Goal: Task Accomplishment & Management: Manage account settings

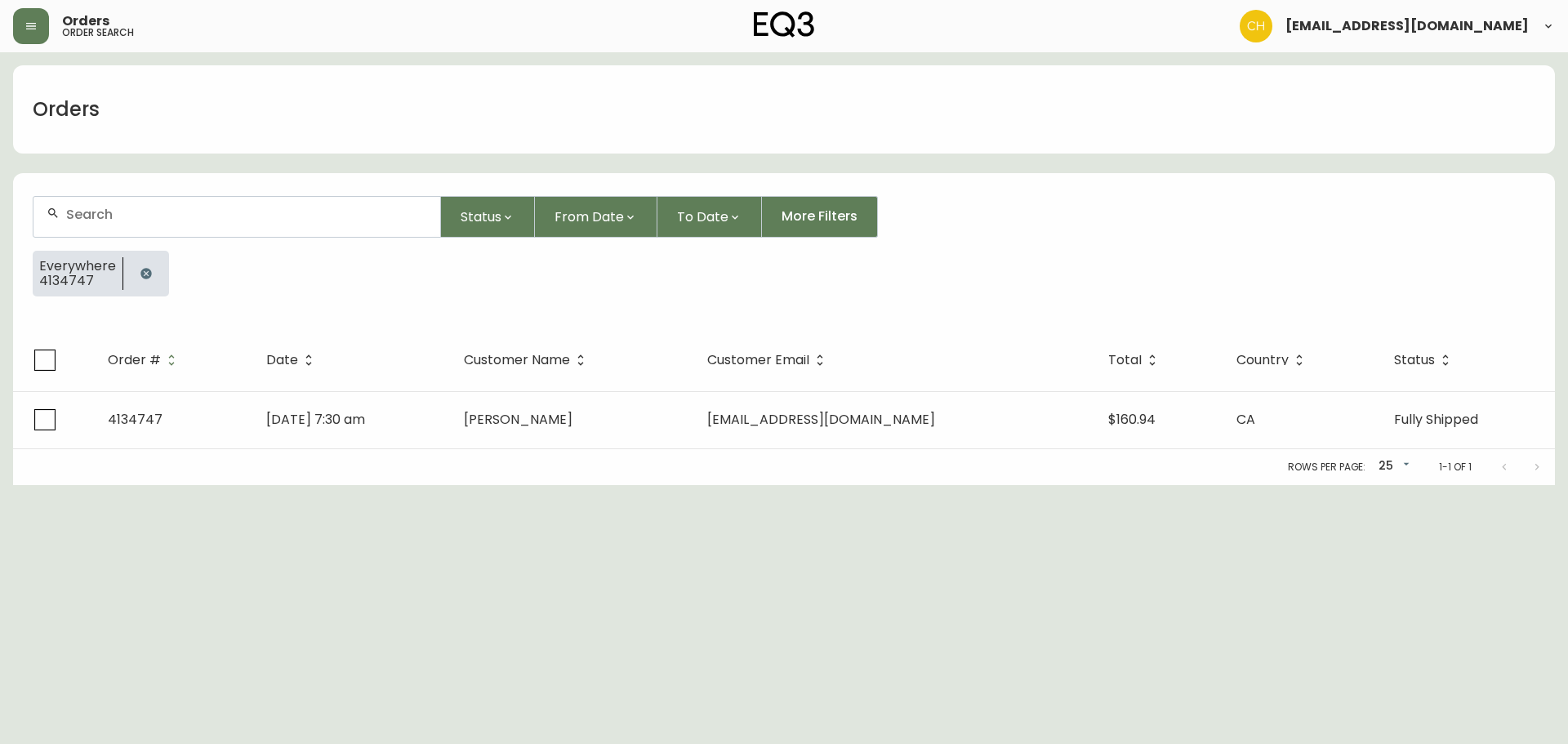
click at [145, 273] on icon "button" at bounding box center [146, 274] width 13 height 13
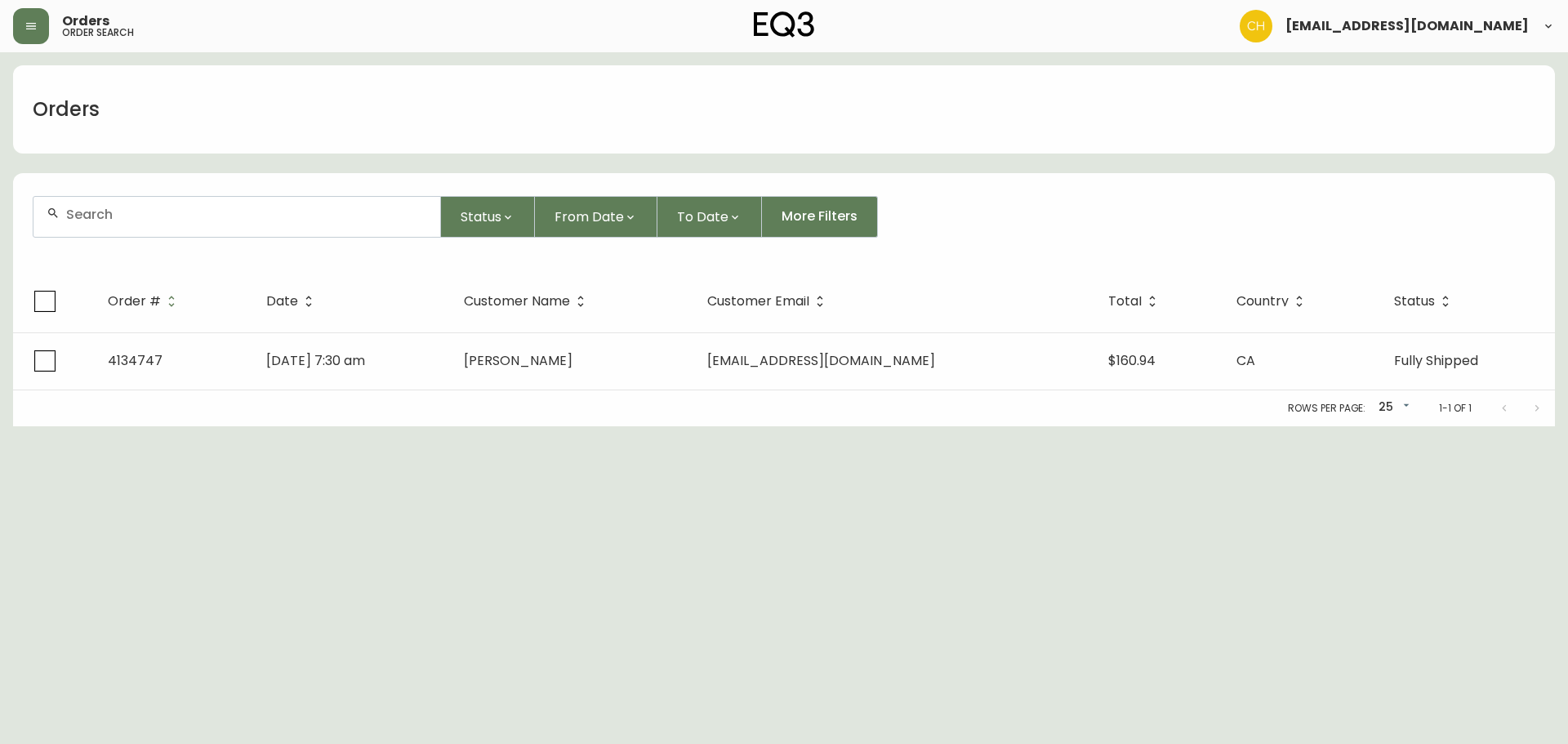
click at [145, 211] on input "text" at bounding box center [247, 214] width 361 height 15
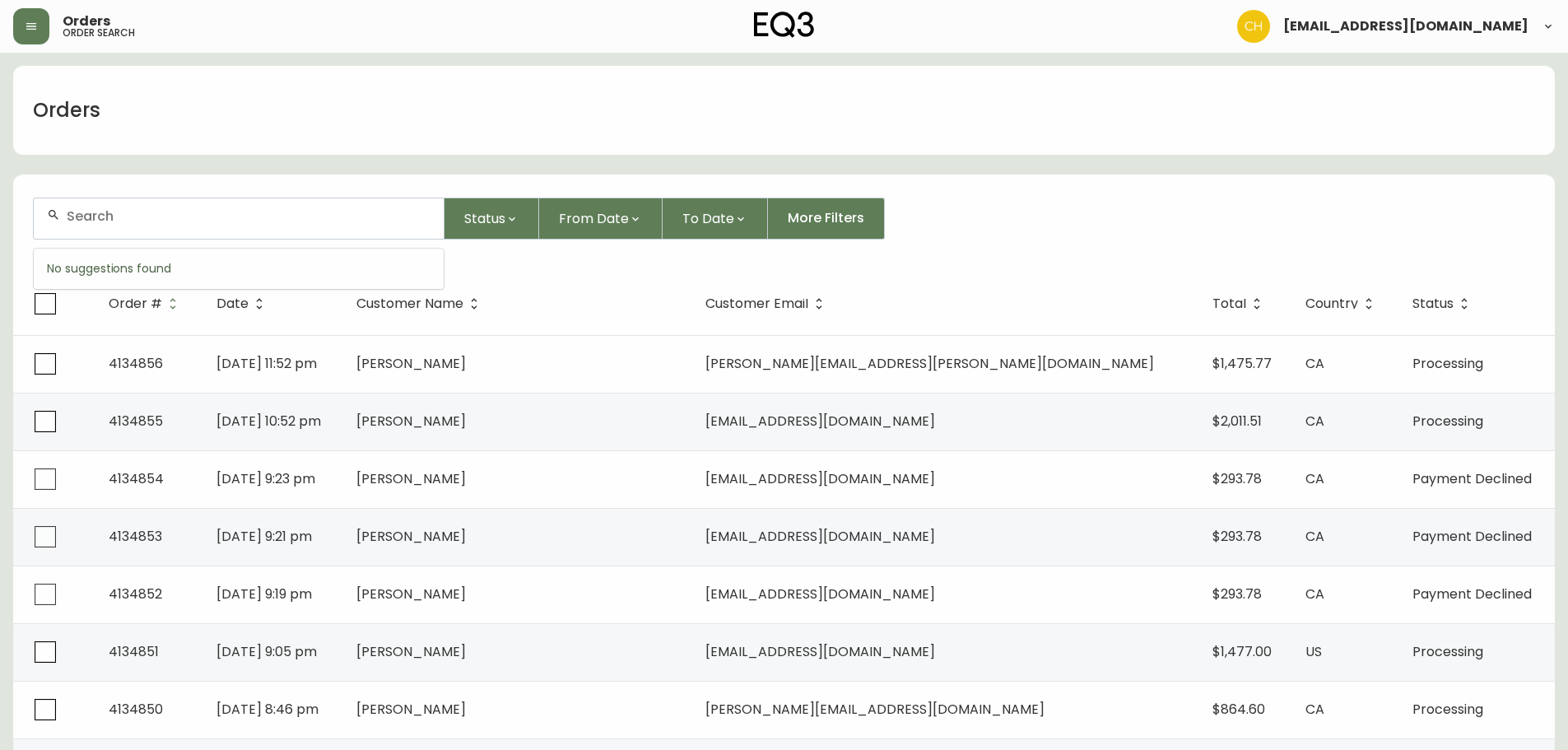
click at [165, 216] on input "text" at bounding box center [249, 216] width 364 height 15
type input "4134839"
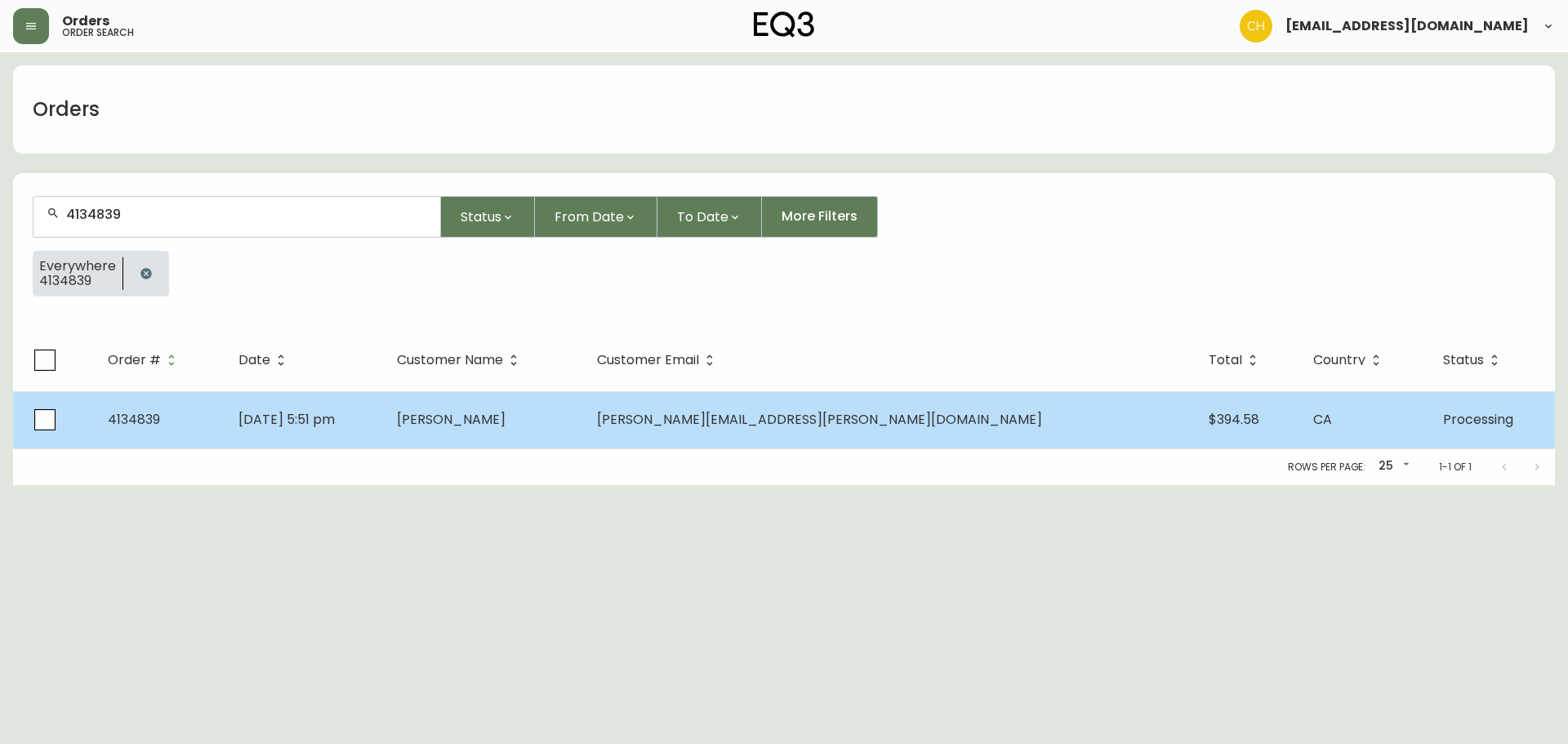
click at [583, 416] on td "[PERSON_NAME]" at bounding box center [484, 420] width 200 height 58
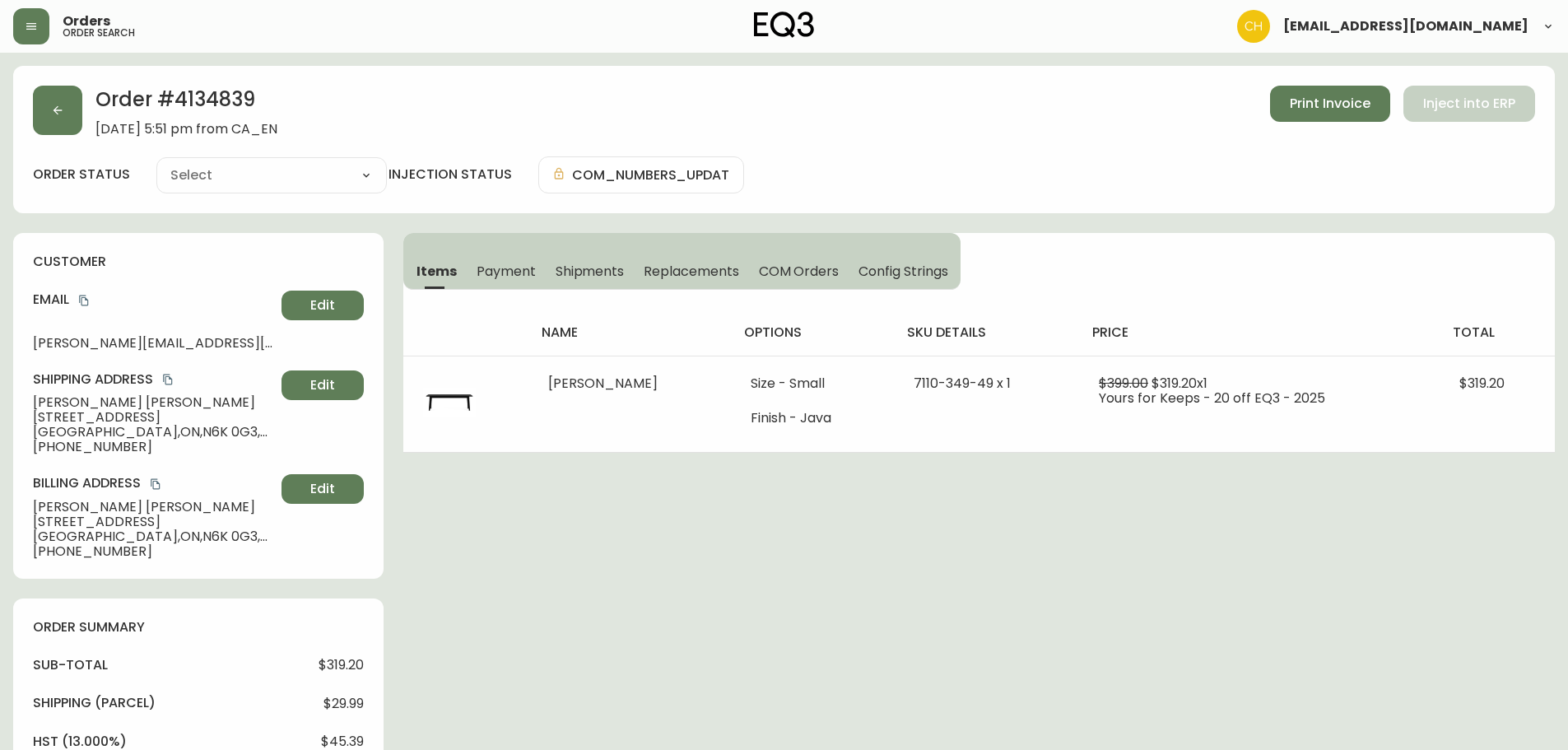
type input "Processing"
select select "PROCESSING"
click at [66, 106] on button "button" at bounding box center [57, 109] width 49 height 49
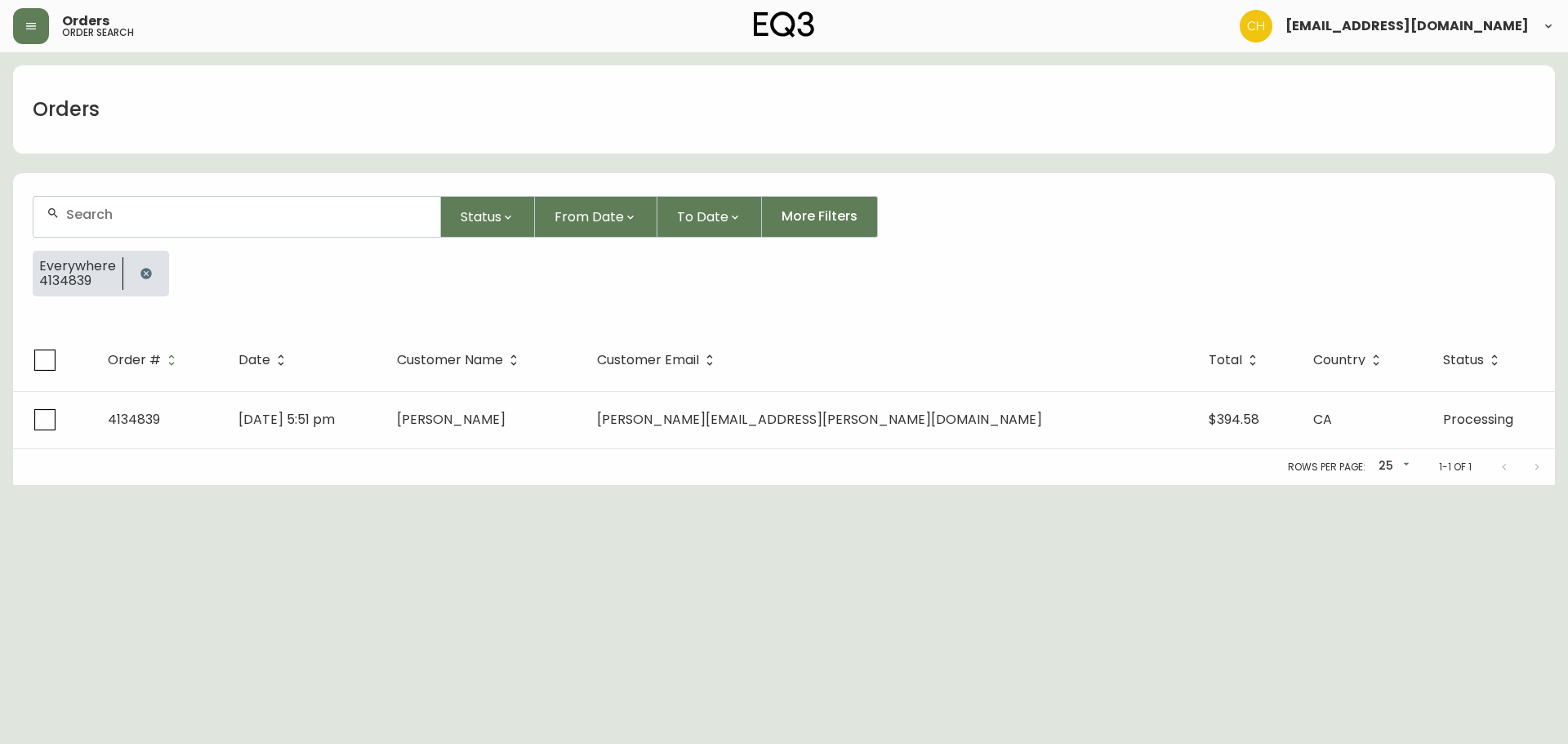
click at [84, 214] on input "text" at bounding box center [247, 214] width 361 height 15
type input "4134849"
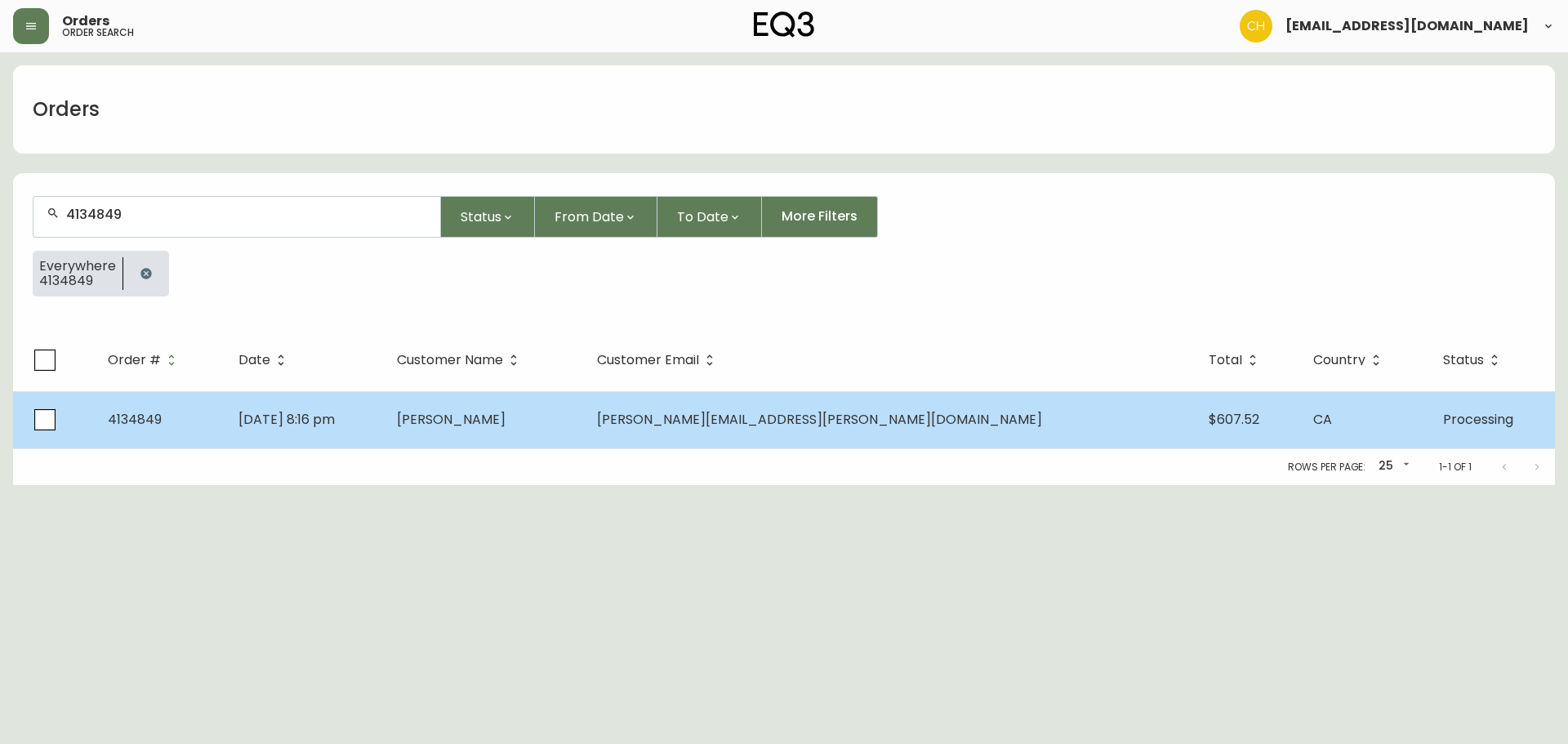
click at [385, 411] on td "[DATE] 8:16 pm" at bounding box center [305, 420] width 159 height 58
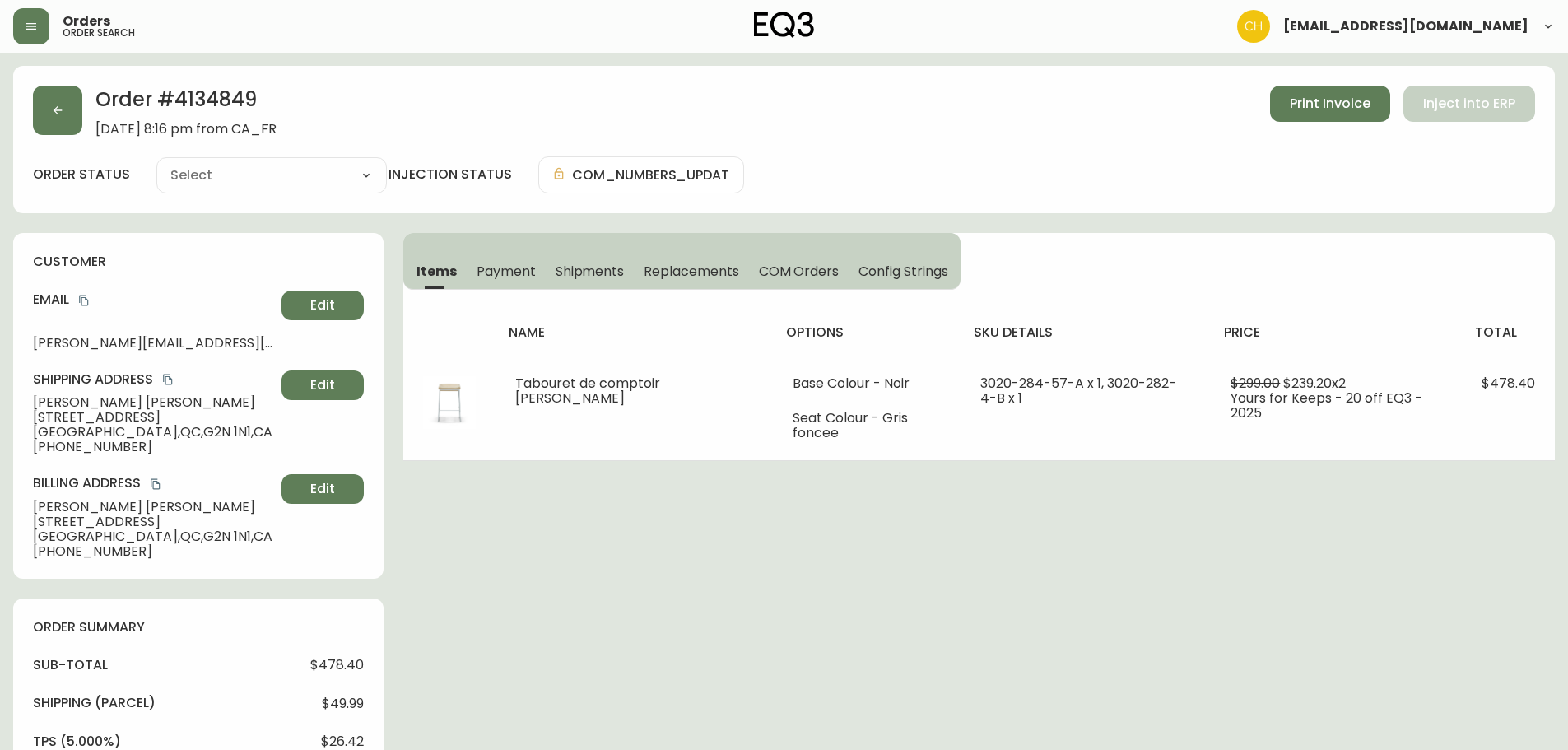
type input "Processing"
select select "PROCESSING"
click at [71, 100] on button "button" at bounding box center [57, 109] width 49 height 49
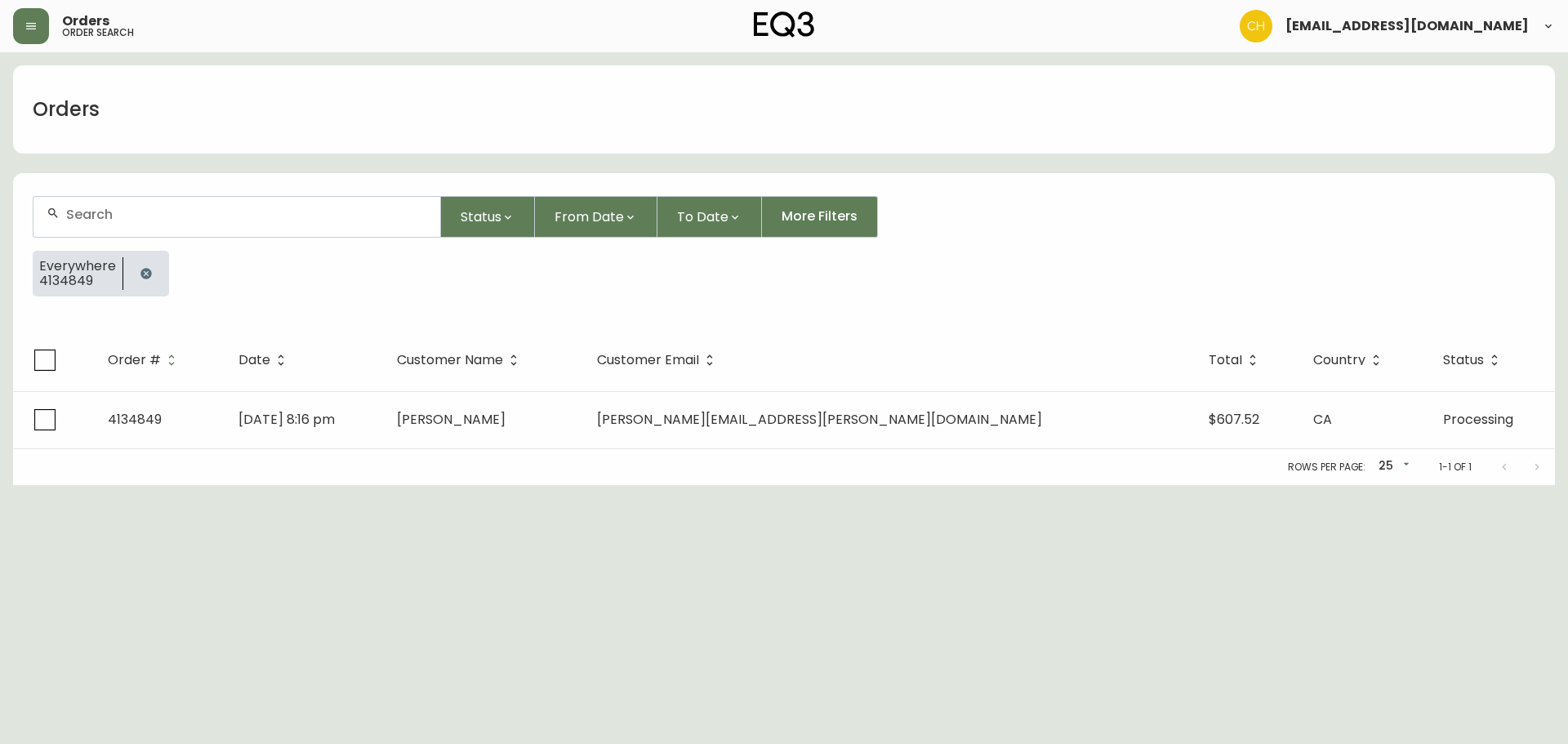
click at [90, 212] on input "text" at bounding box center [247, 214] width 361 height 15
type input "4134823"
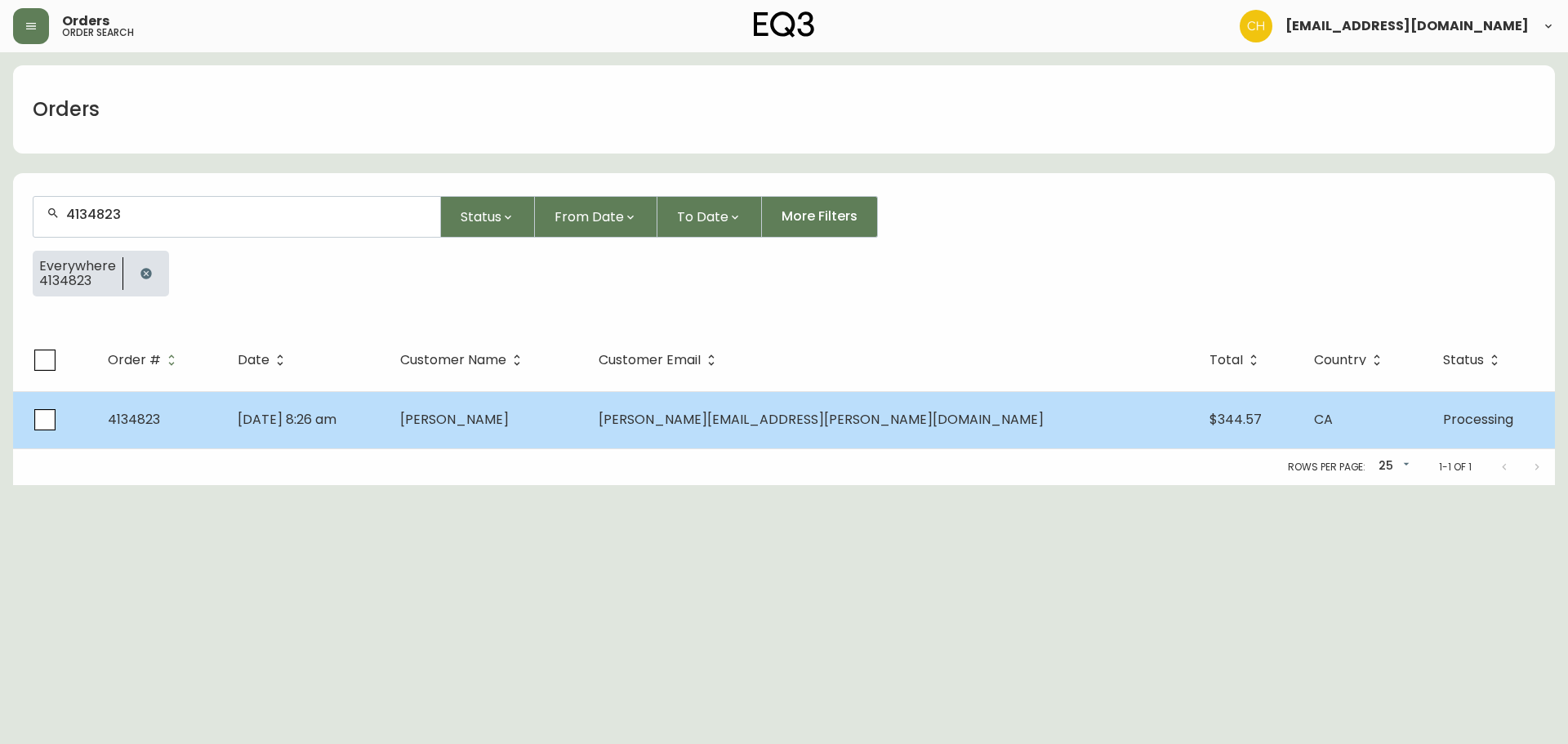
click at [509, 420] on span "[PERSON_NAME]" at bounding box center [454, 420] width 109 height 19
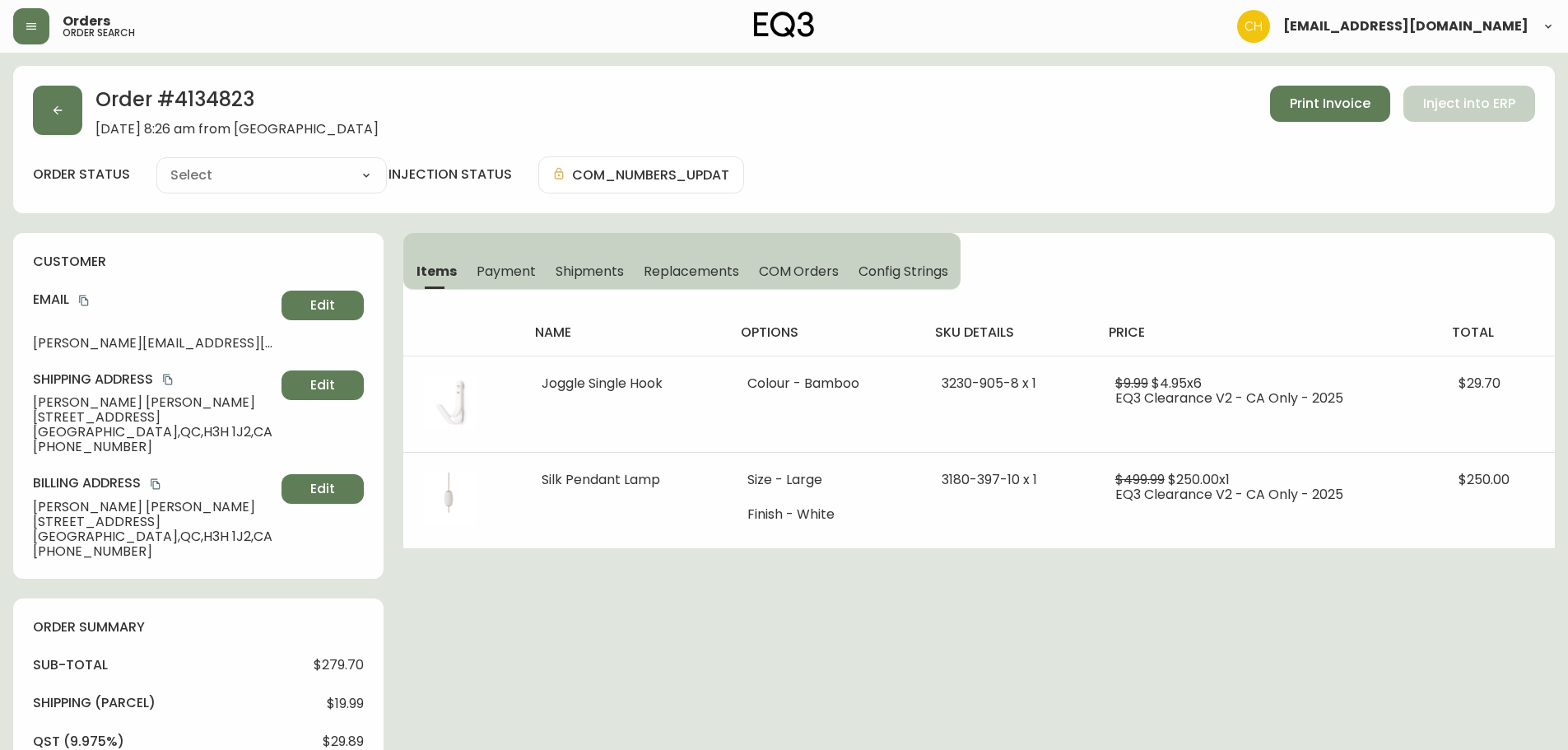
type input "Processing"
select select "PROCESSING"
click at [64, 111] on icon "button" at bounding box center [58, 110] width 14 height 14
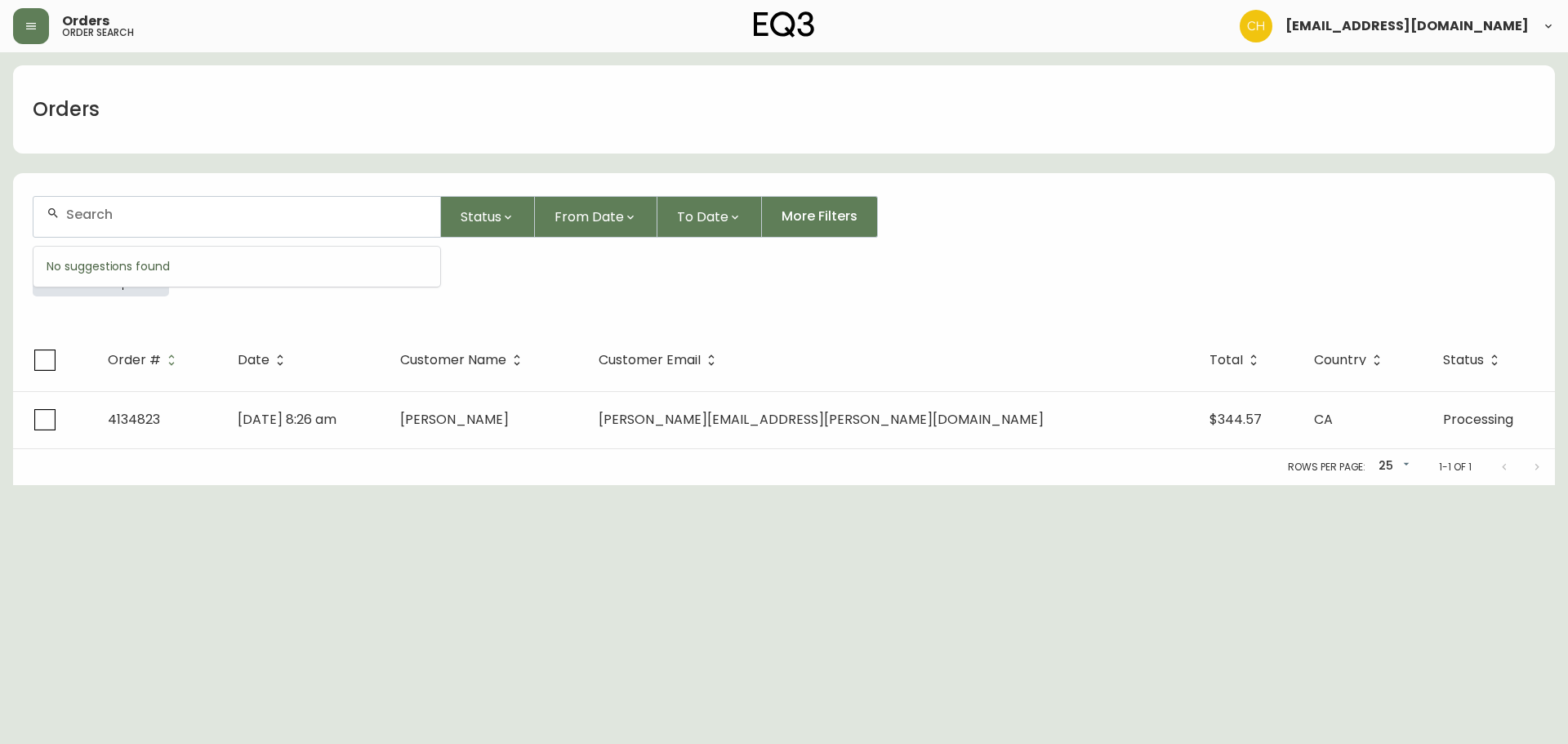
click at [76, 217] on input "text" at bounding box center [247, 214] width 361 height 15
type input "4134824"
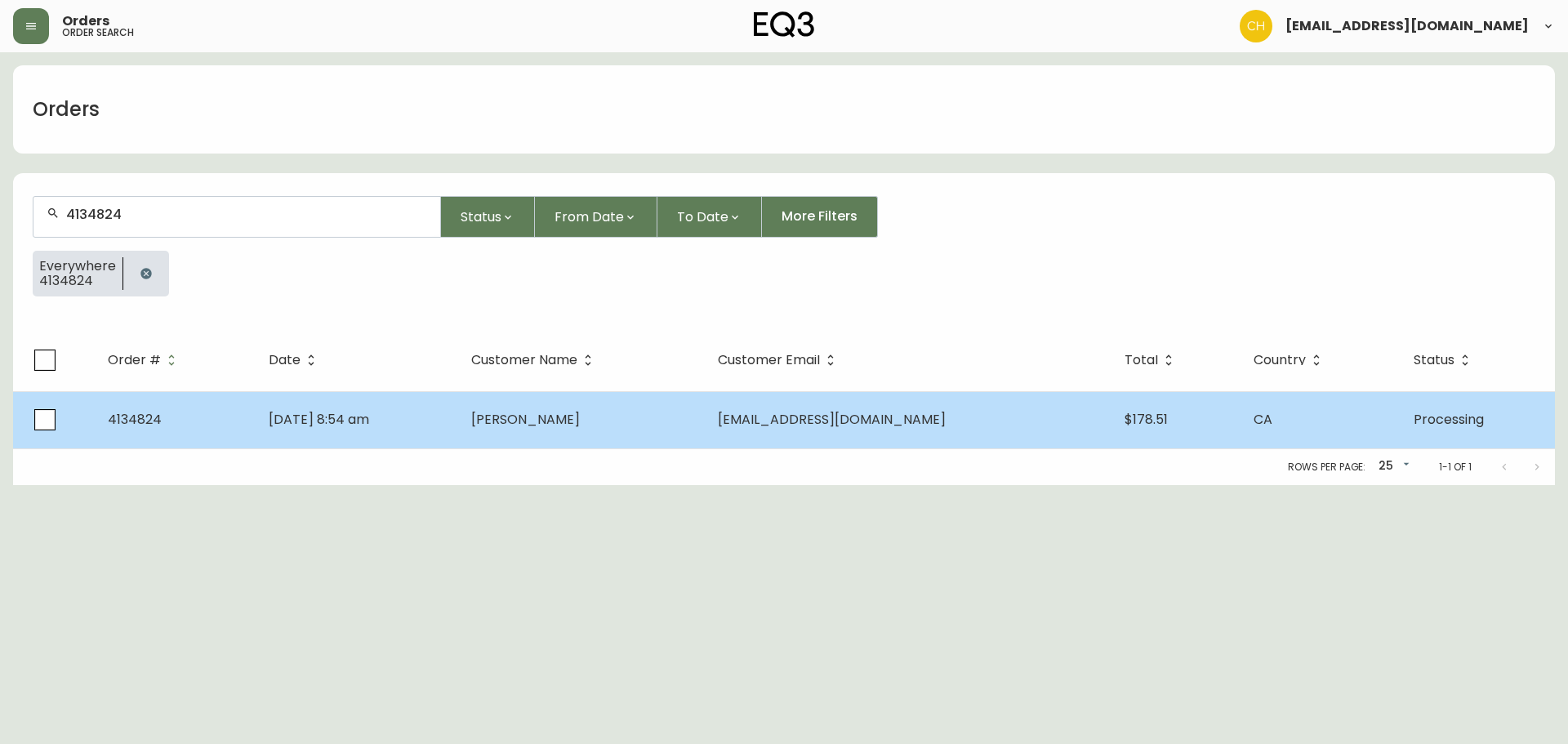
click at [458, 430] on td "[DATE] 8:54 am" at bounding box center [356, 420] width 203 height 58
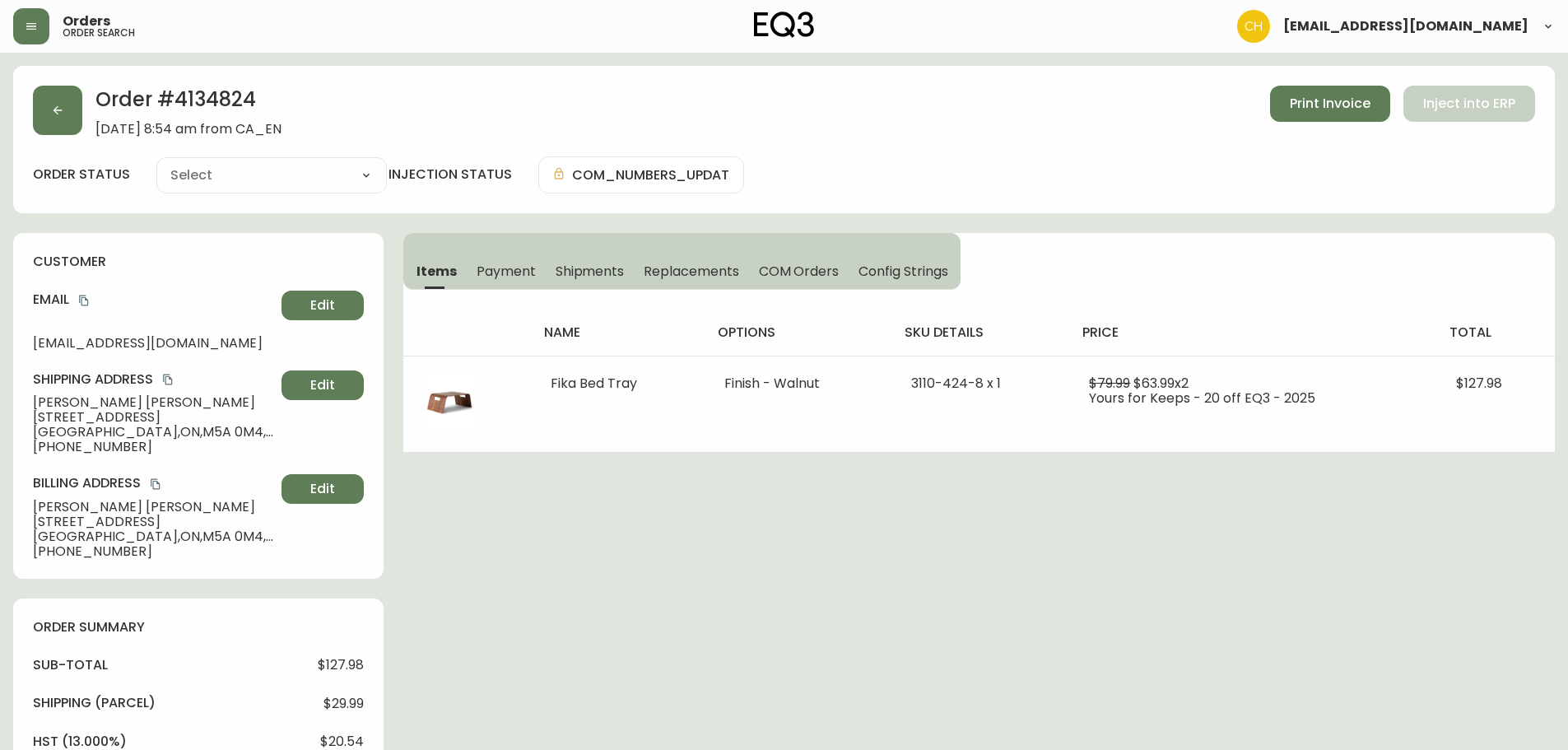
type input "Processing"
select select "PROCESSING"
drag, startPoint x: 34, startPoint y: 102, endPoint x: 59, endPoint y: 119, distance: 30.2
click at [59, 119] on button "button" at bounding box center [57, 109] width 49 height 49
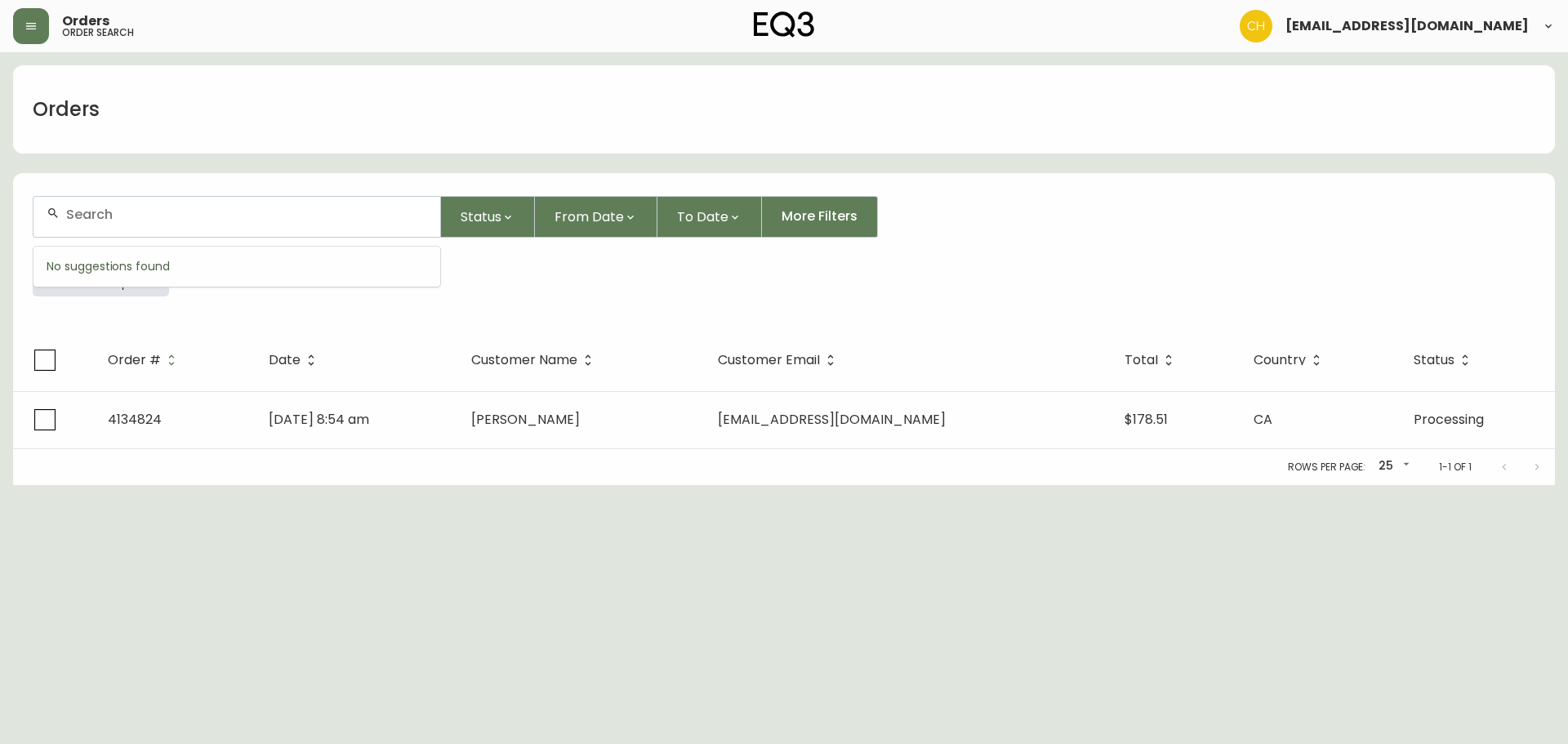
click at [109, 218] on input "text" at bounding box center [247, 214] width 361 height 15
type input "4134827"
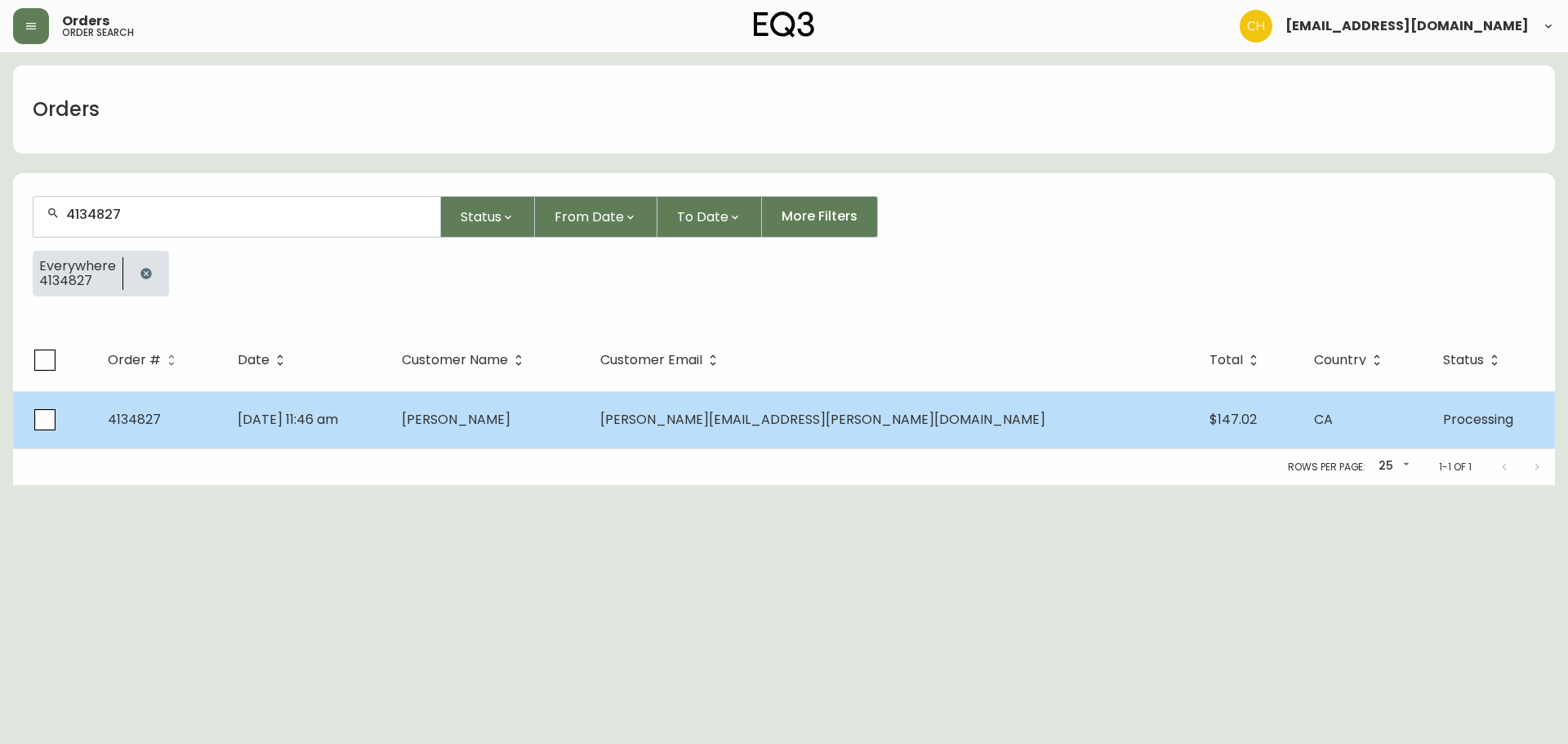
click at [571, 444] on td "[PERSON_NAME]" at bounding box center [488, 420] width 199 height 58
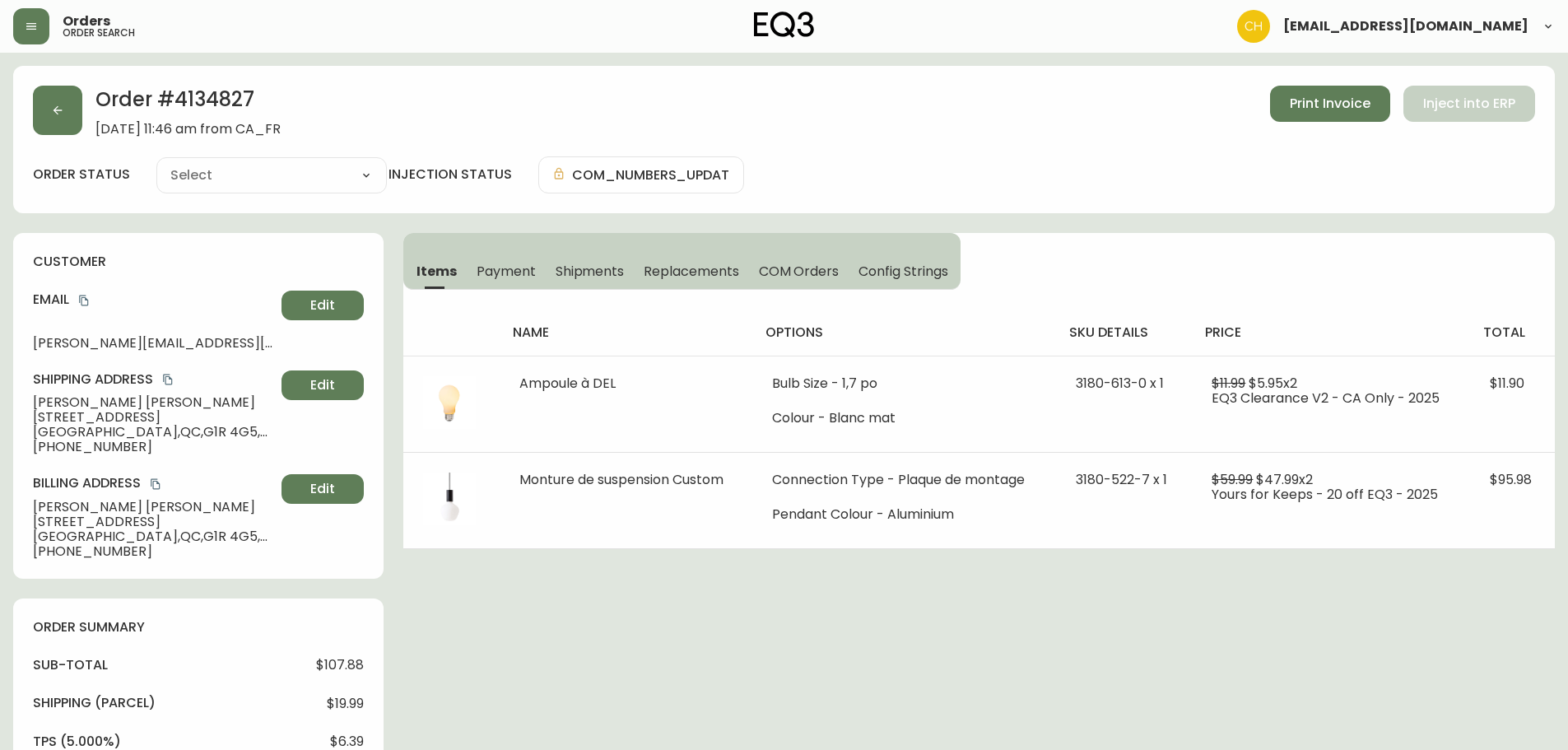
type input "Processing"
select select "PROCESSING"
click at [70, 120] on button "button" at bounding box center [57, 109] width 49 height 49
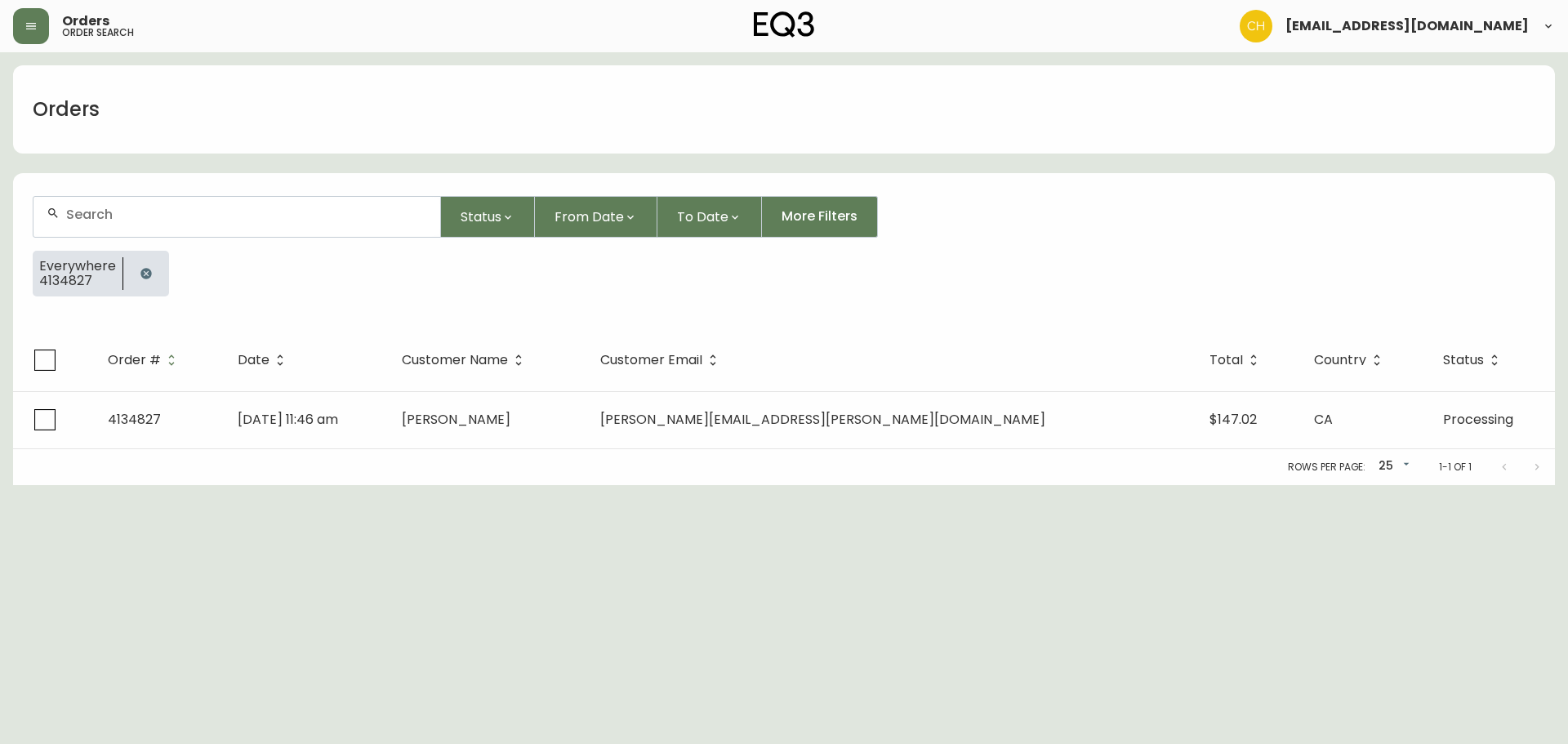
click at [99, 205] on div at bounding box center [237, 217] width 407 height 40
type input "4134828"
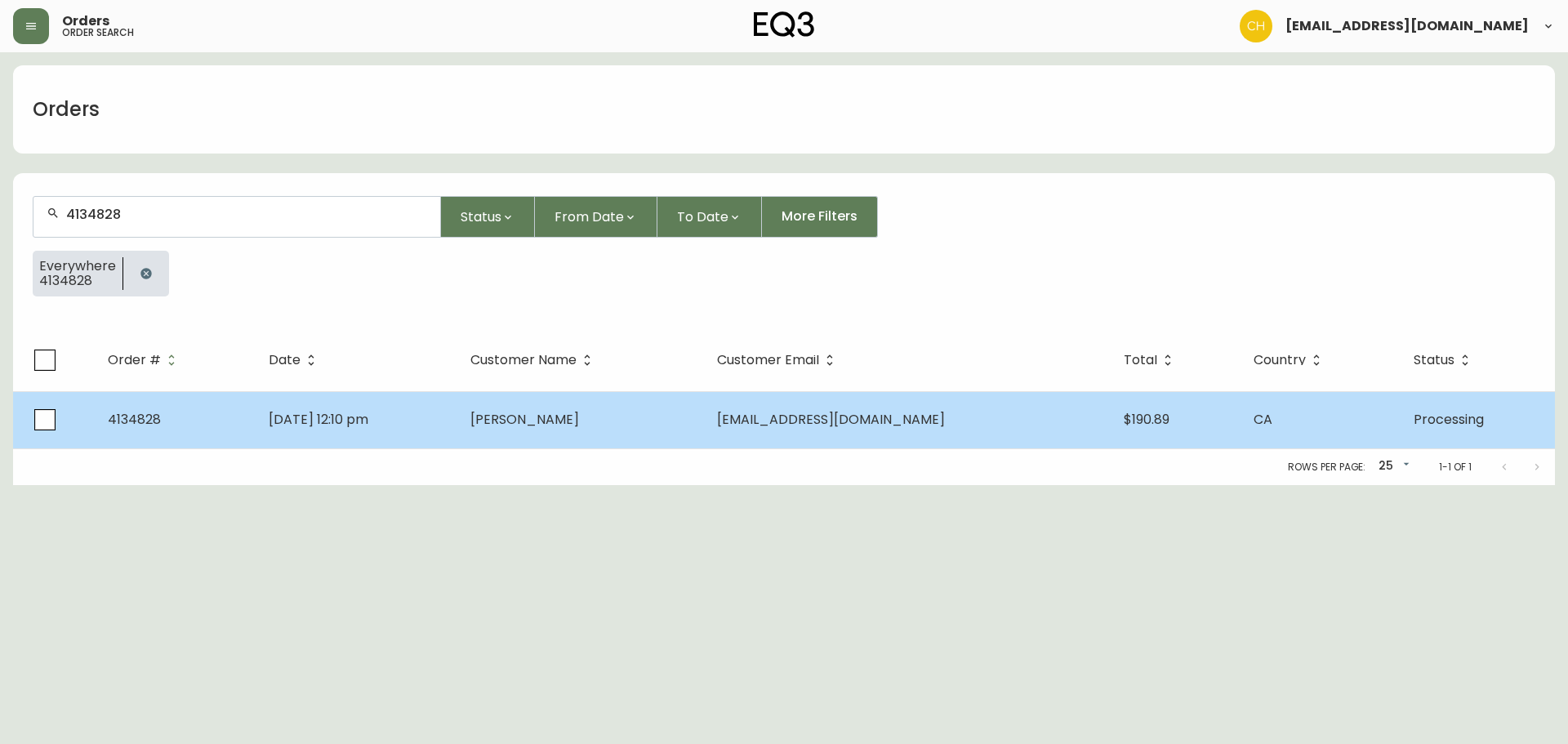
click at [587, 430] on td "[PERSON_NAME]" at bounding box center [580, 420] width 246 height 58
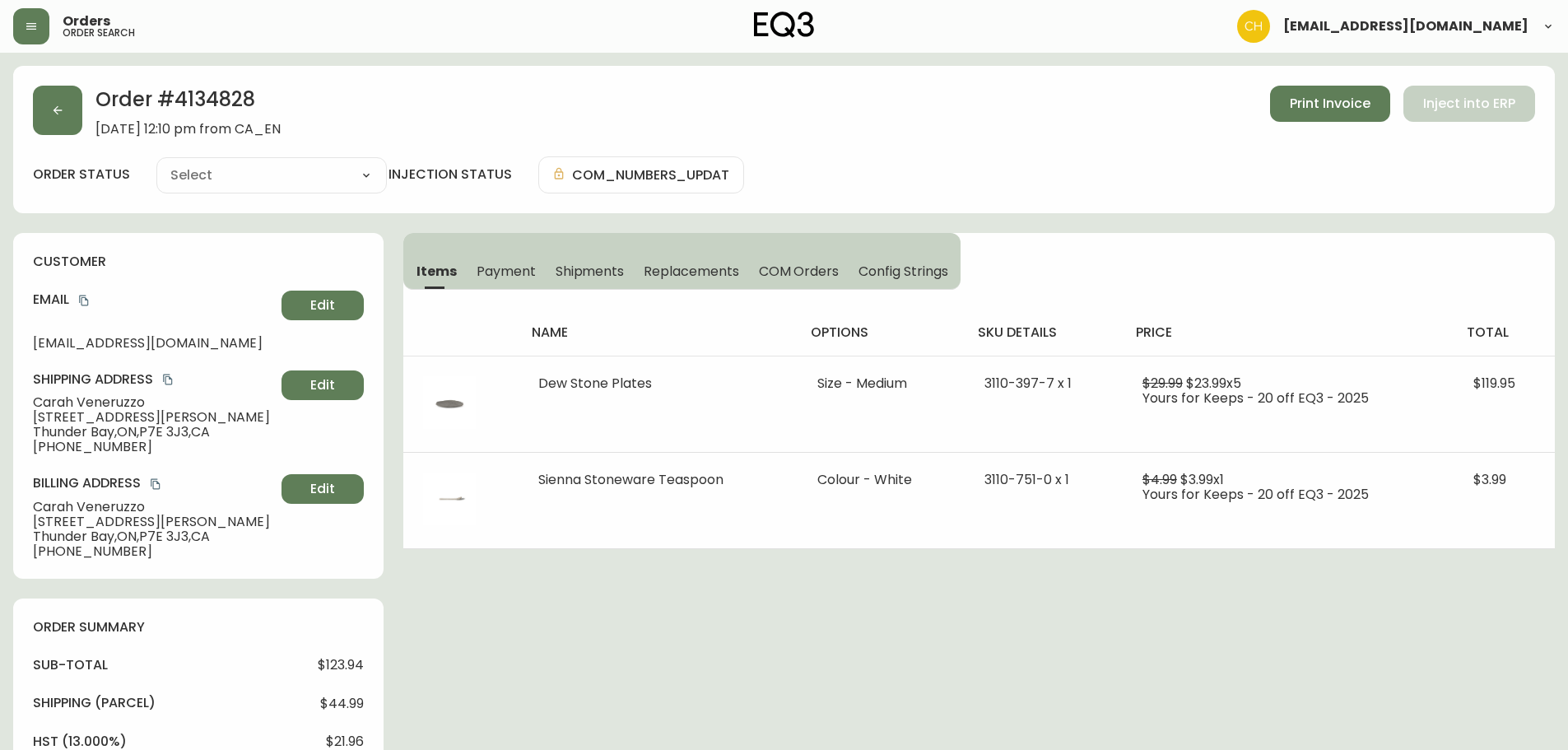
type input "Processing"
select select "PROCESSING"
click at [42, 107] on button "button" at bounding box center [57, 109] width 49 height 49
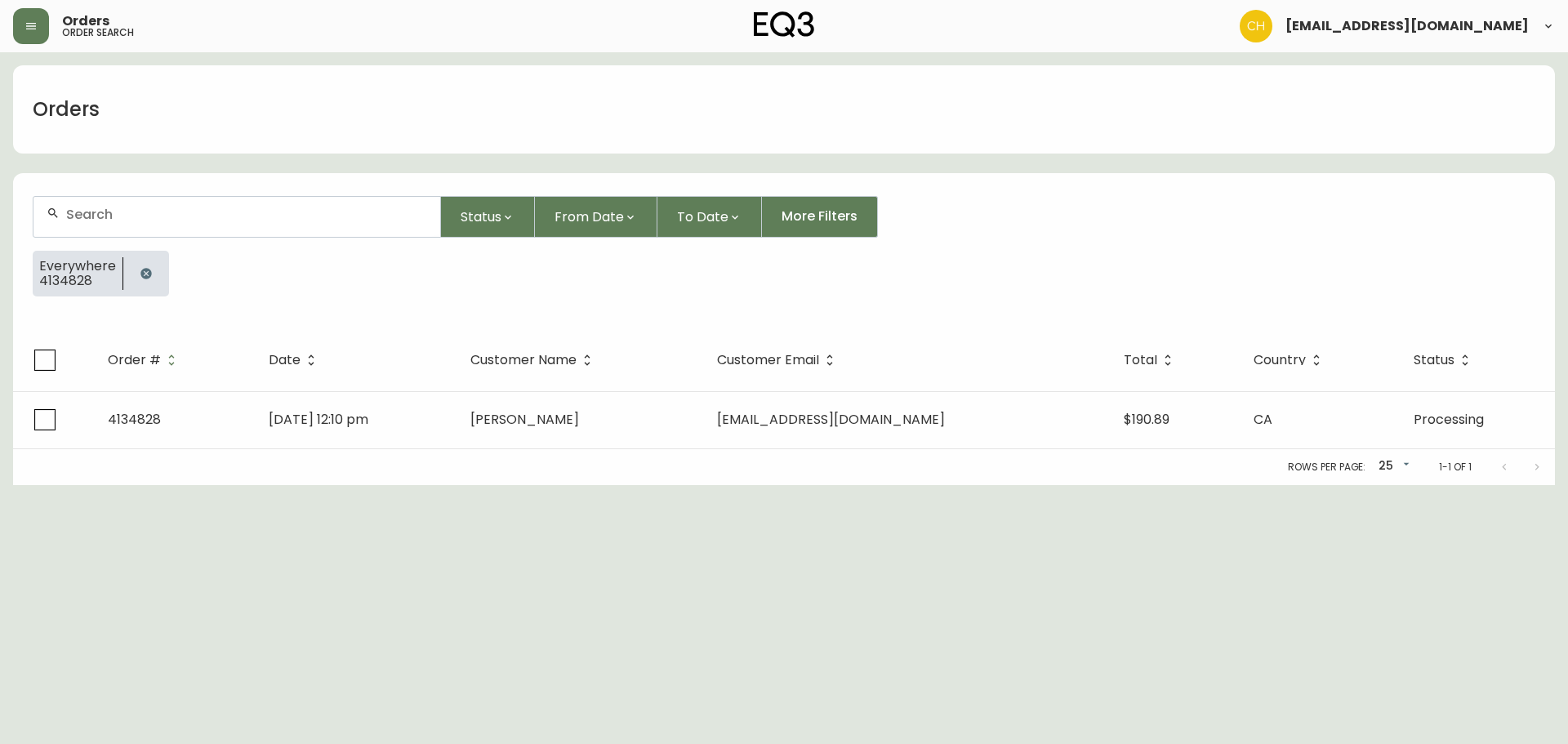
click at [115, 213] on input "text" at bounding box center [247, 214] width 361 height 15
type input "4134837"
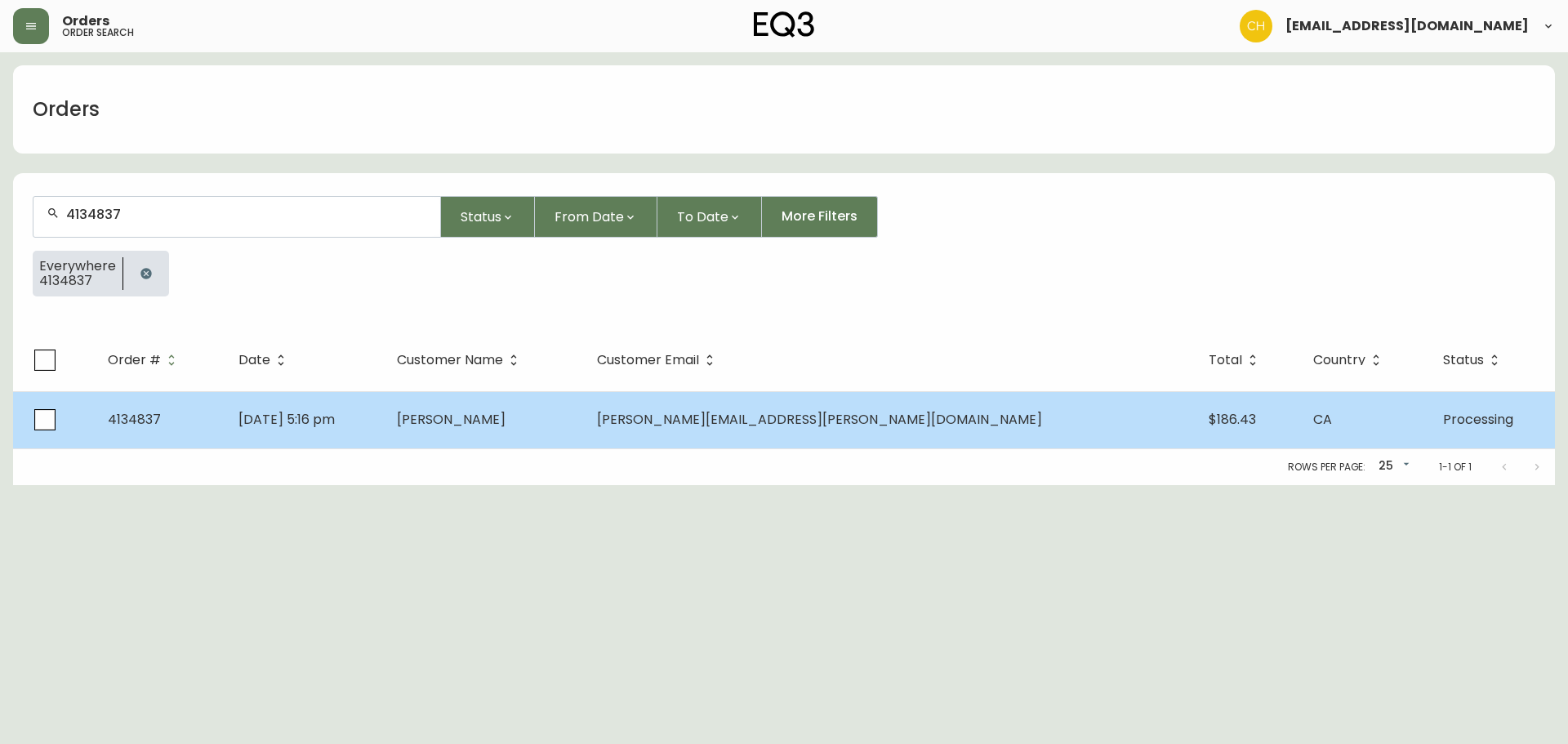
click at [385, 420] on td "[DATE] 5:16 pm" at bounding box center [305, 420] width 159 height 58
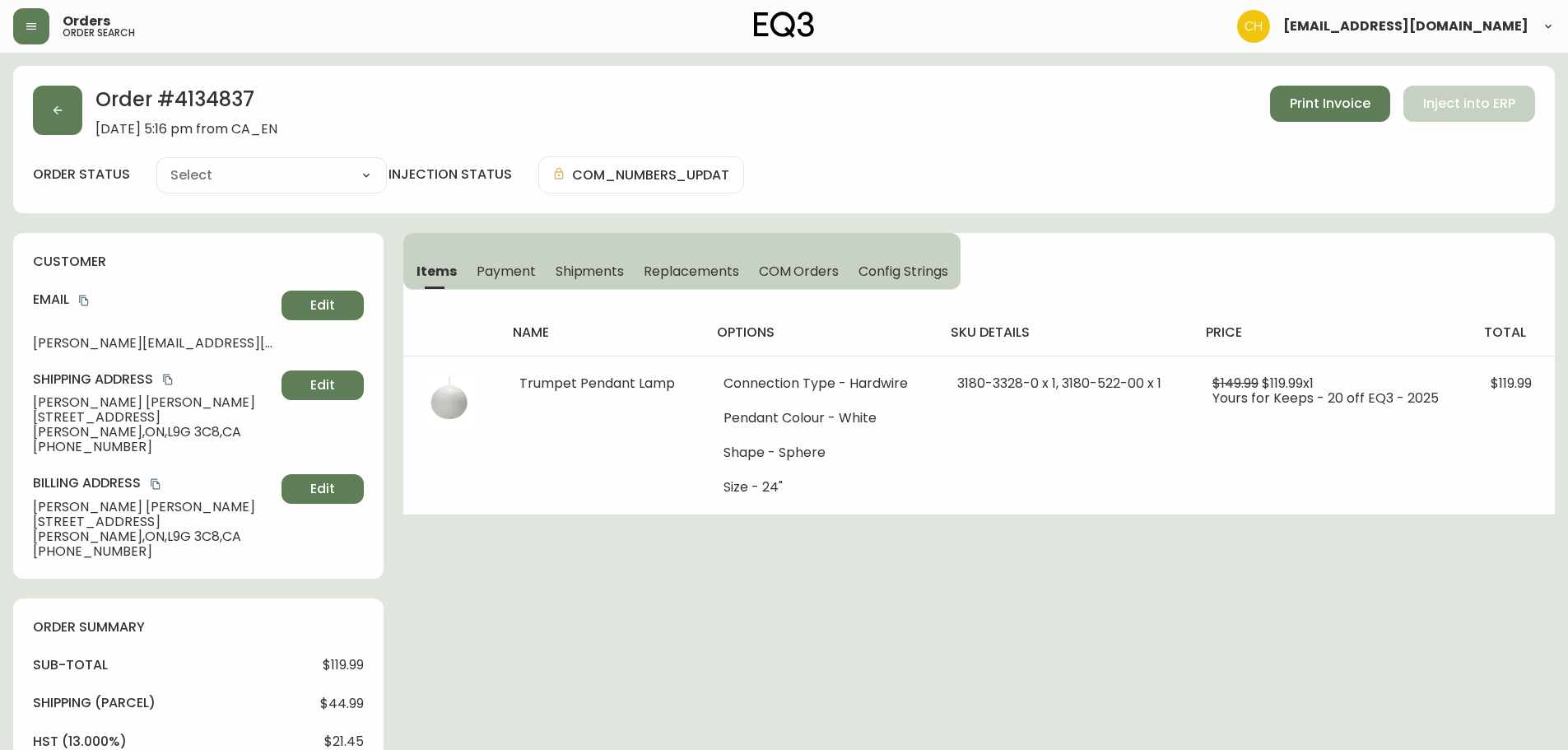
type input "Processing"
select select "PROCESSING"
click at [51, 112] on icon "button" at bounding box center [58, 110] width 14 height 14
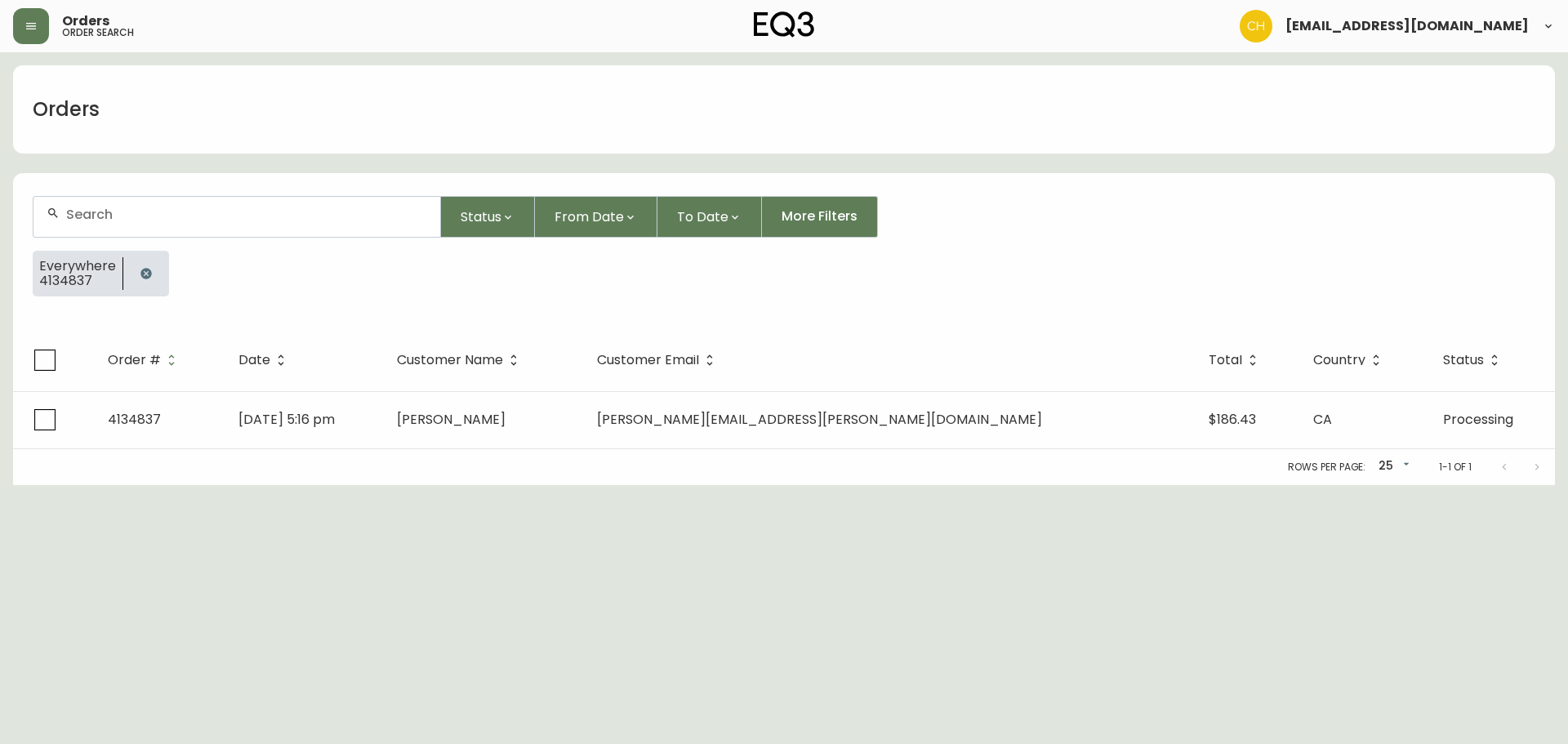
click at [72, 210] on input "text" at bounding box center [247, 214] width 361 height 15
type input "4134838"
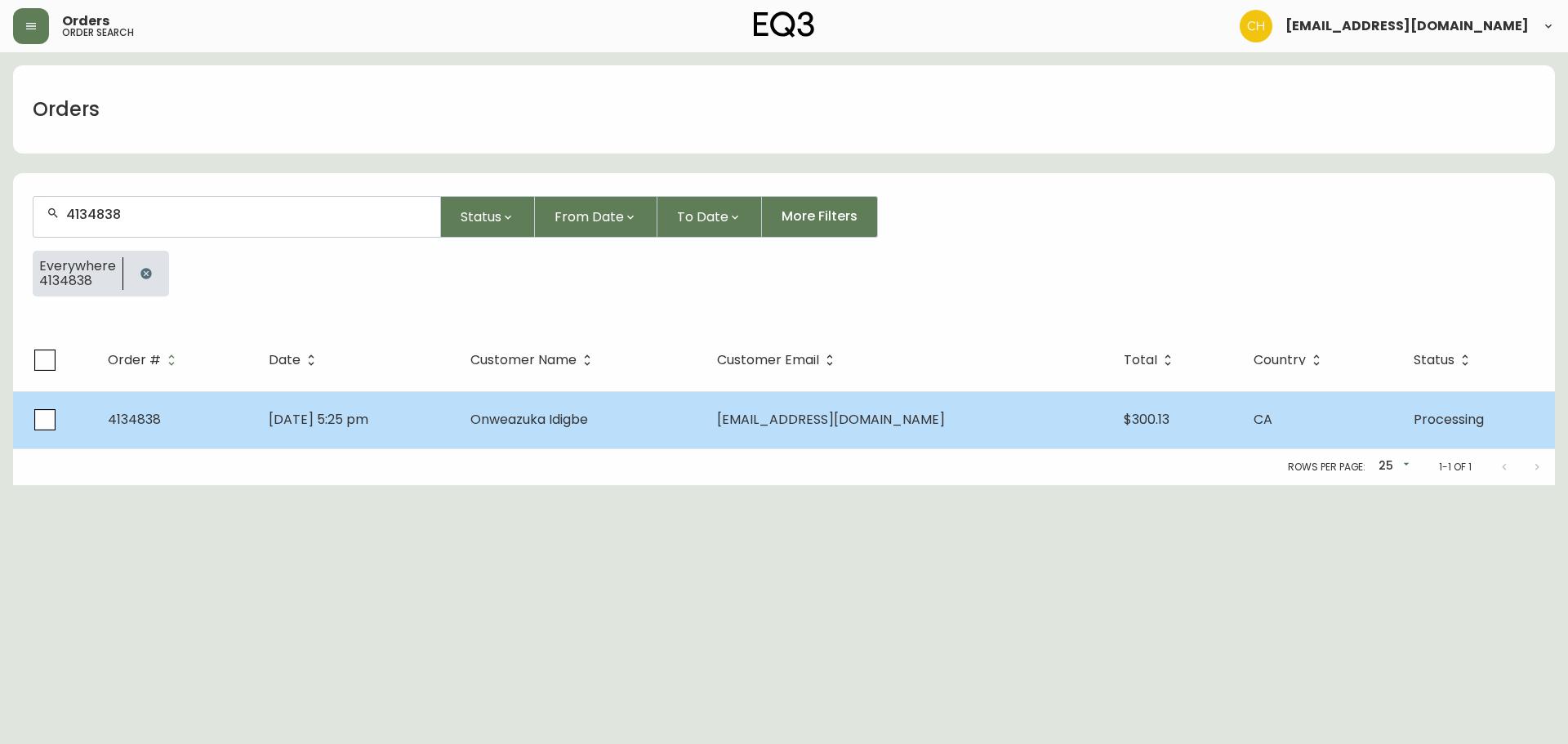
click at [589, 420] on span "Onweazuka Idigbe" at bounding box center [529, 420] width 118 height 19
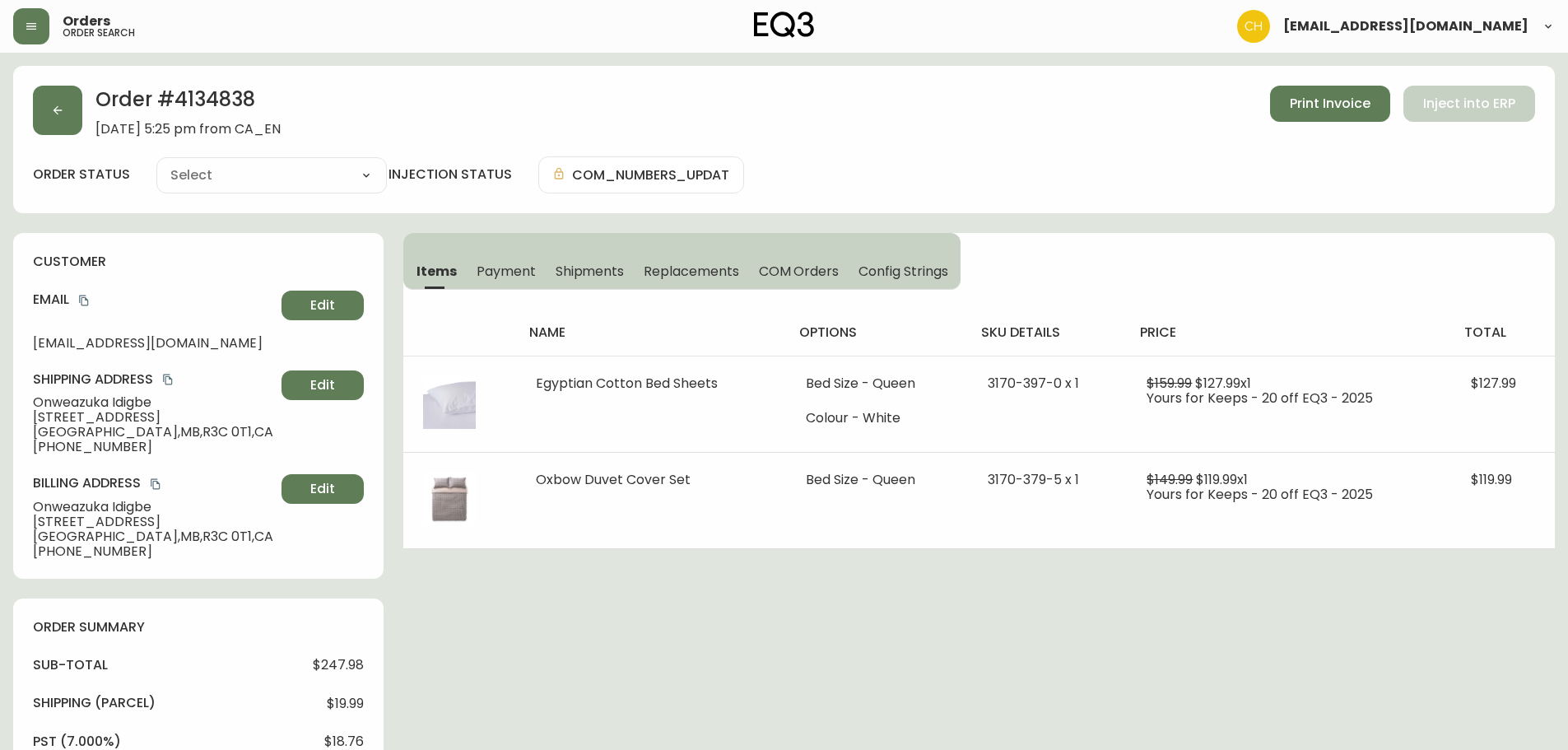
type input "Processing"
select select "PROCESSING"
click at [63, 110] on icon "button" at bounding box center [58, 110] width 14 height 14
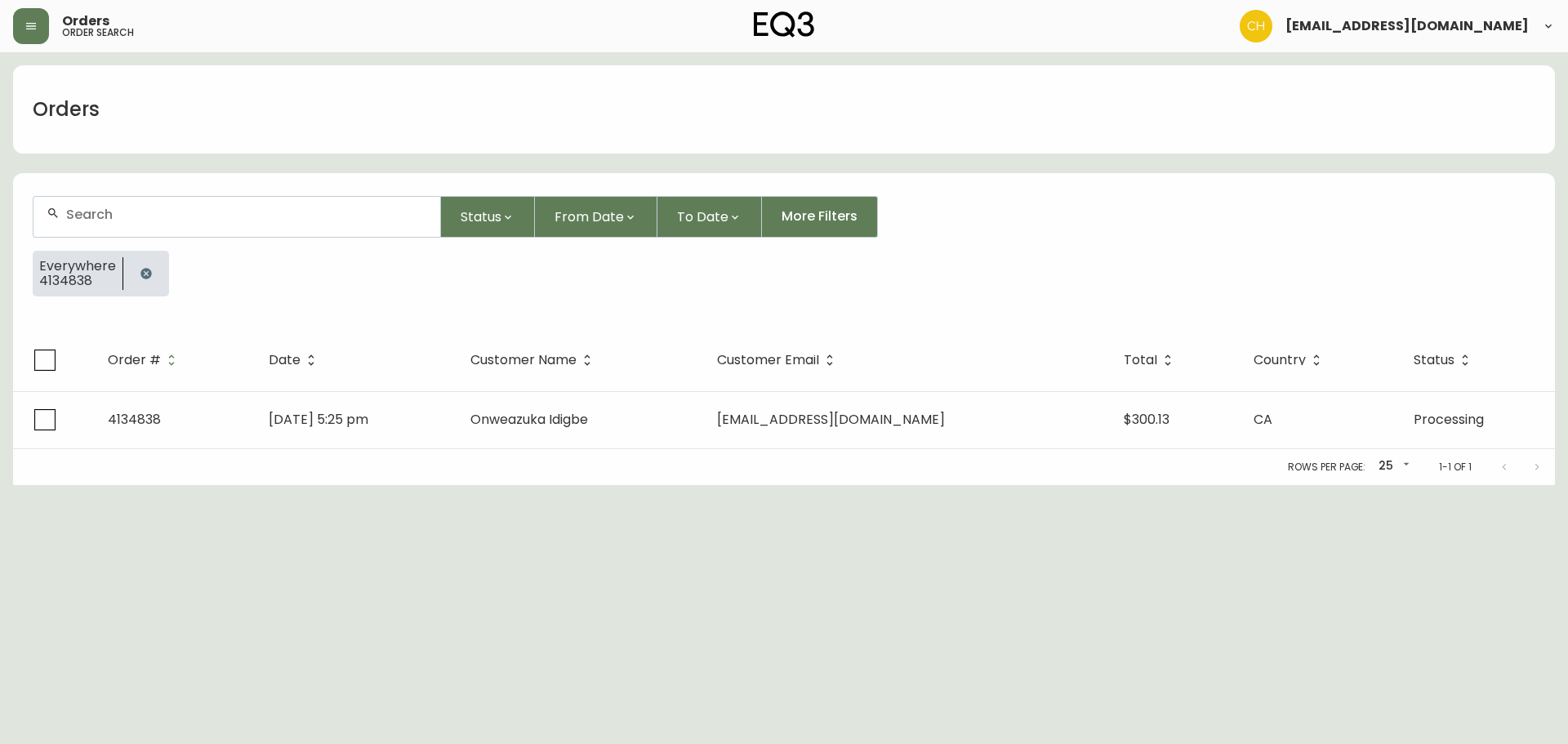
click at [112, 206] on input "text" at bounding box center [247, 214] width 361 height 15
type input "4134840"
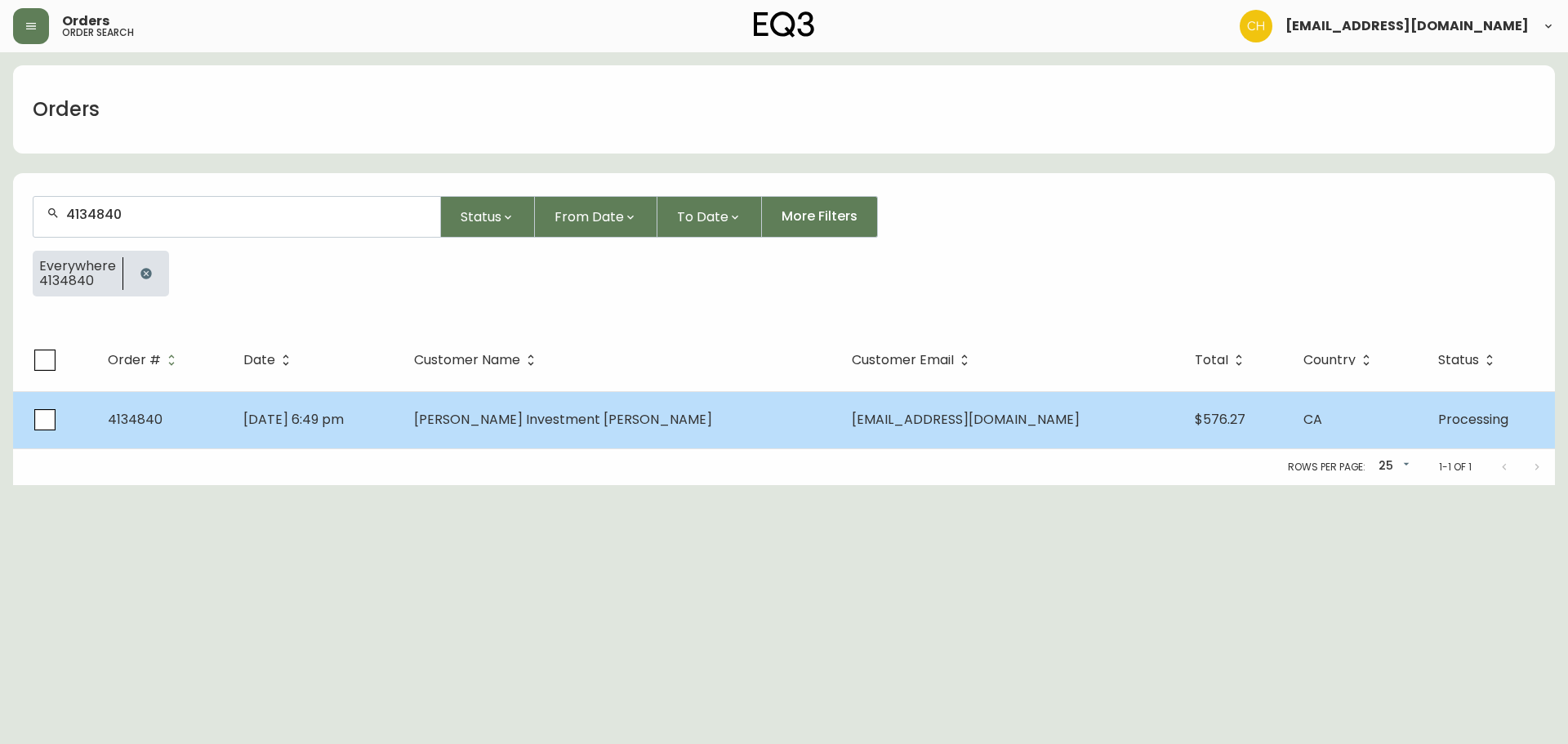
click at [535, 426] on span "[PERSON_NAME] Investment [PERSON_NAME]" at bounding box center [563, 420] width 299 height 19
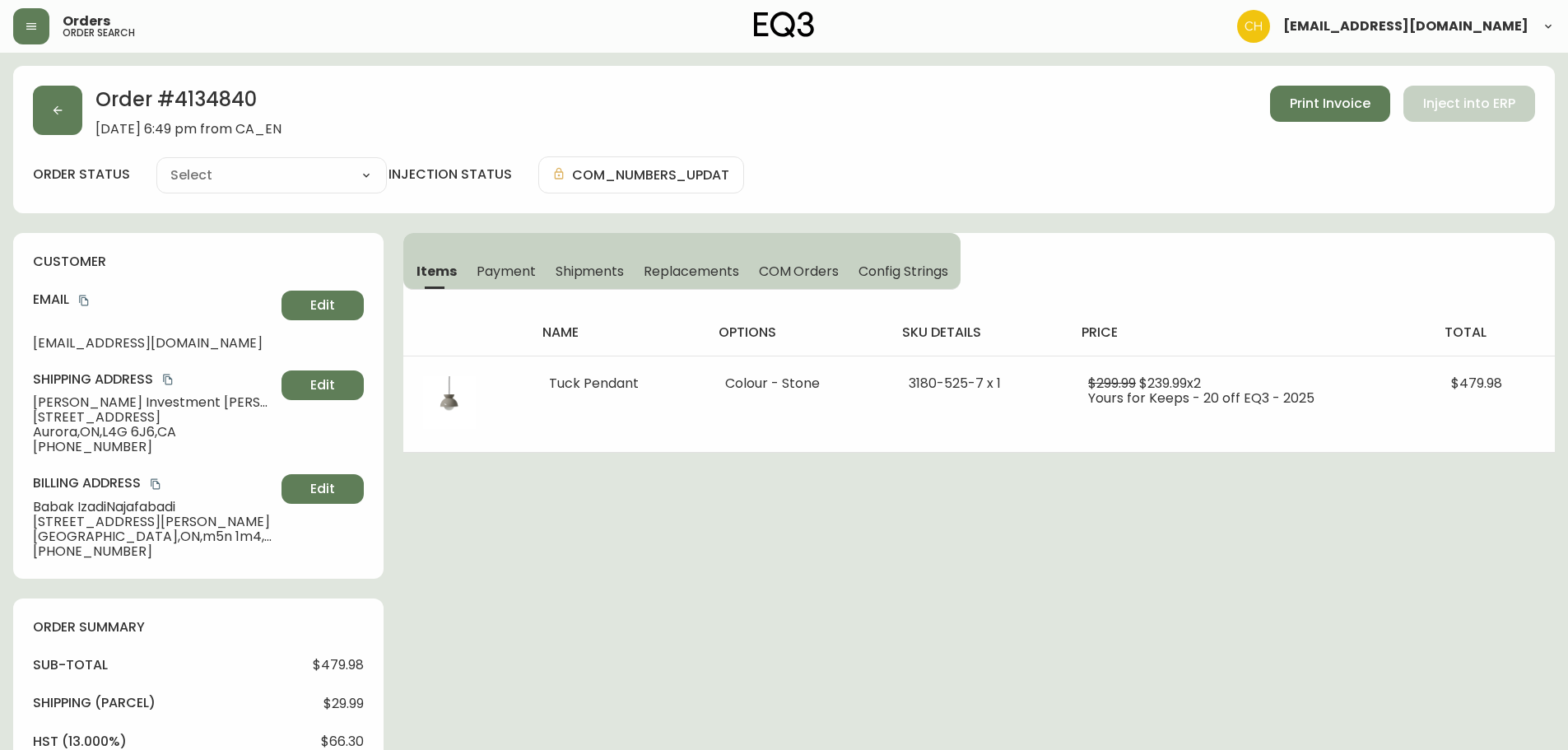
type input "Processing"
select select "PROCESSING"
click at [64, 114] on icon "button" at bounding box center [58, 110] width 14 height 14
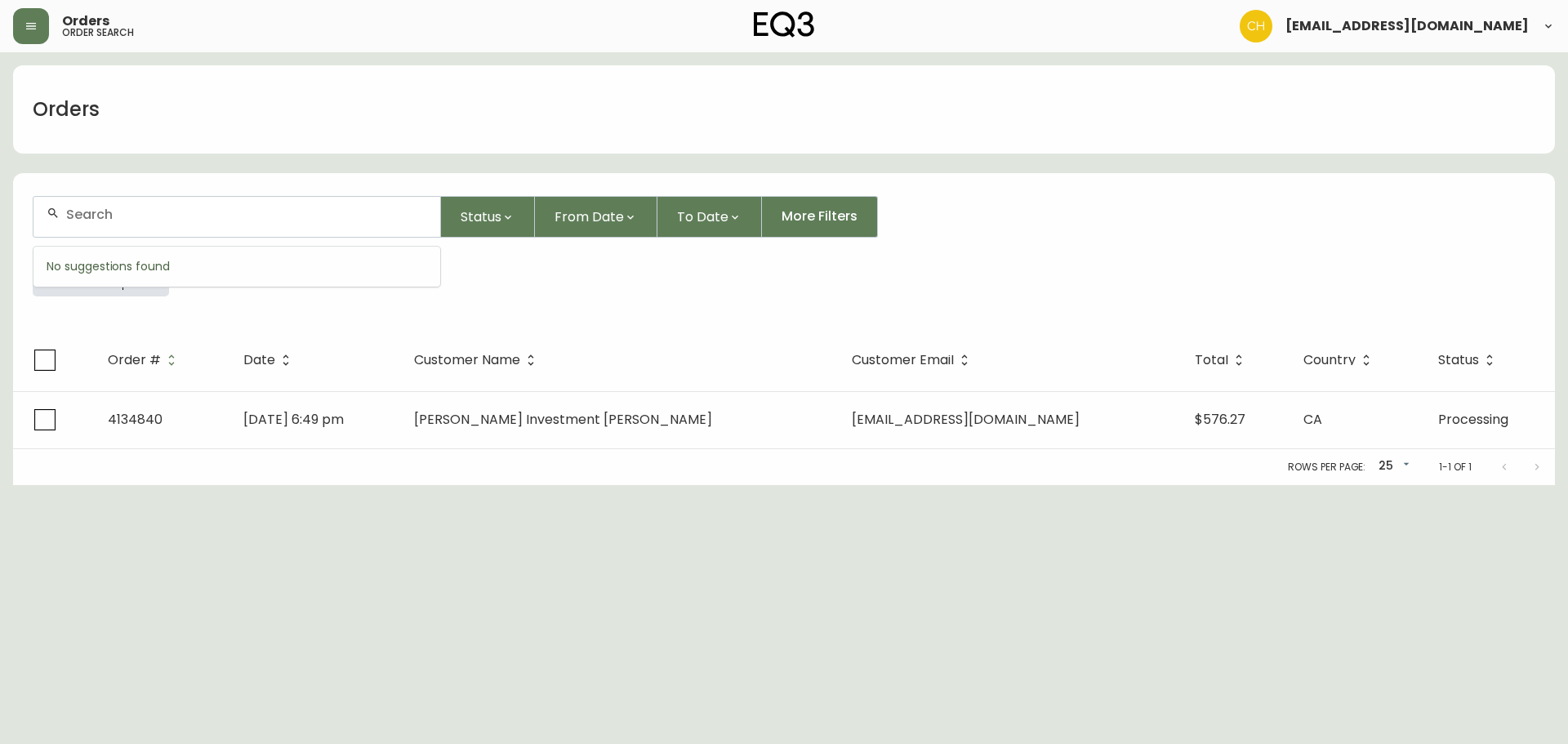
click at [109, 210] on input "text" at bounding box center [247, 214] width 361 height 15
type input "4134842"
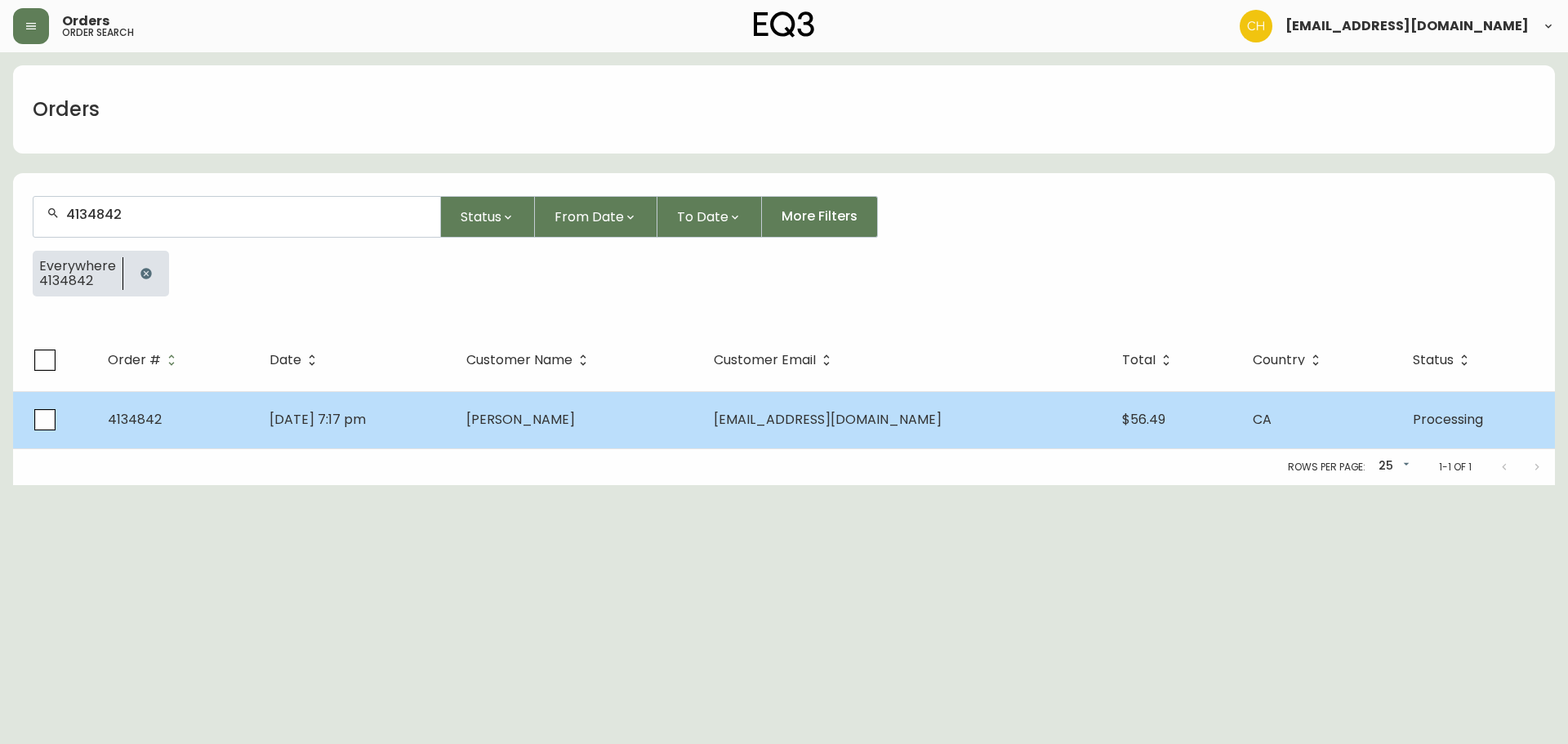
click at [575, 426] on span "[PERSON_NAME]" at bounding box center [520, 420] width 109 height 19
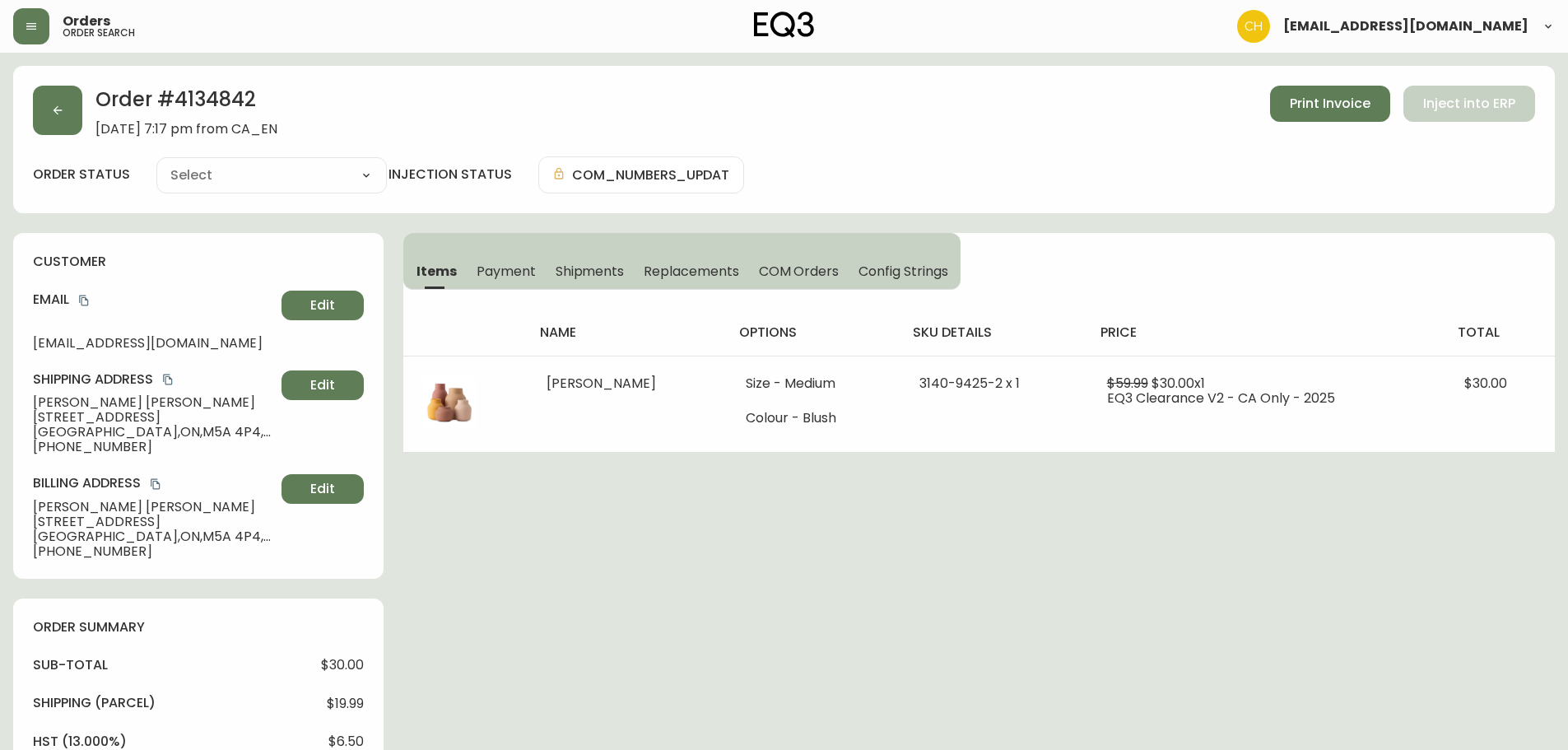
type input "Processing"
select select "PROCESSING"
click at [62, 111] on button "button" at bounding box center [57, 109] width 49 height 49
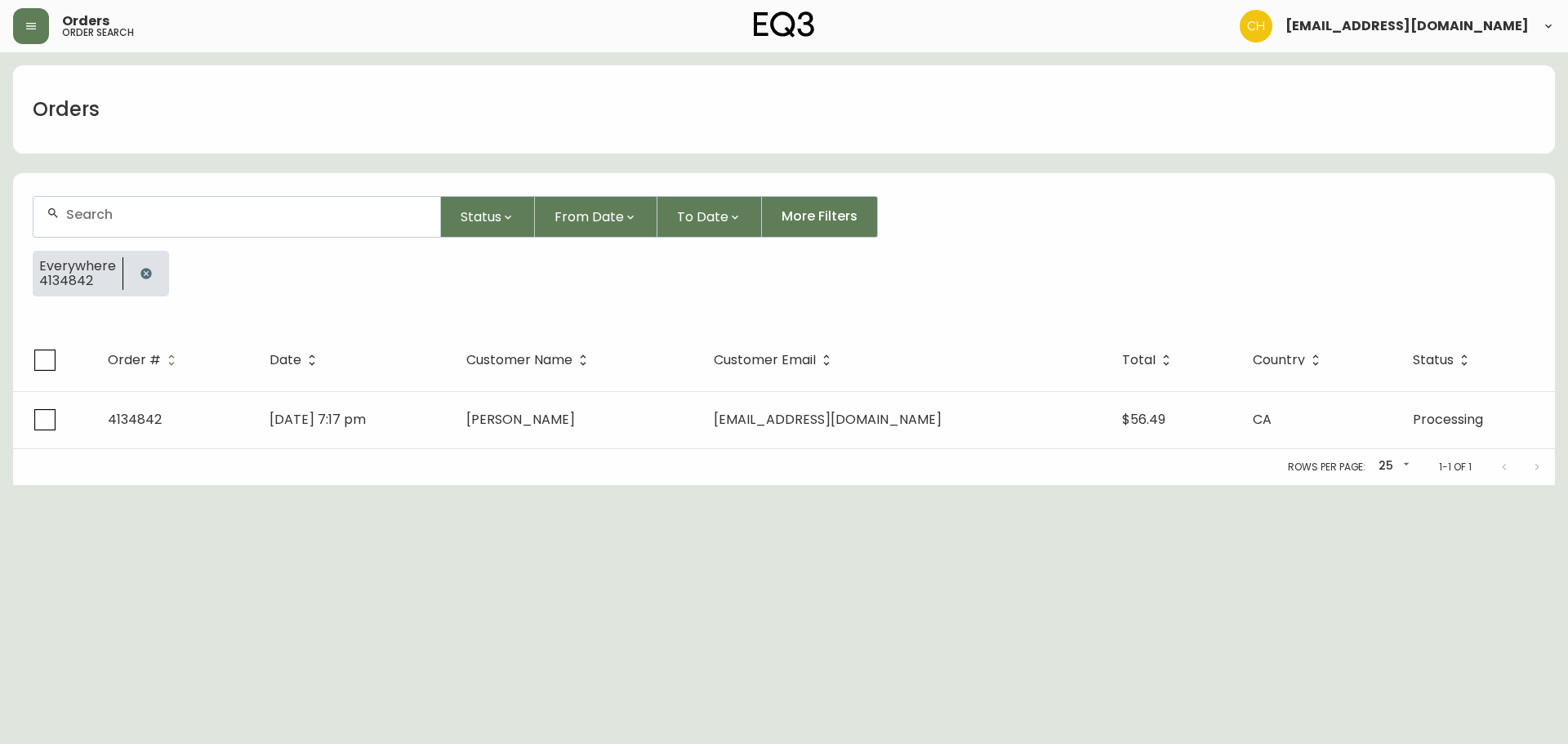
click at [80, 212] on input "text" at bounding box center [247, 214] width 361 height 15
type input "4134830"
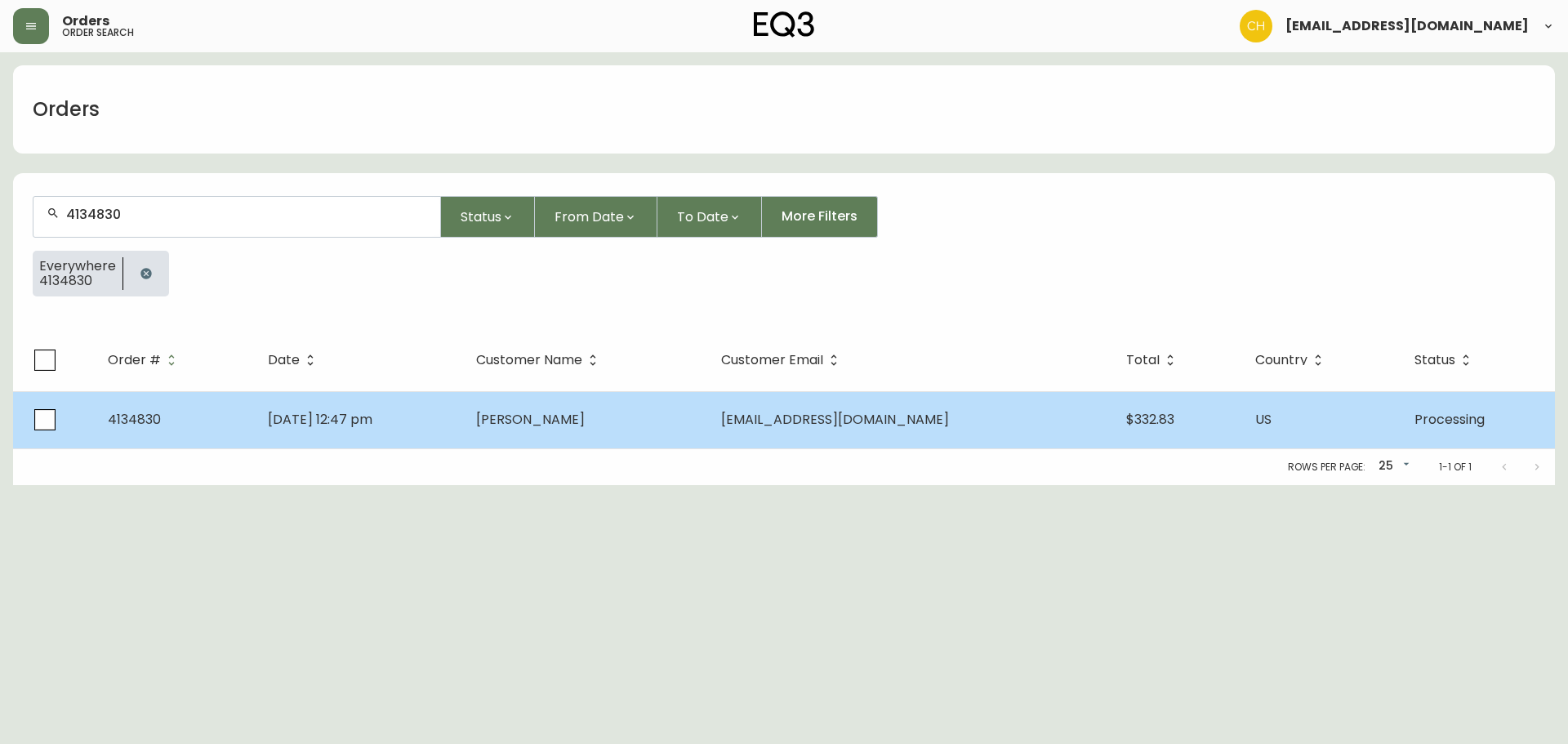
click at [585, 416] on span "[PERSON_NAME]" at bounding box center [530, 420] width 109 height 19
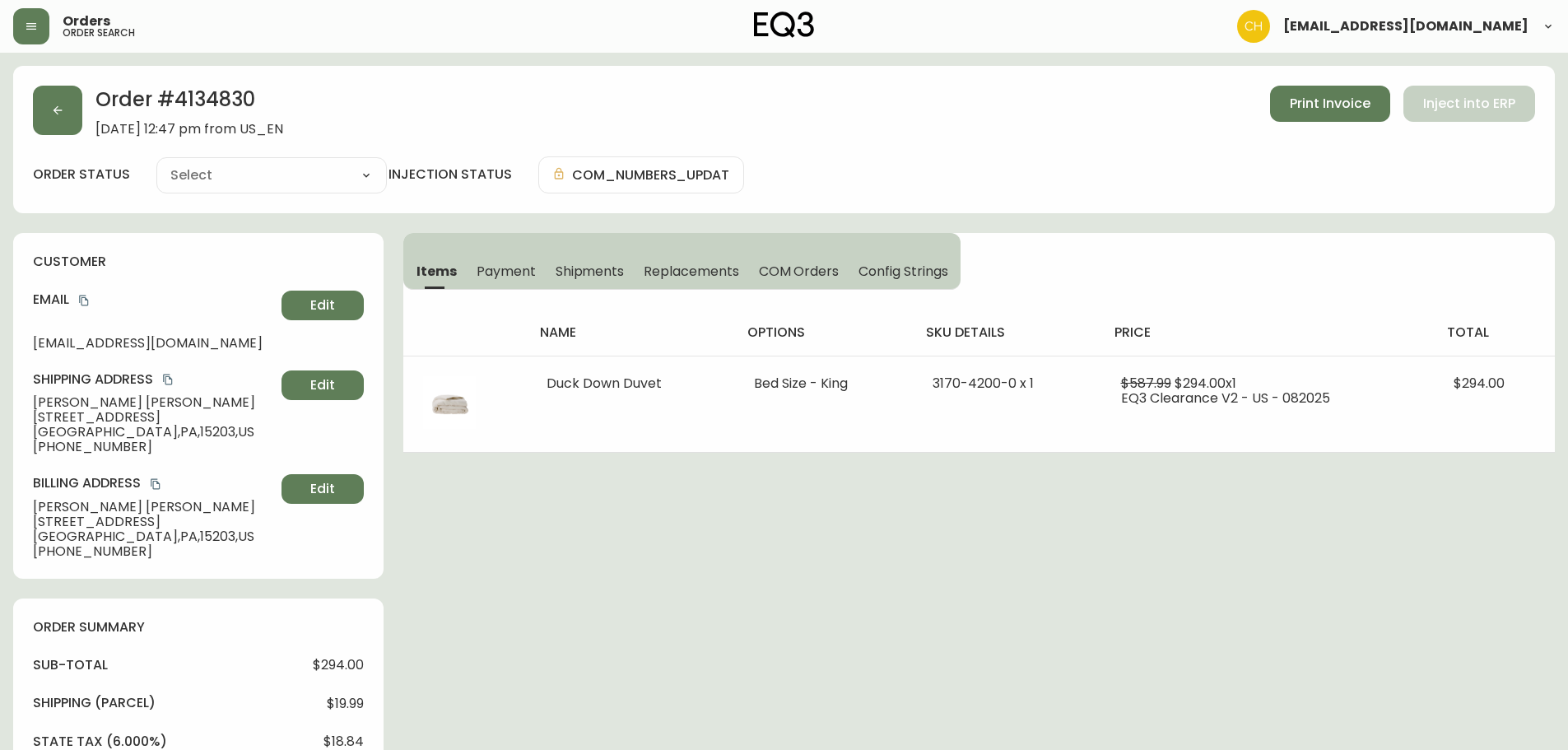
type input "Processing"
select select "PROCESSING"
click at [55, 107] on icon "button" at bounding box center [58, 110] width 14 height 14
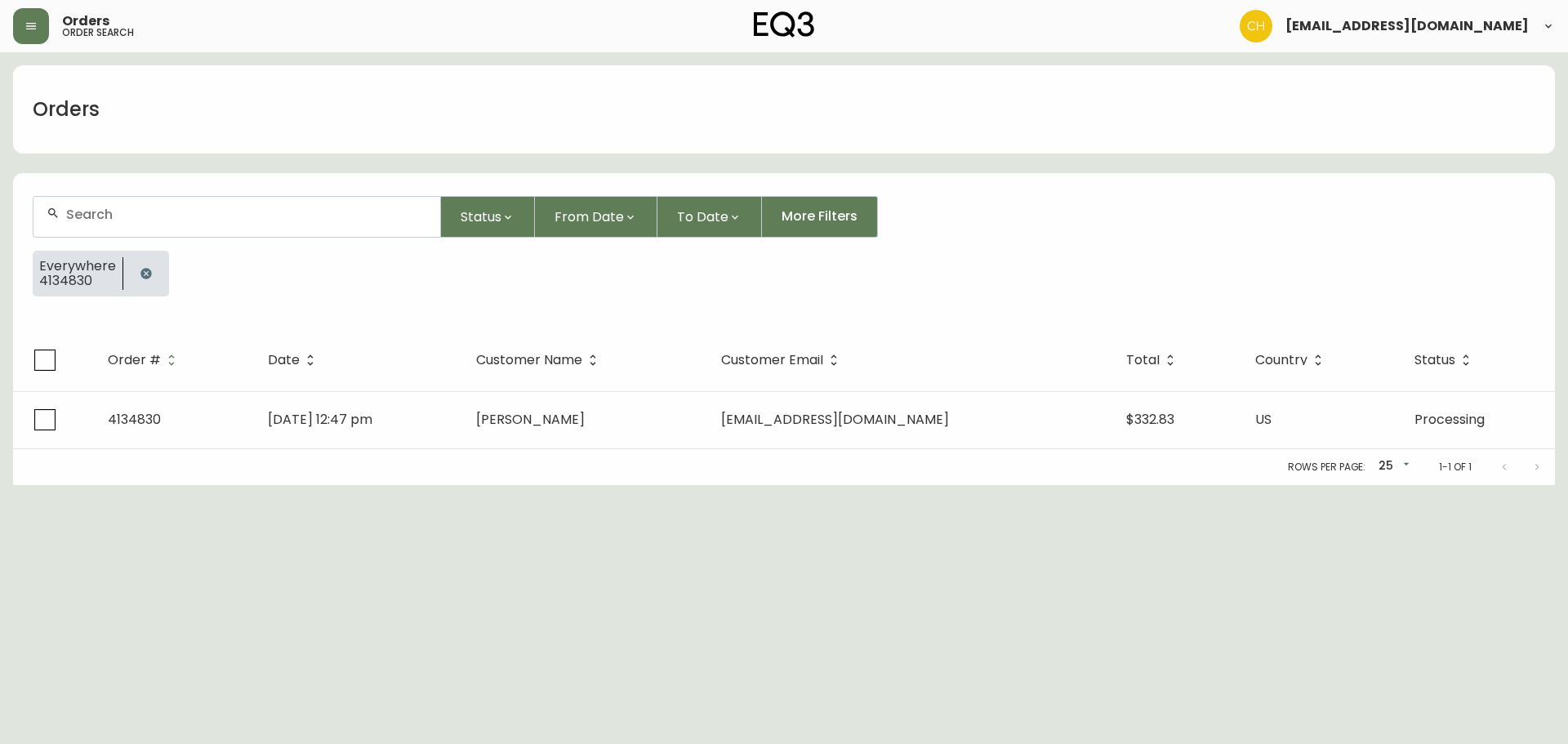
click at [90, 209] on input "text" at bounding box center [247, 214] width 361 height 15
type input "4134847"
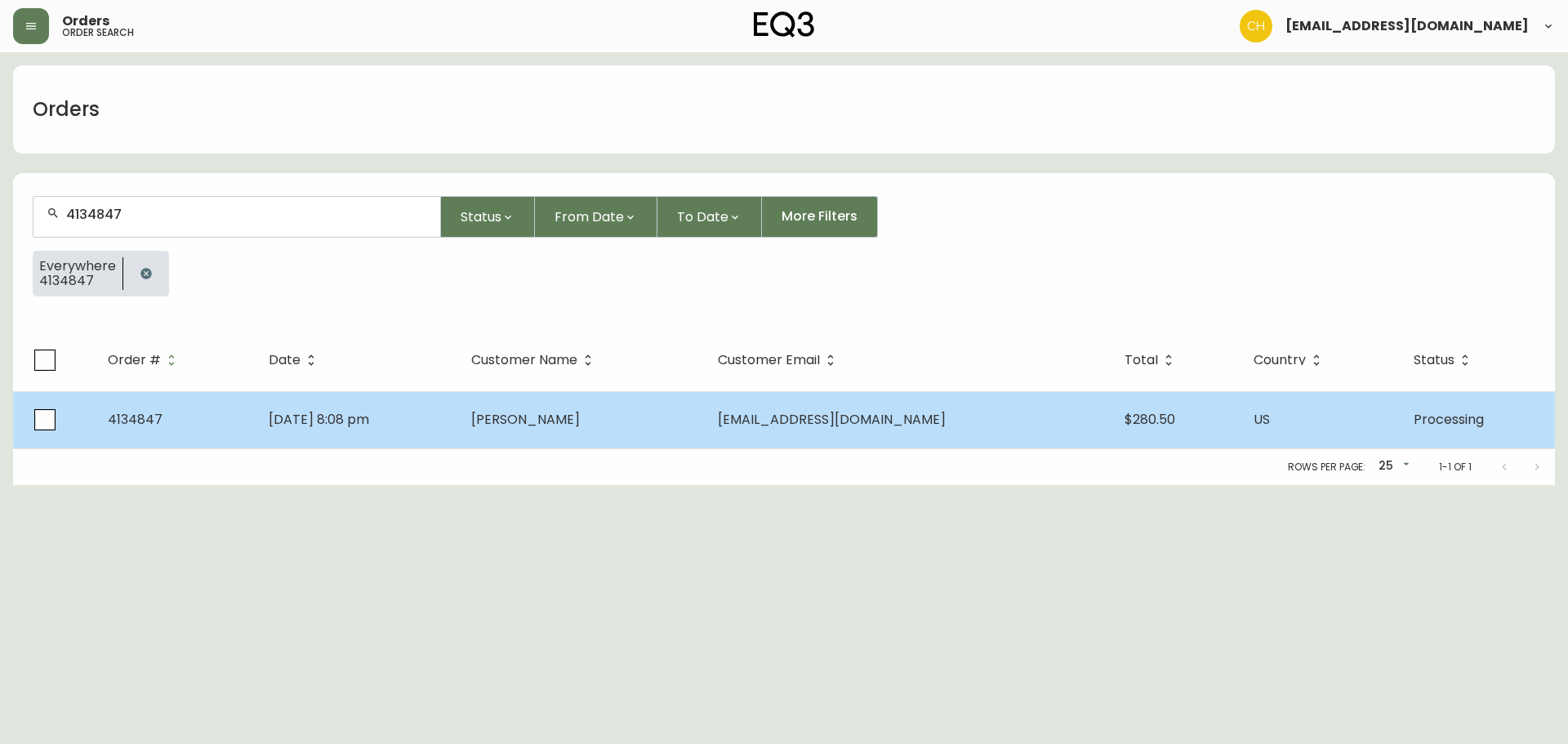
click at [580, 420] on span "[PERSON_NAME]" at bounding box center [525, 420] width 109 height 19
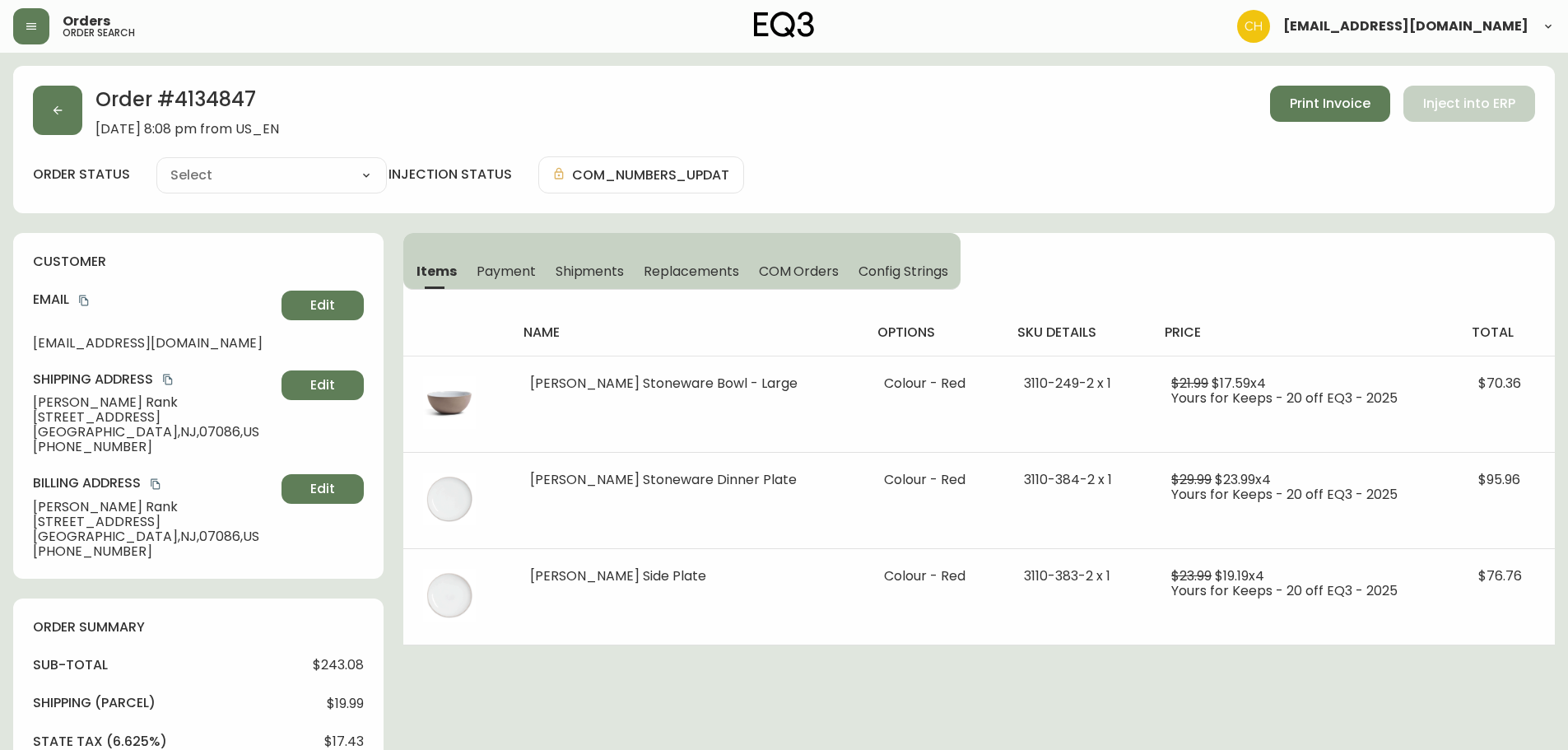
type input "Processing"
select select "PROCESSING"
click at [64, 111] on icon "button" at bounding box center [58, 110] width 14 height 14
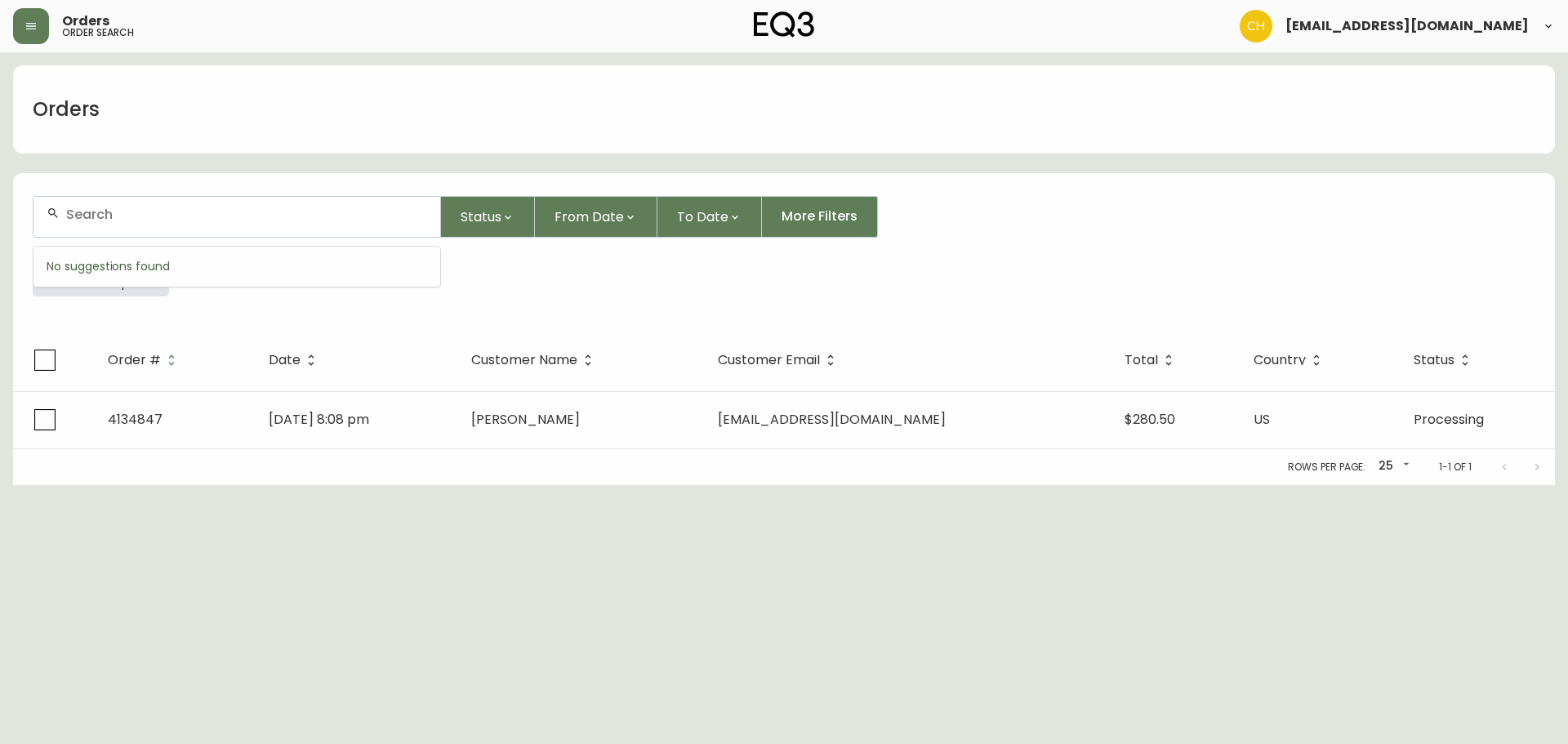
click at [170, 219] on input "text" at bounding box center [247, 214] width 361 height 15
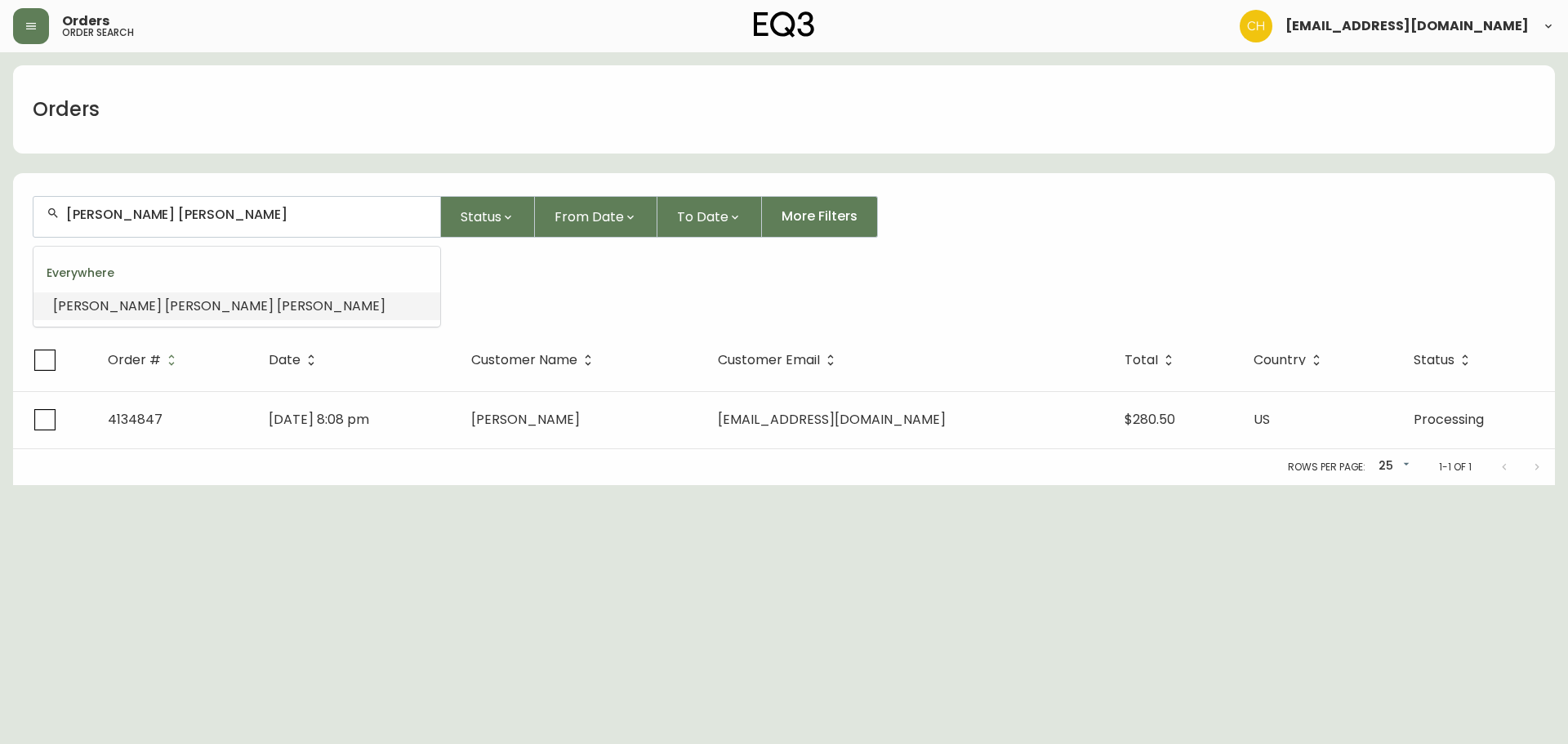
click at [277, 303] on span "[PERSON_NAME]" at bounding box center [330, 306] width 109 height 19
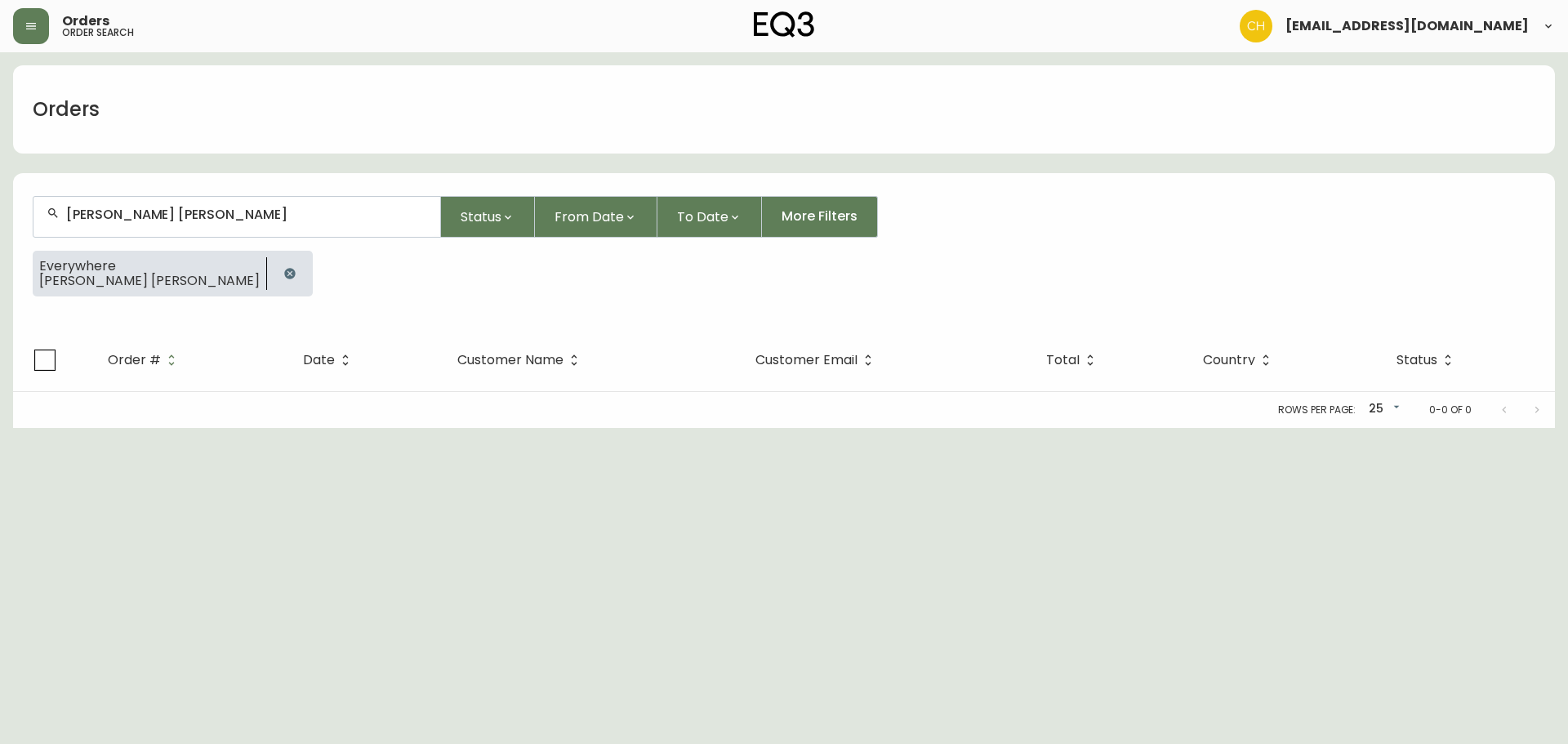
click at [216, 216] on input "[PERSON_NAME] [PERSON_NAME]" at bounding box center [247, 214] width 361 height 15
type input "[PERSON_NAME] [PERSON_NAME]"
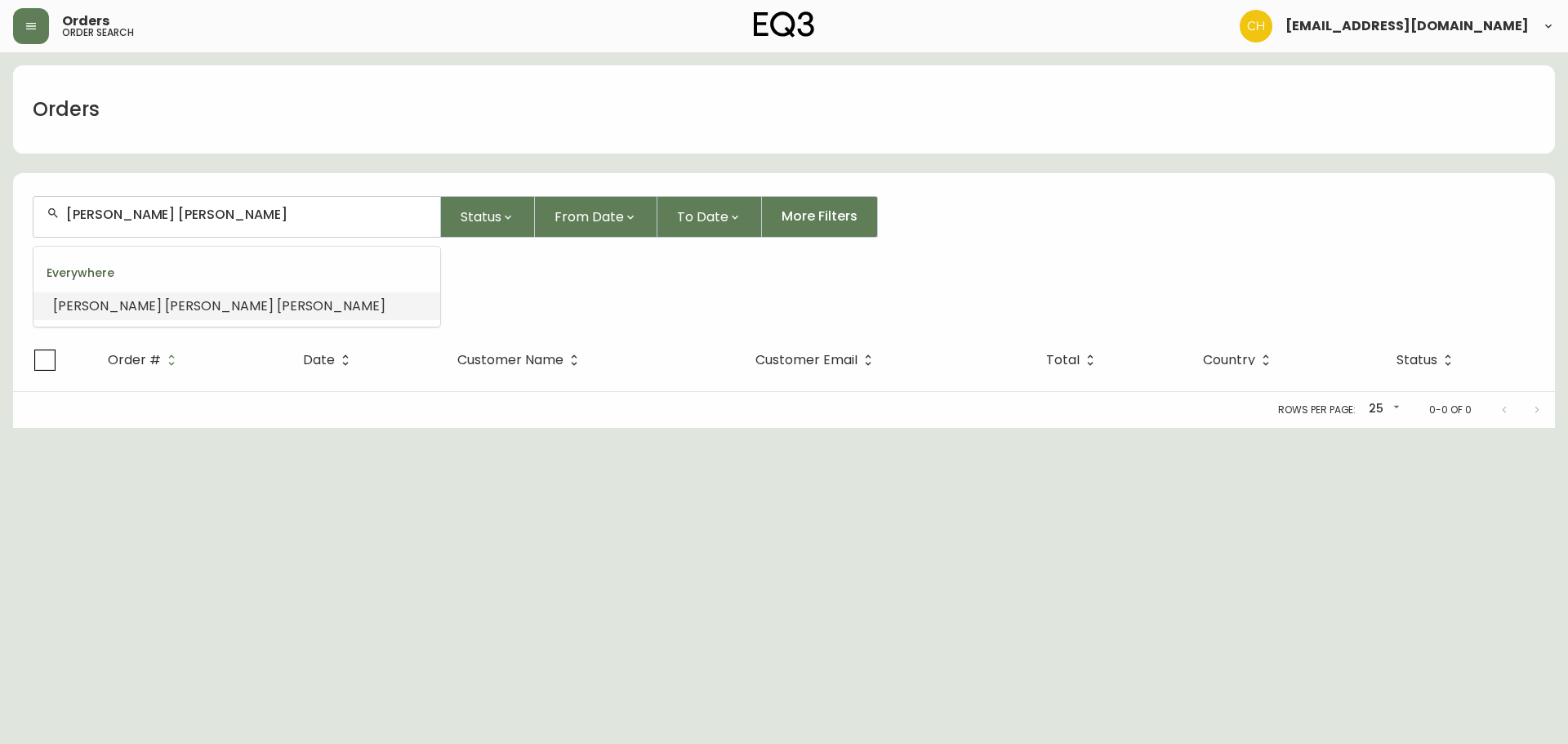
drag, startPoint x: 246, startPoint y: 217, endPoint x: 0, endPoint y: 200, distance: 246.6
click at [0, 200] on main "Orders [PERSON_NAME] [PERSON_NAME] Status From Date To Date More Filters Everyw…" at bounding box center [784, 239] width 1568 height 375
type input "[PERSON_NAME]"
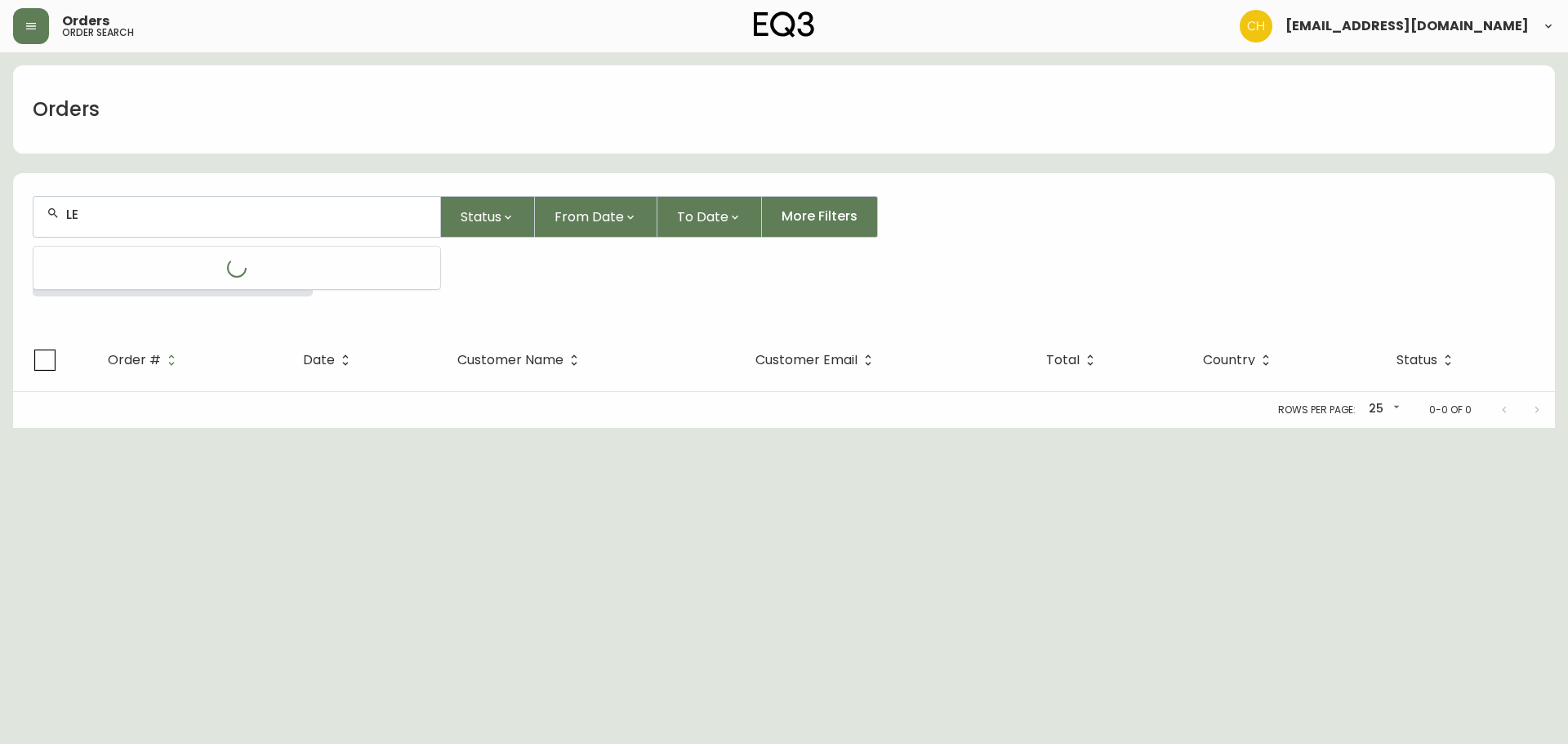
type input "L"
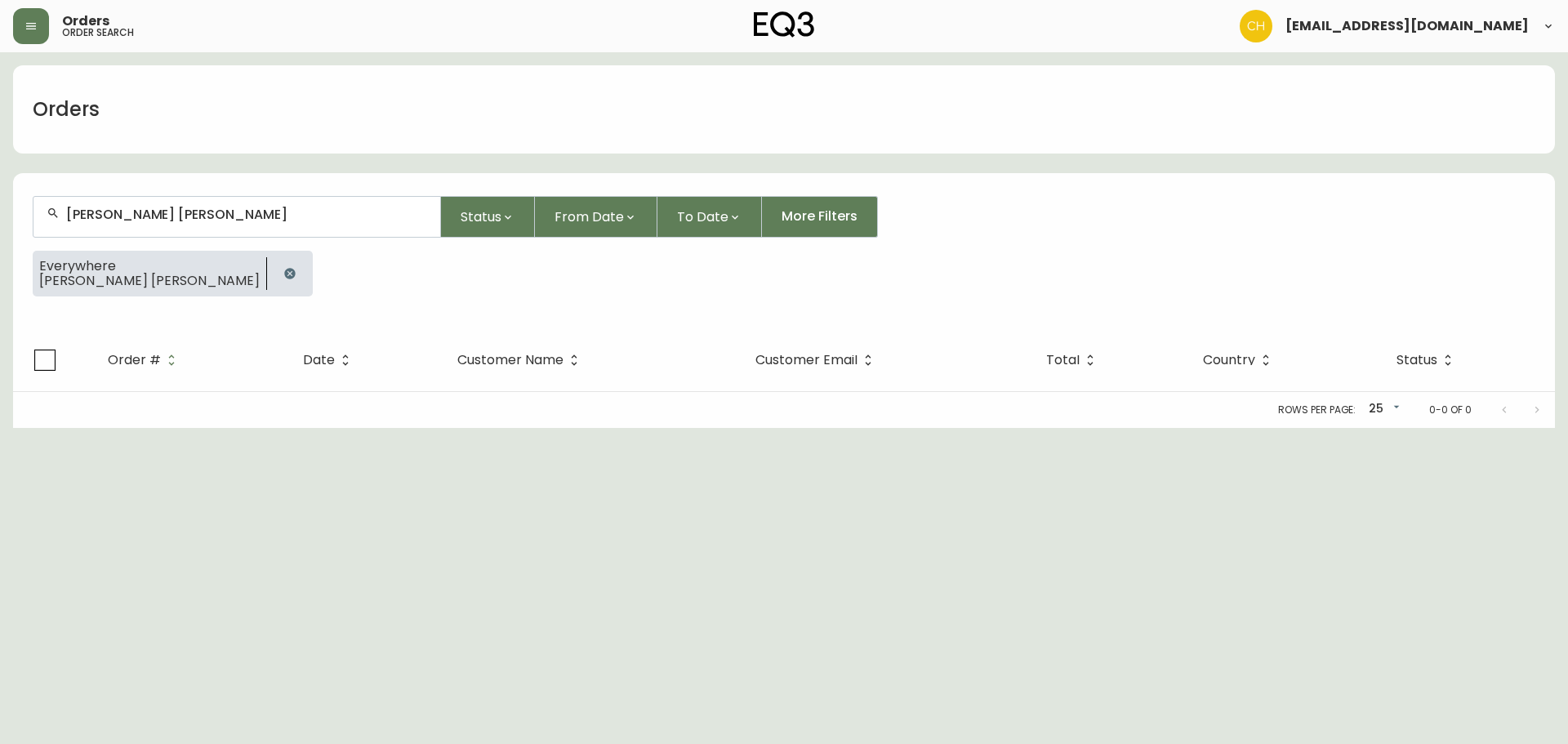
type input "[PERSON_NAME] [PERSON_NAME]"
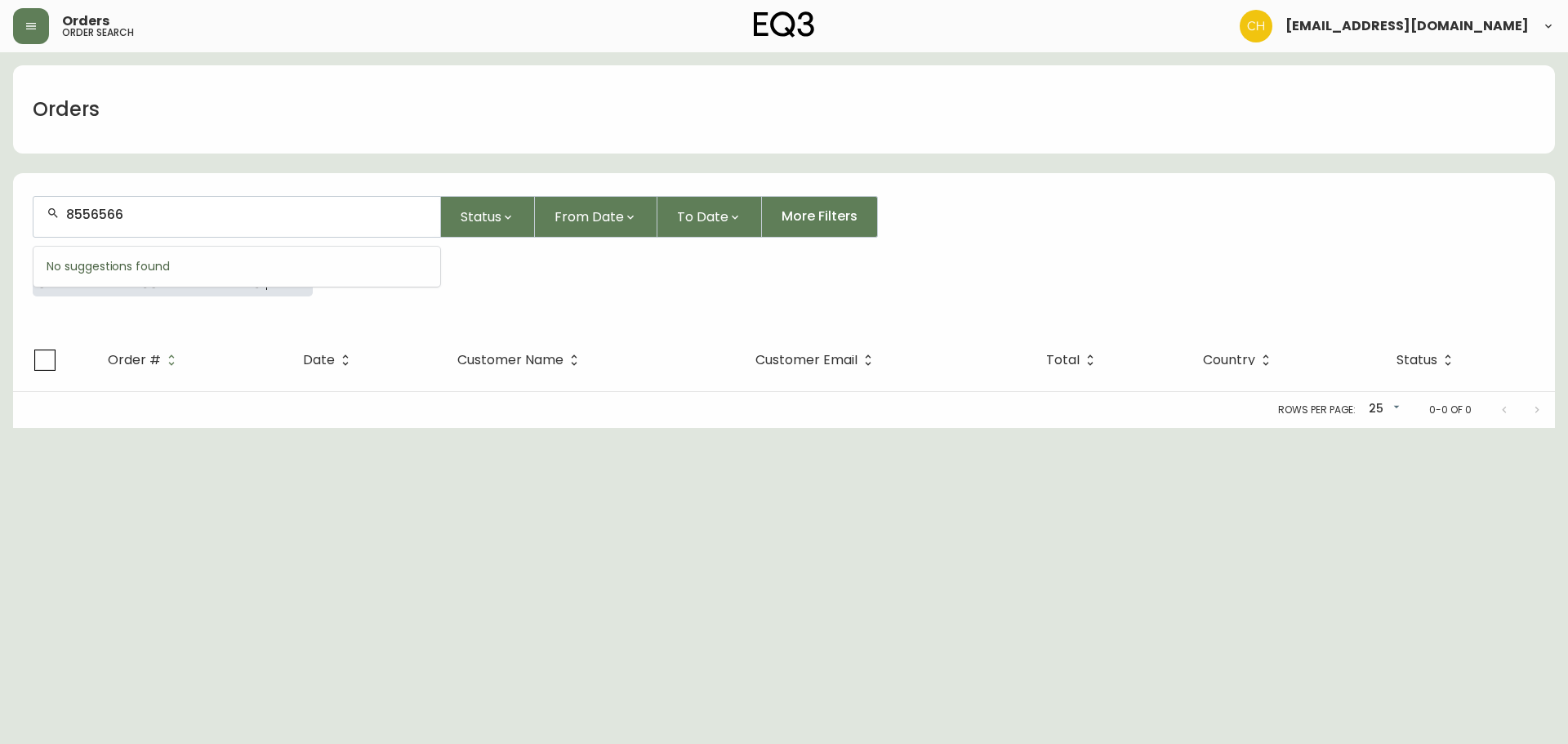
type input "8556566"
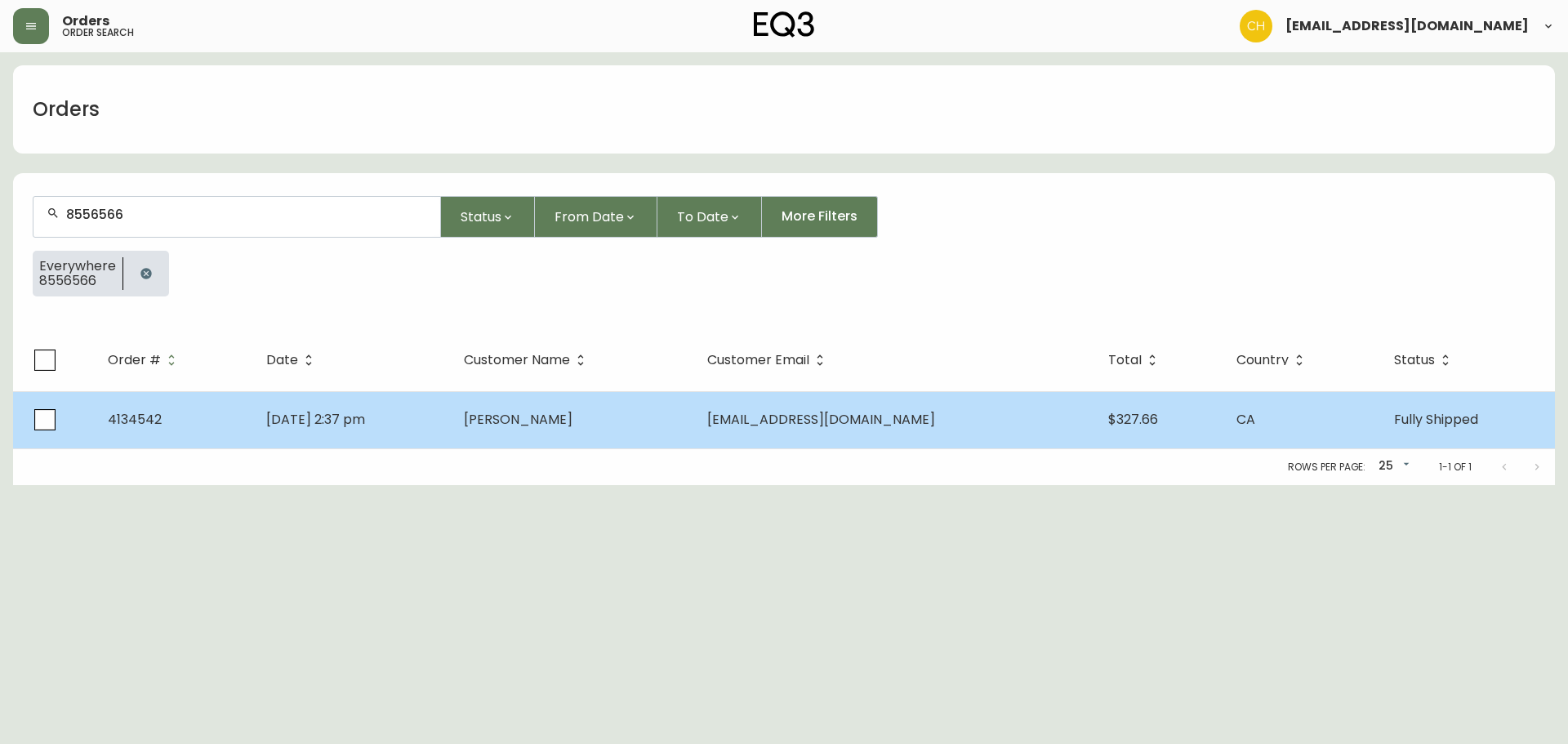
click at [567, 413] on span "[PERSON_NAME]" at bounding box center [518, 420] width 109 height 19
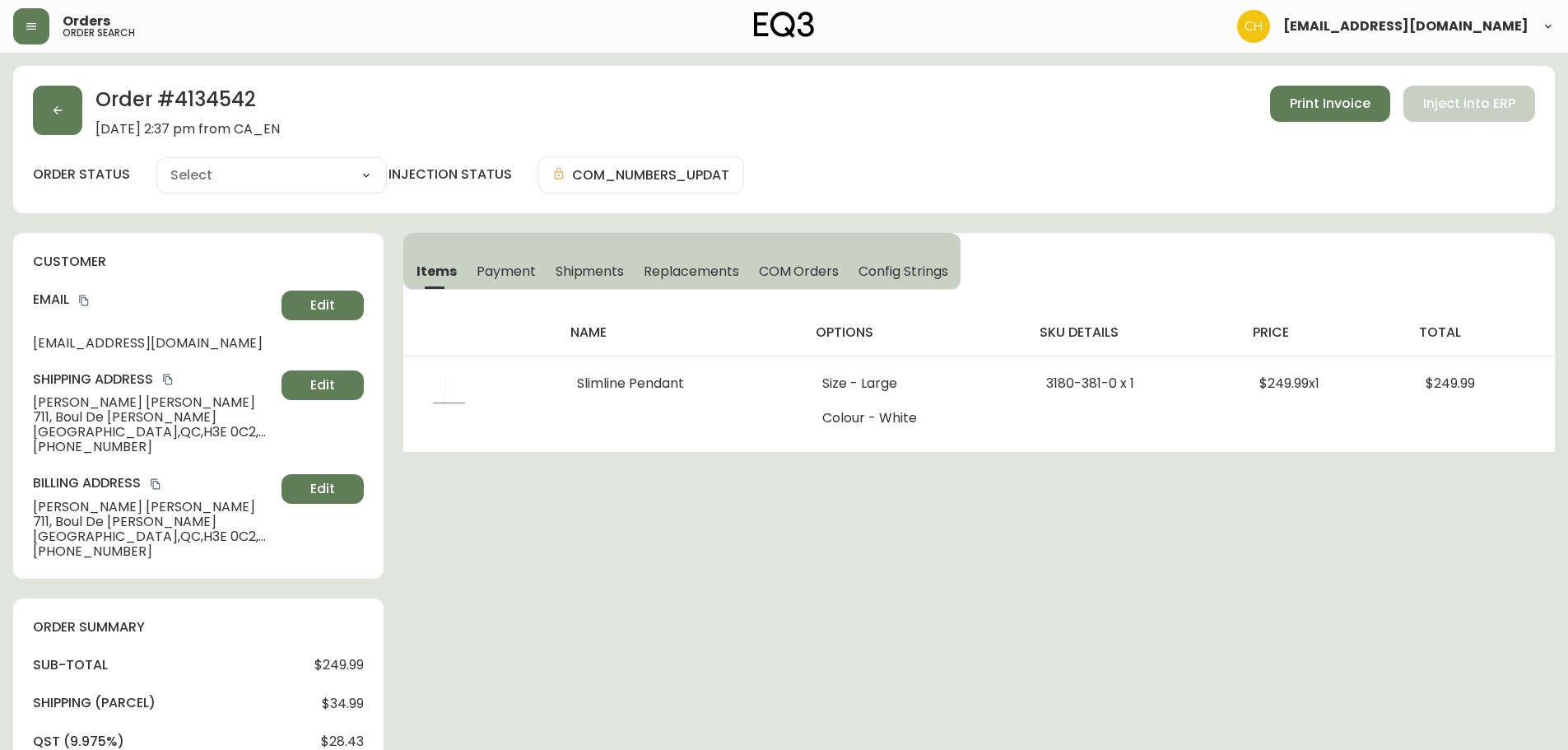
type input "Fully Shipped"
select select "FULLY_SHIPPED"
click at [213, 95] on h2 "Order # 4134542" at bounding box center [188, 103] width 185 height 36
copy h2 "4134542"
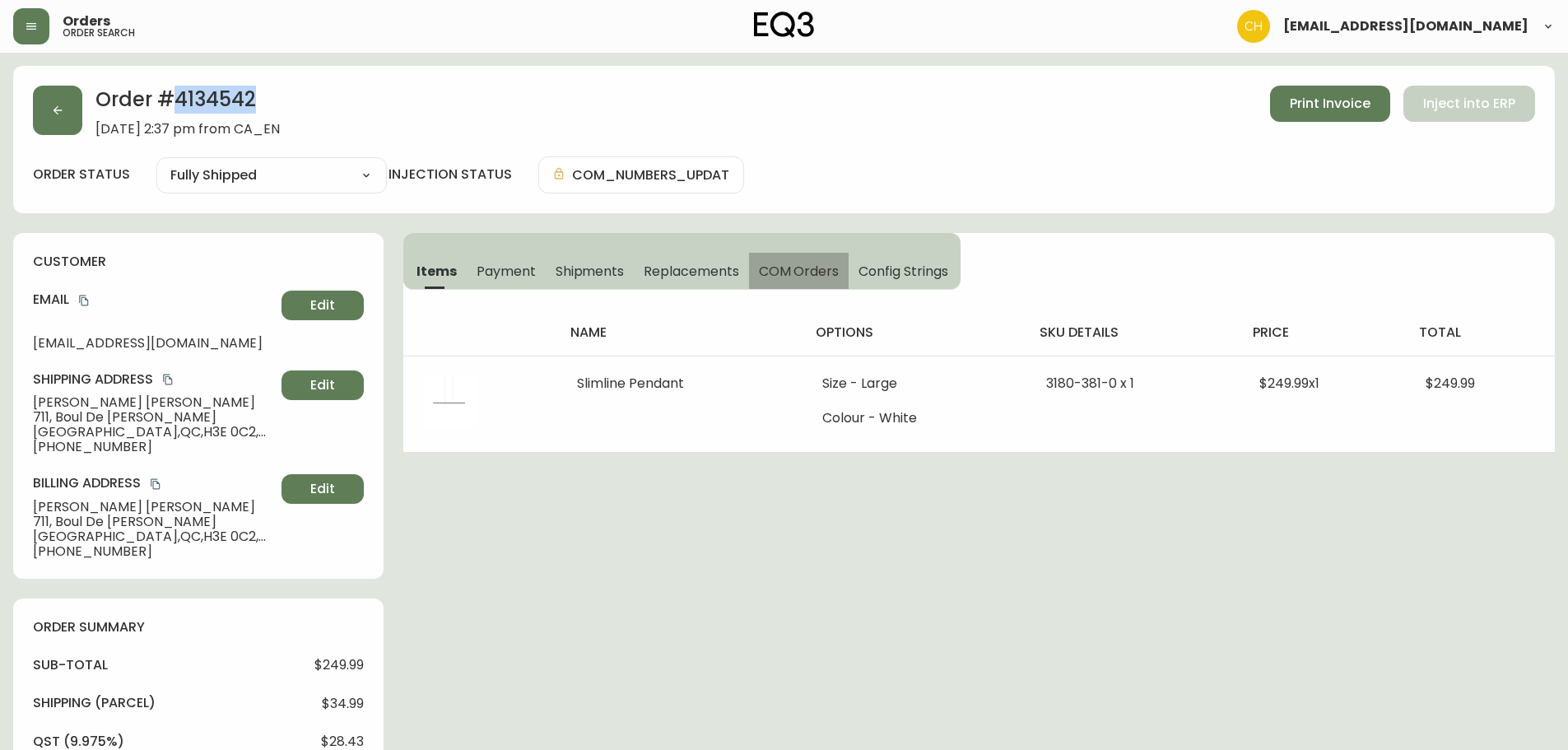
click at [798, 262] on span "COM Orders" at bounding box center [798, 271] width 80 height 17
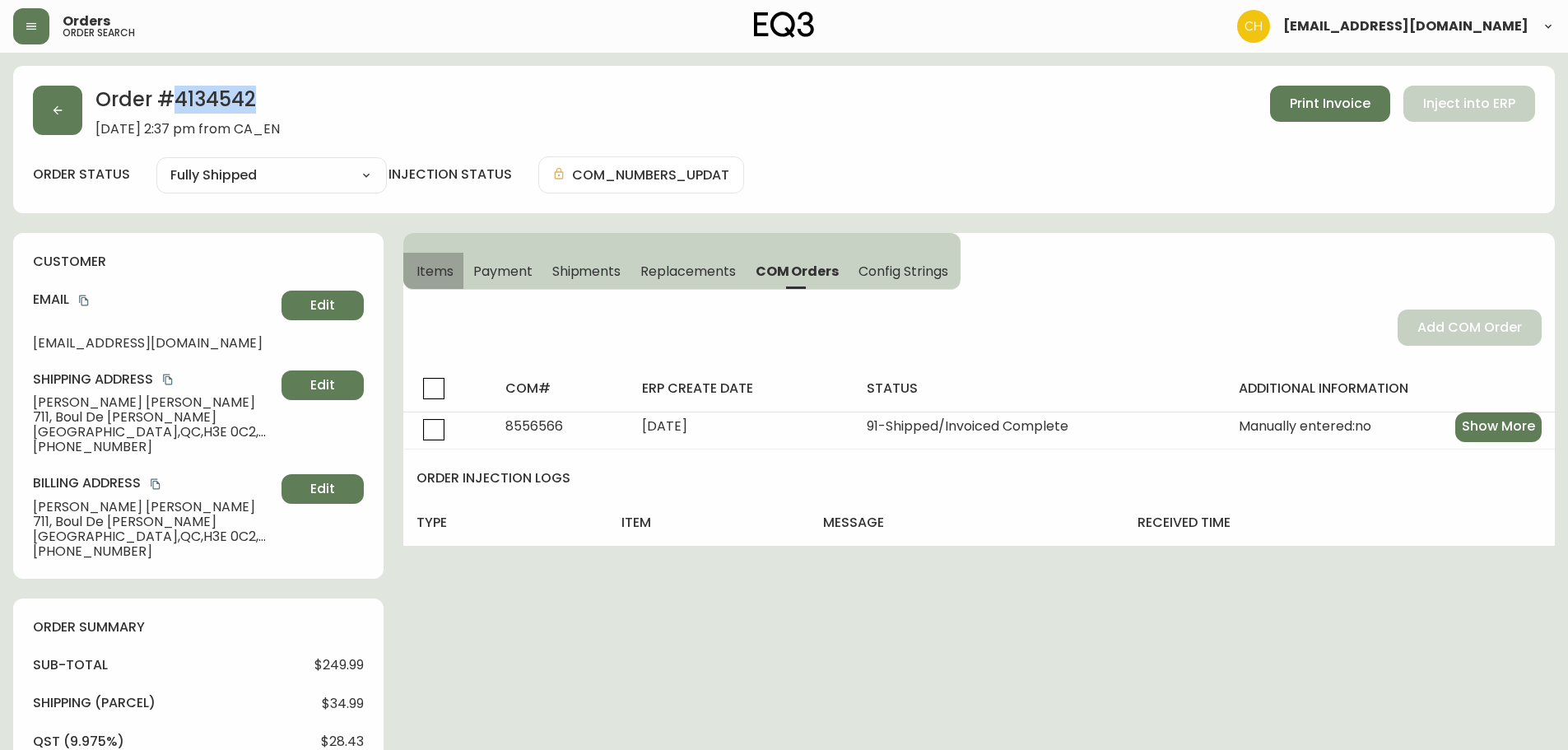
click at [444, 271] on span "Items" at bounding box center [434, 271] width 37 height 17
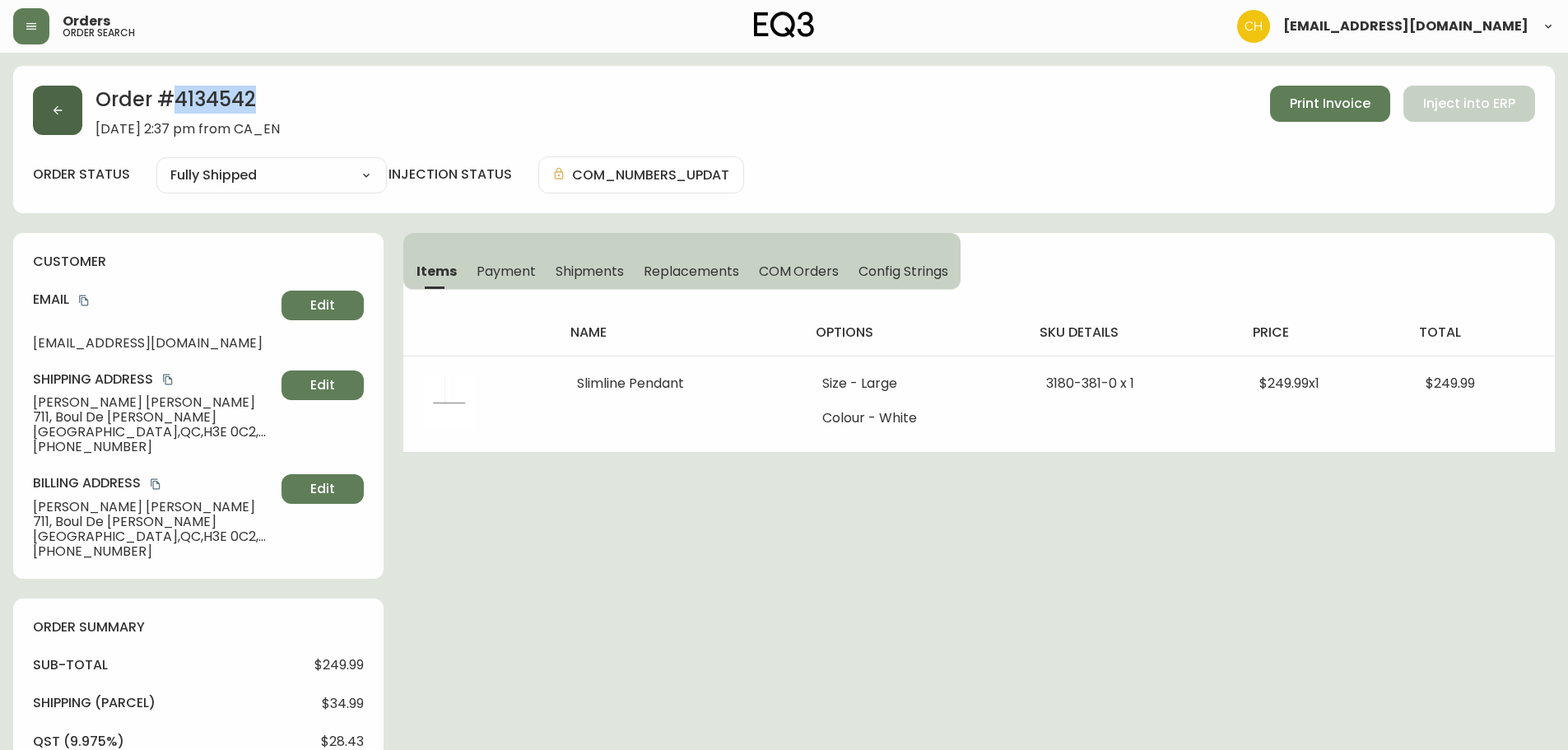
click at [66, 116] on button "button" at bounding box center [57, 109] width 49 height 49
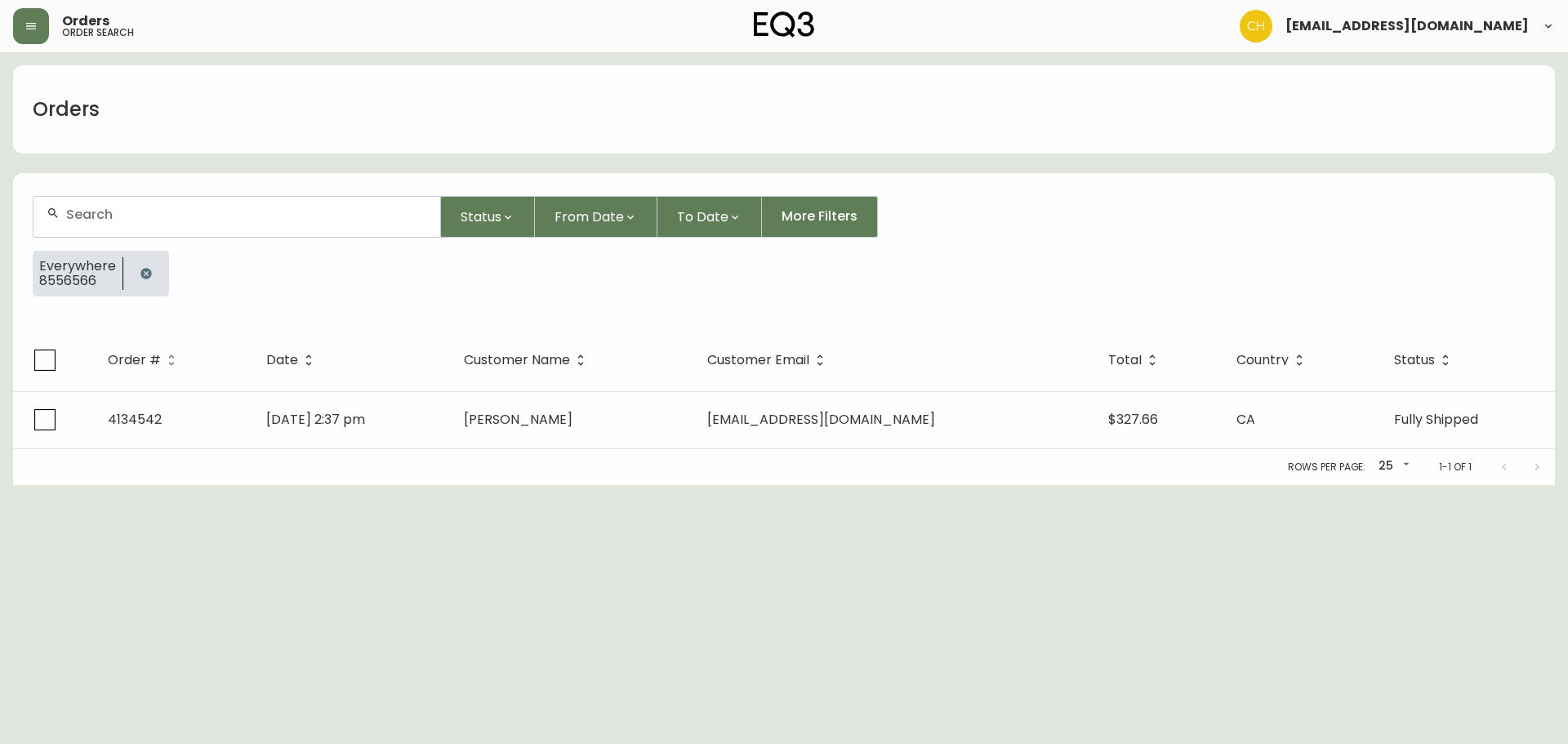
drag, startPoint x: 115, startPoint y: 201, endPoint x: 115, endPoint y: 213, distance: 12.0
click at [115, 212] on div at bounding box center [237, 217] width 407 height 40
click at [116, 214] on input "text" at bounding box center [247, 214] width 361 height 15
type input "8554224"
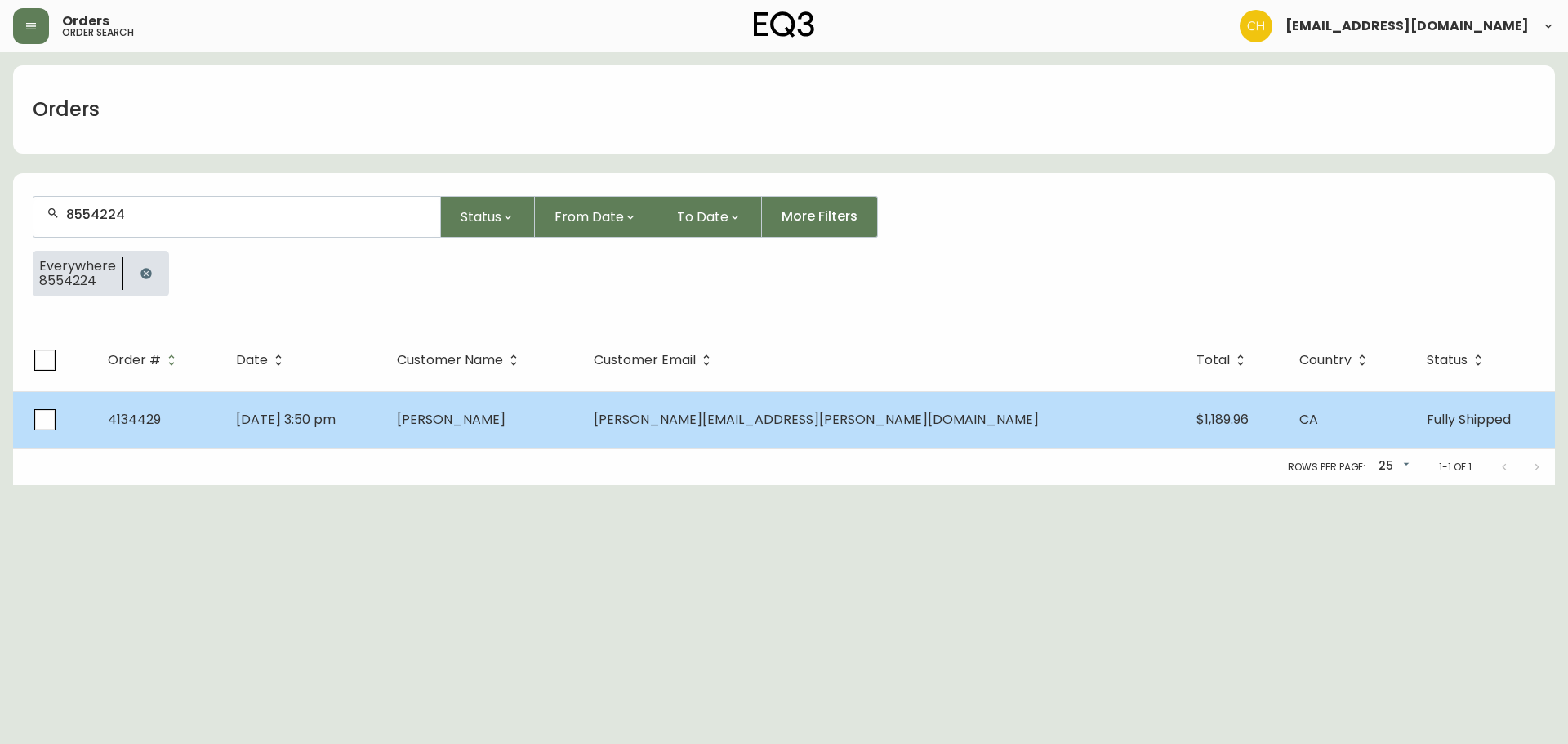
click at [498, 427] on td "[PERSON_NAME]" at bounding box center [482, 420] width 196 height 58
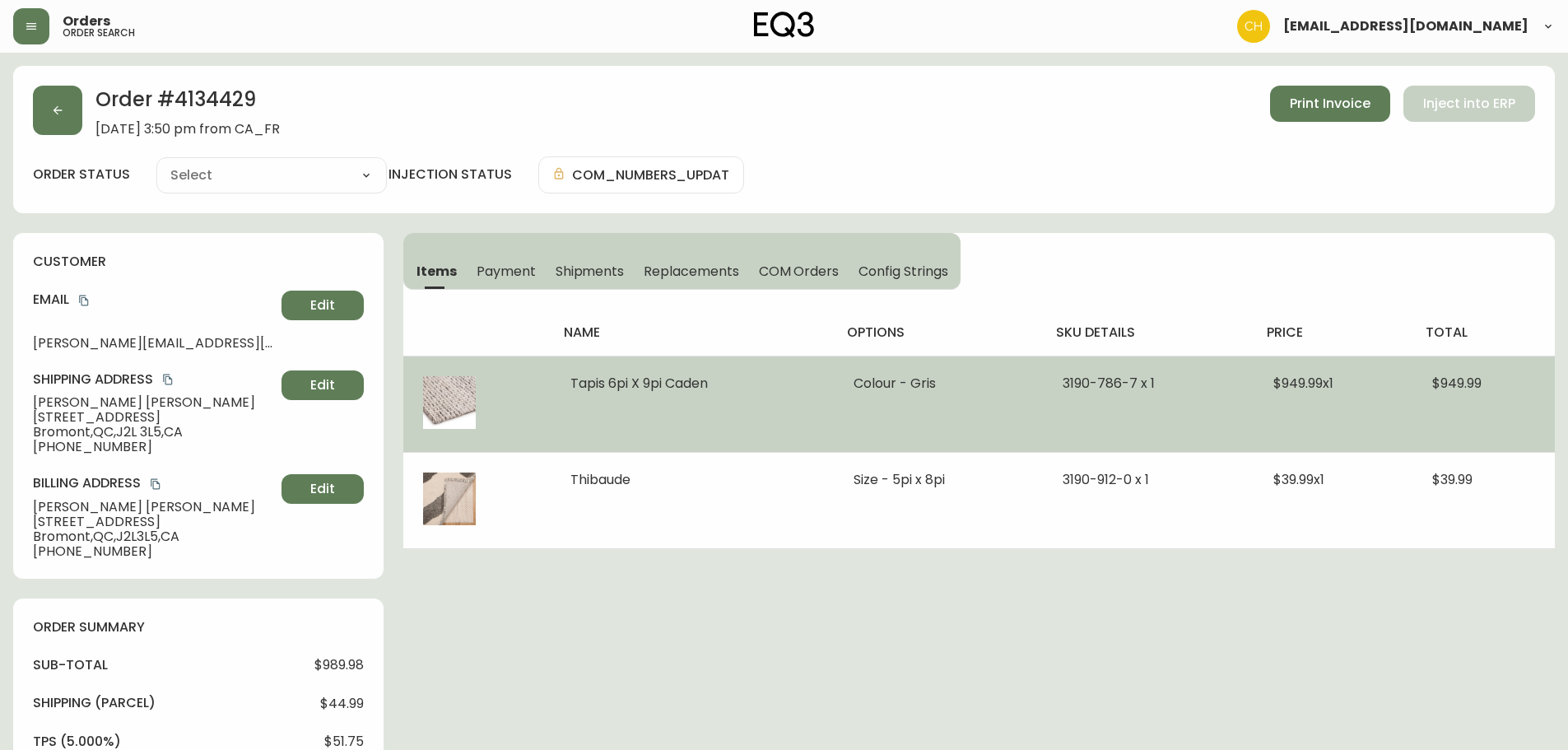
type input "Fully Shipped"
select select "FULLY_SHIPPED"
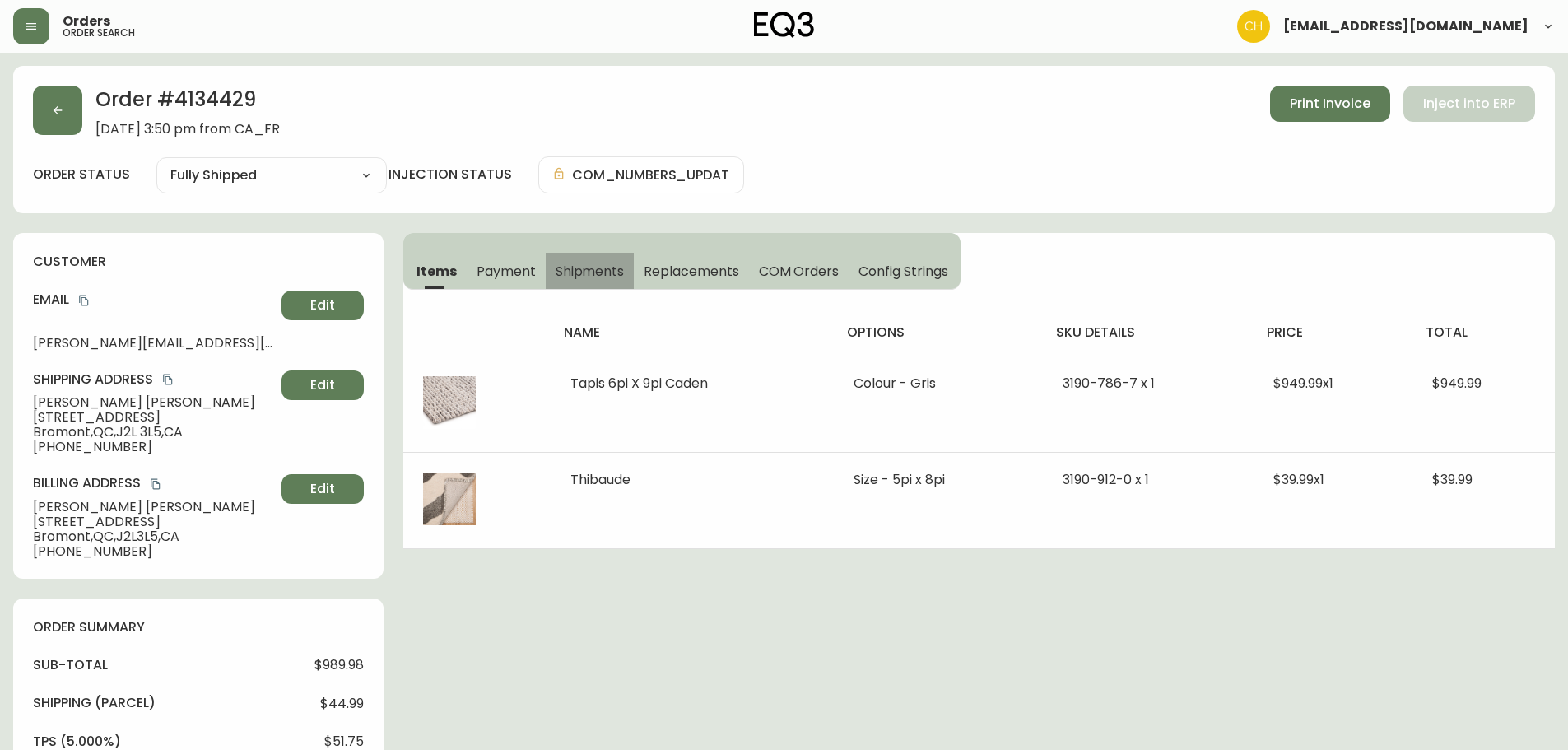
click at [592, 270] on span "Shipments" at bounding box center [589, 271] width 69 height 17
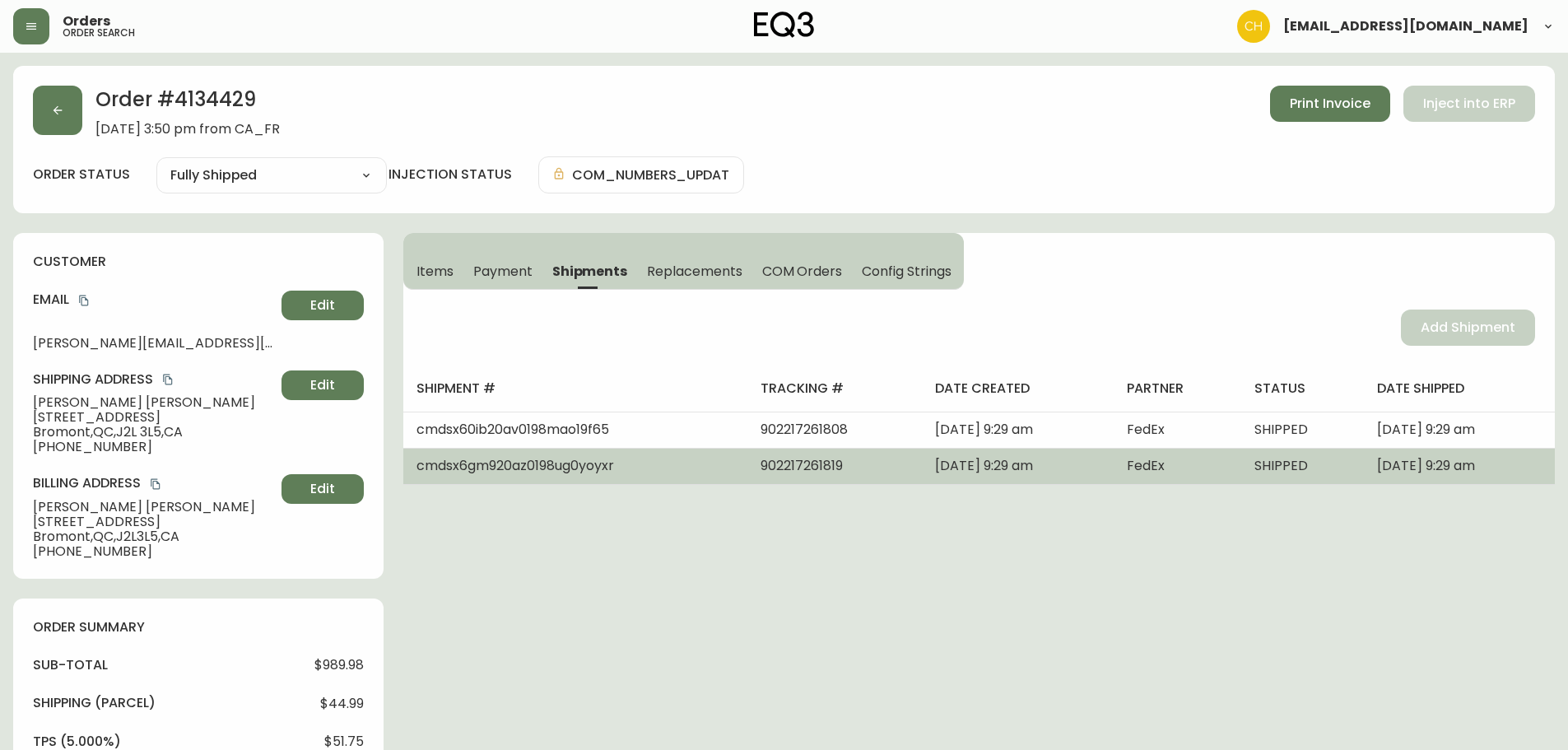
click at [760, 463] on span "902217261819" at bounding box center [801, 465] width 82 height 19
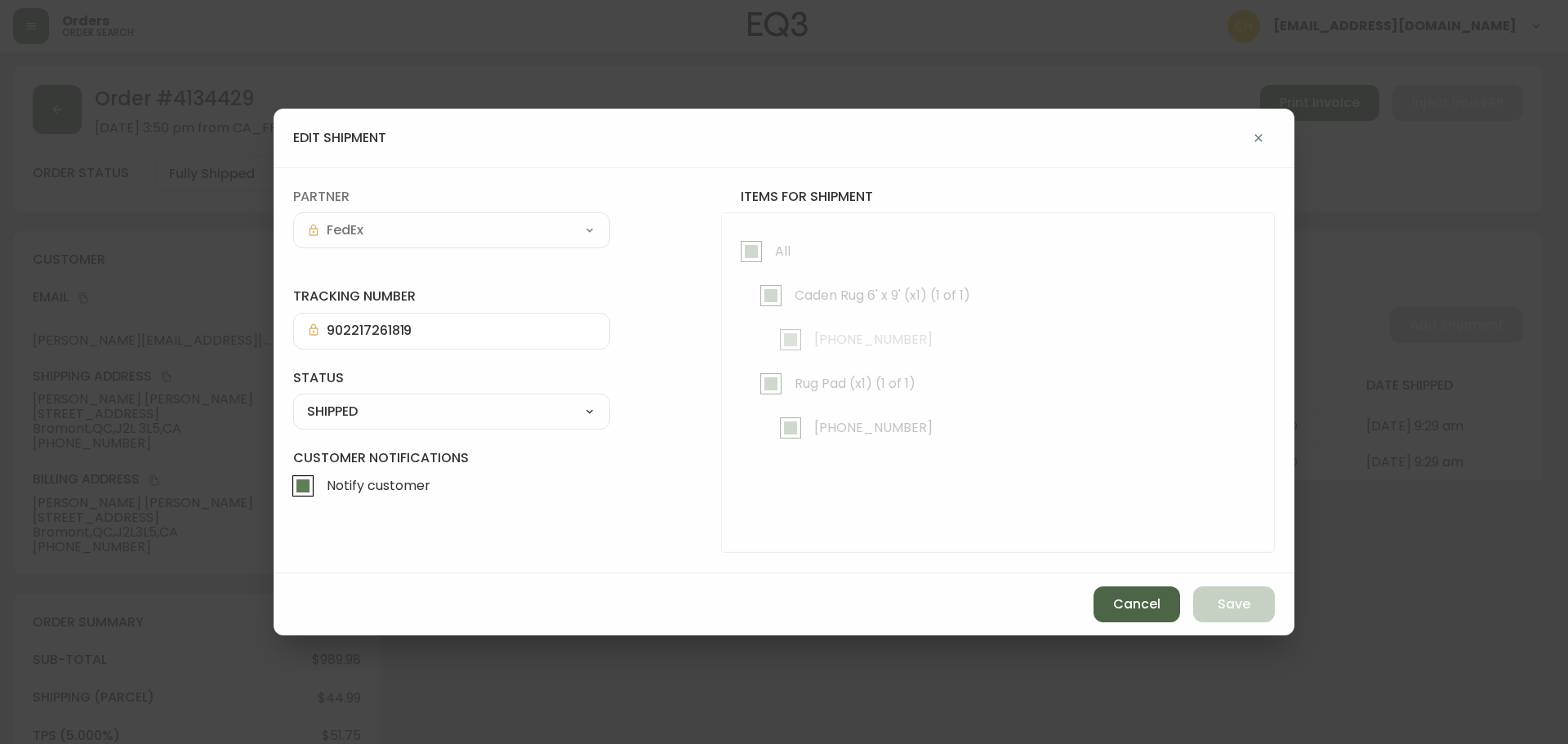
click at [1135, 593] on button "Cancel" at bounding box center [1137, 604] width 86 height 36
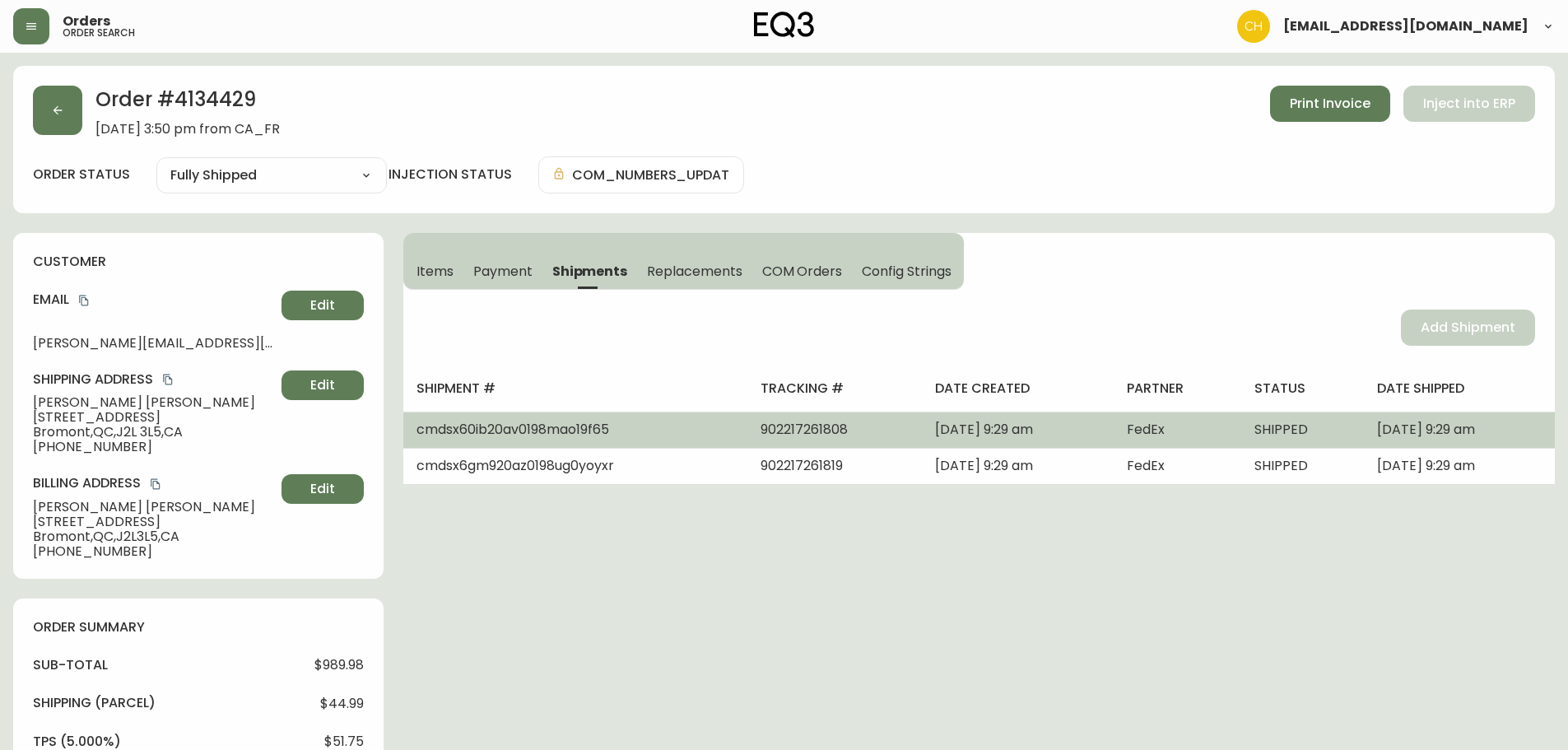
click at [760, 427] on span "902217261808" at bounding box center [804, 430] width 87 height 19
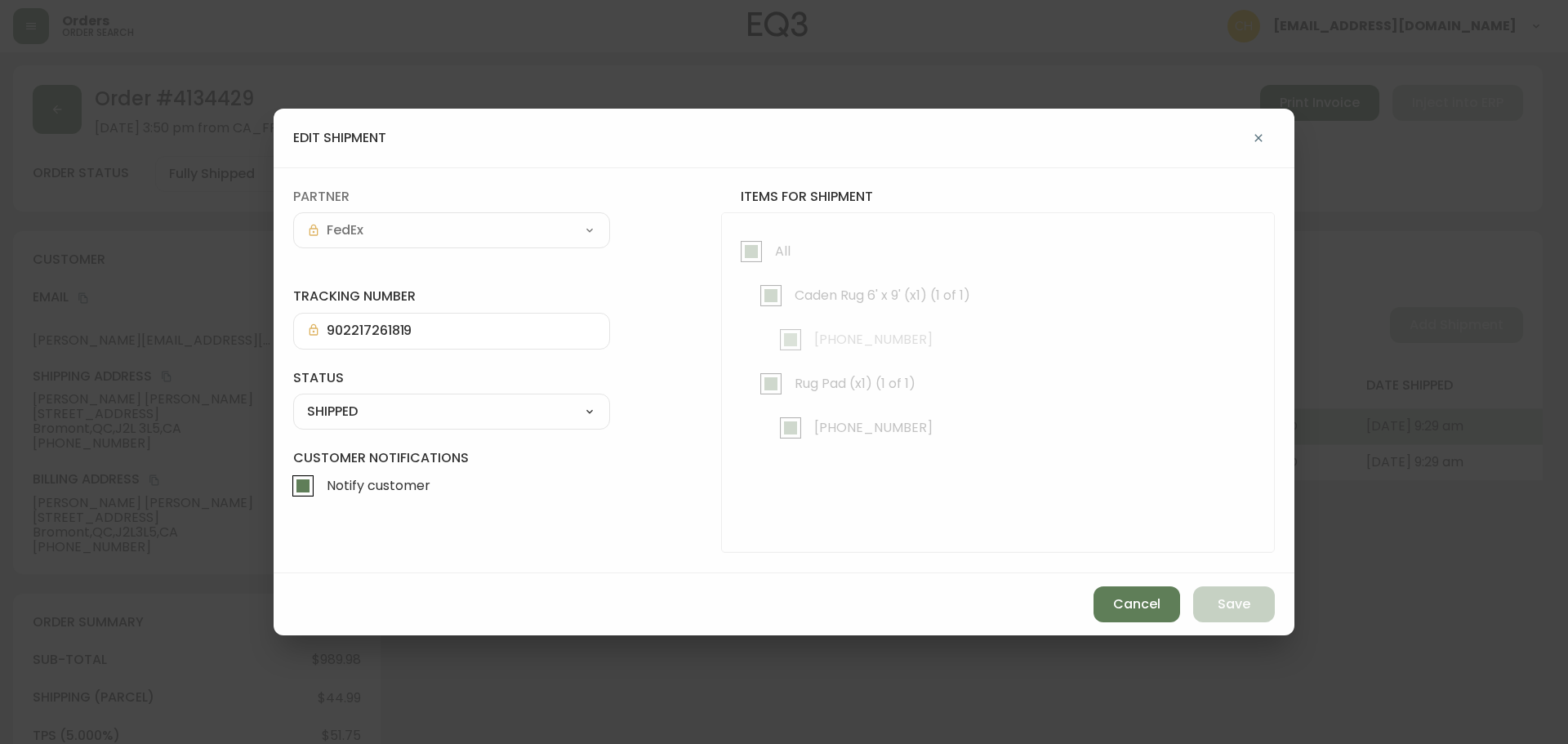
click at [732, 423] on div at bounding box center [998, 382] width 552 height 339
type input "902217261808"
click at [1128, 613] on span "Cancel" at bounding box center [1137, 604] width 47 height 18
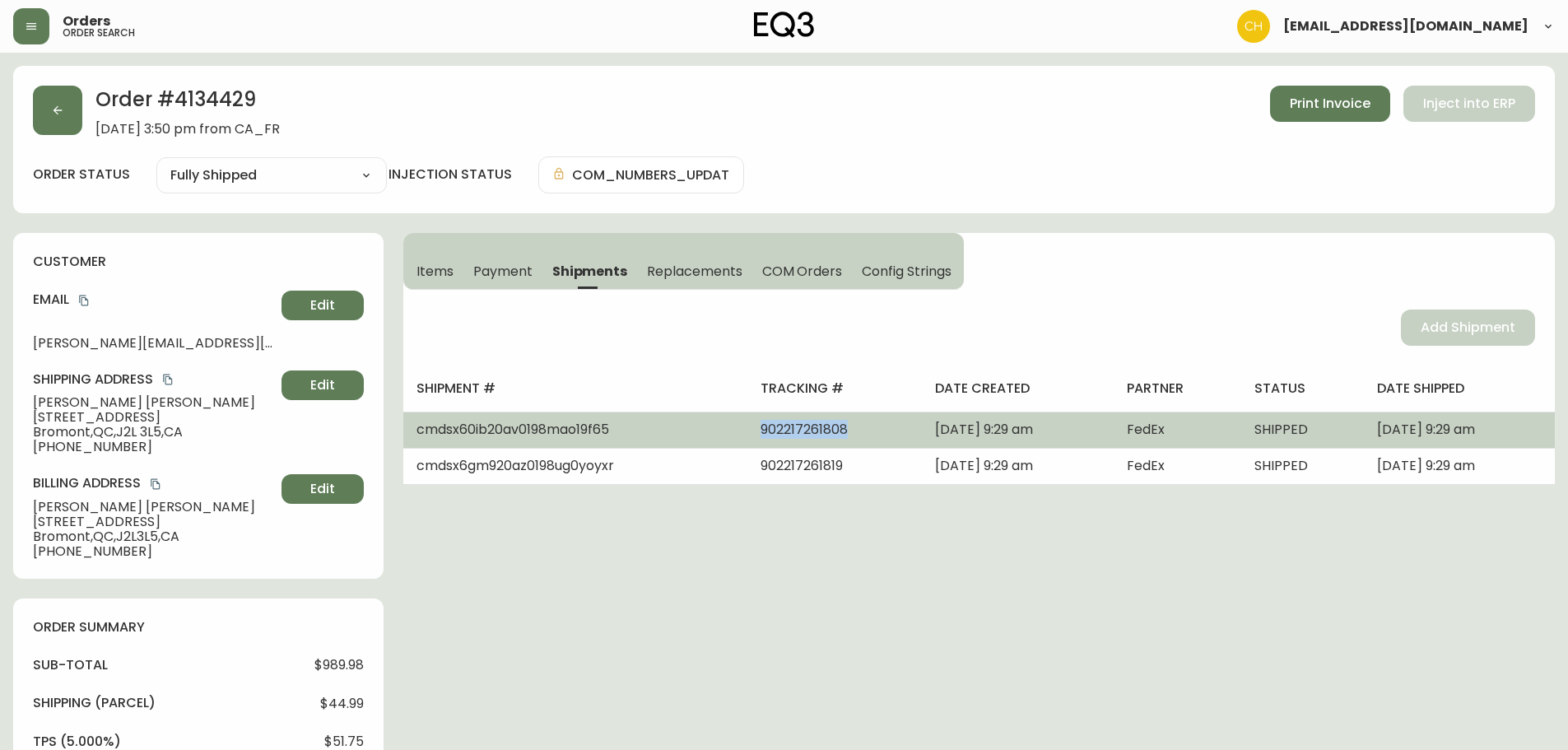
drag, startPoint x: 804, startPoint y: 429, endPoint x: 712, endPoint y: 429, distance: 92.0
click at [747, 429] on td "902217261808" at bounding box center [834, 429] width 174 height 36
copy span "902217261808"
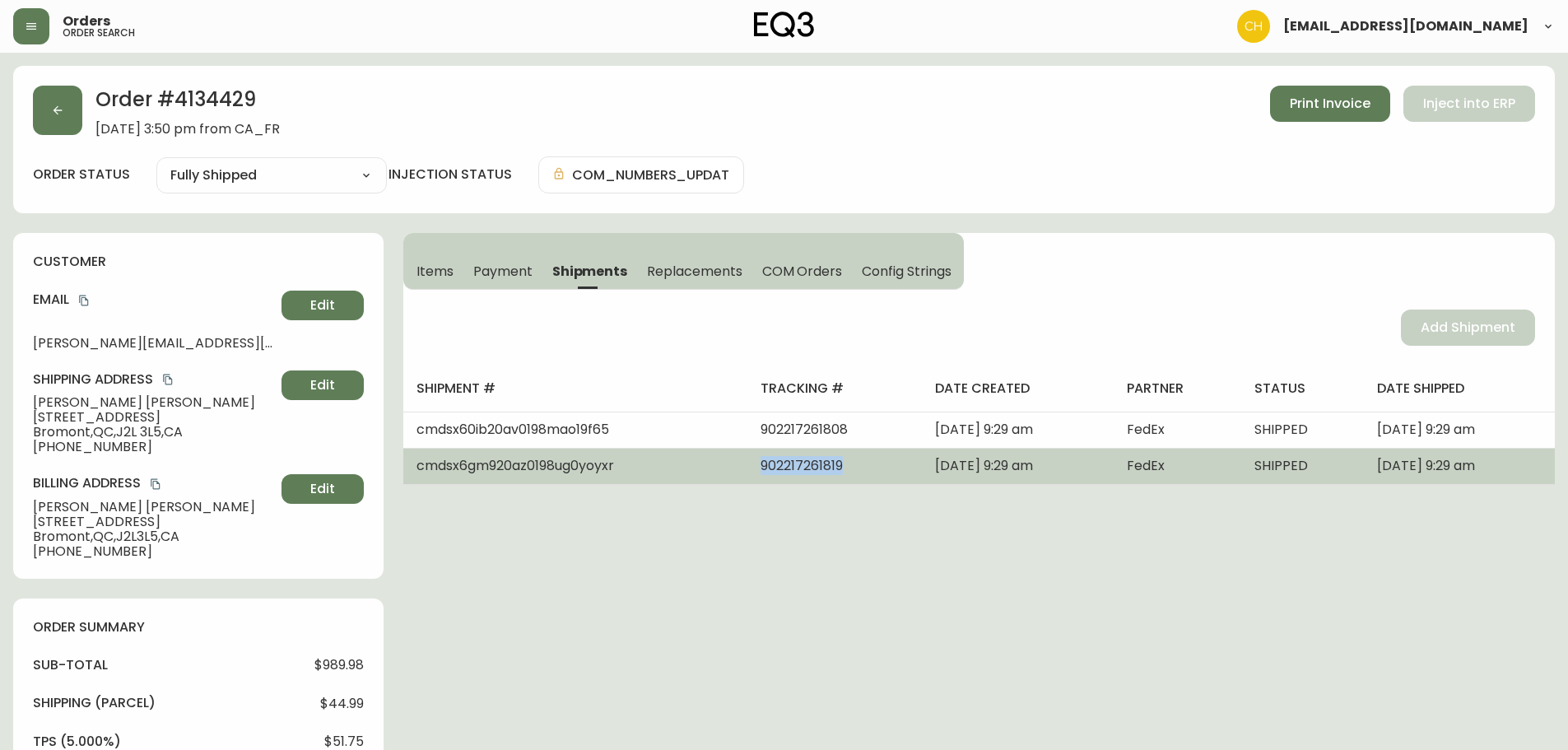
drag, startPoint x: 791, startPoint y: 466, endPoint x: 711, endPoint y: 466, distance: 80.0
click at [760, 466] on span "902217261819" at bounding box center [801, 465] width 82 height 19
copy span "902217261819"
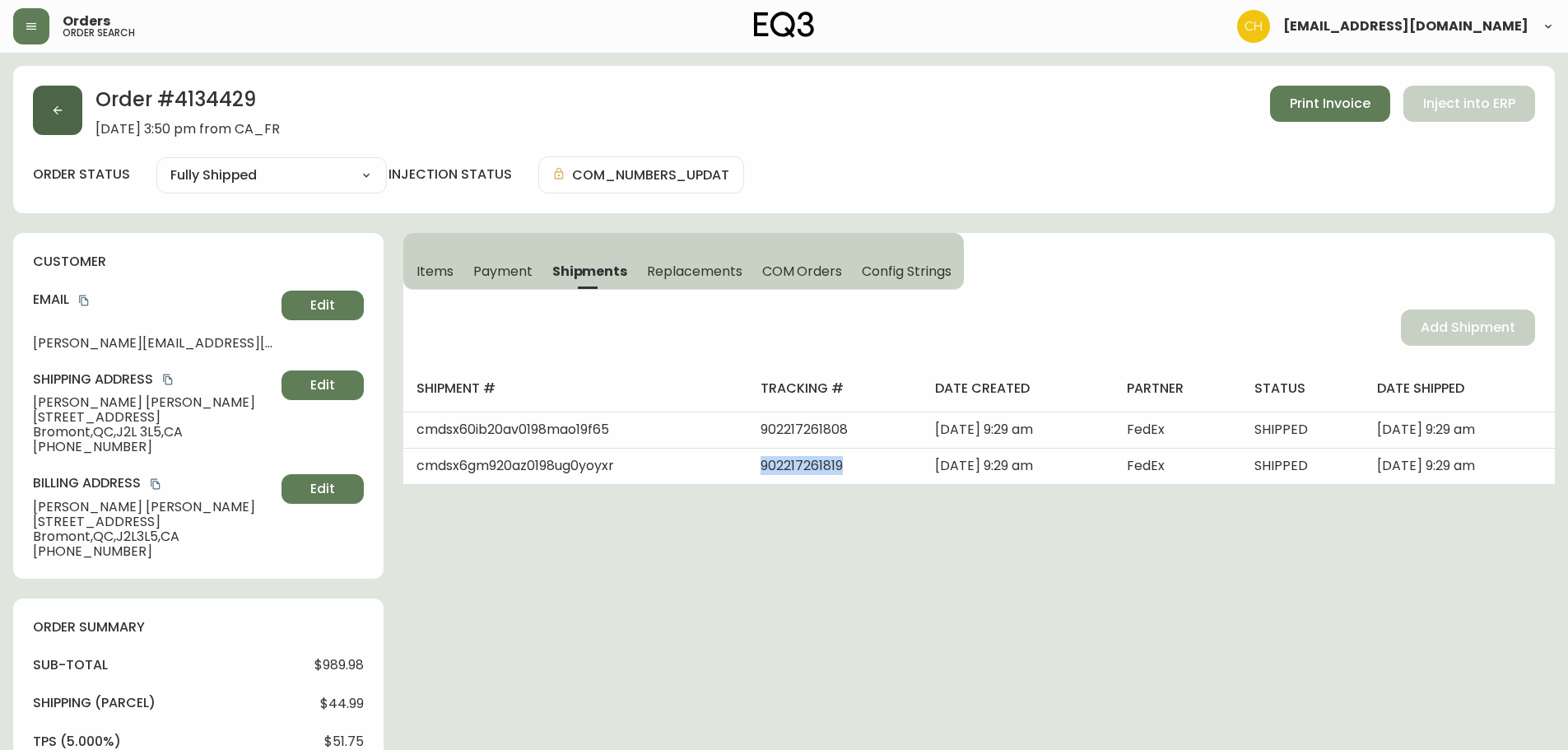
click at [67, 112] on button "button" at bounding box center [57, 109] width 49 height 49
